Goal: Information Seeking & Learning: Learn about a topic

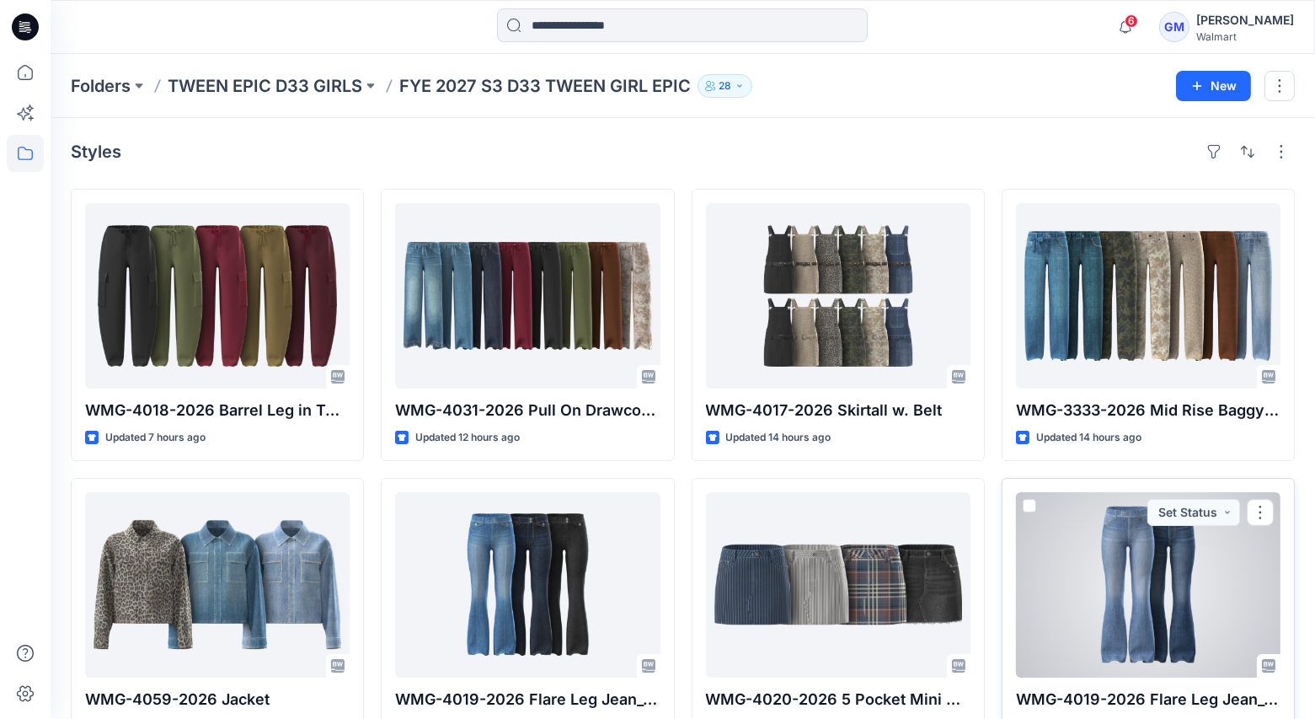
scroll to position [51, 0]
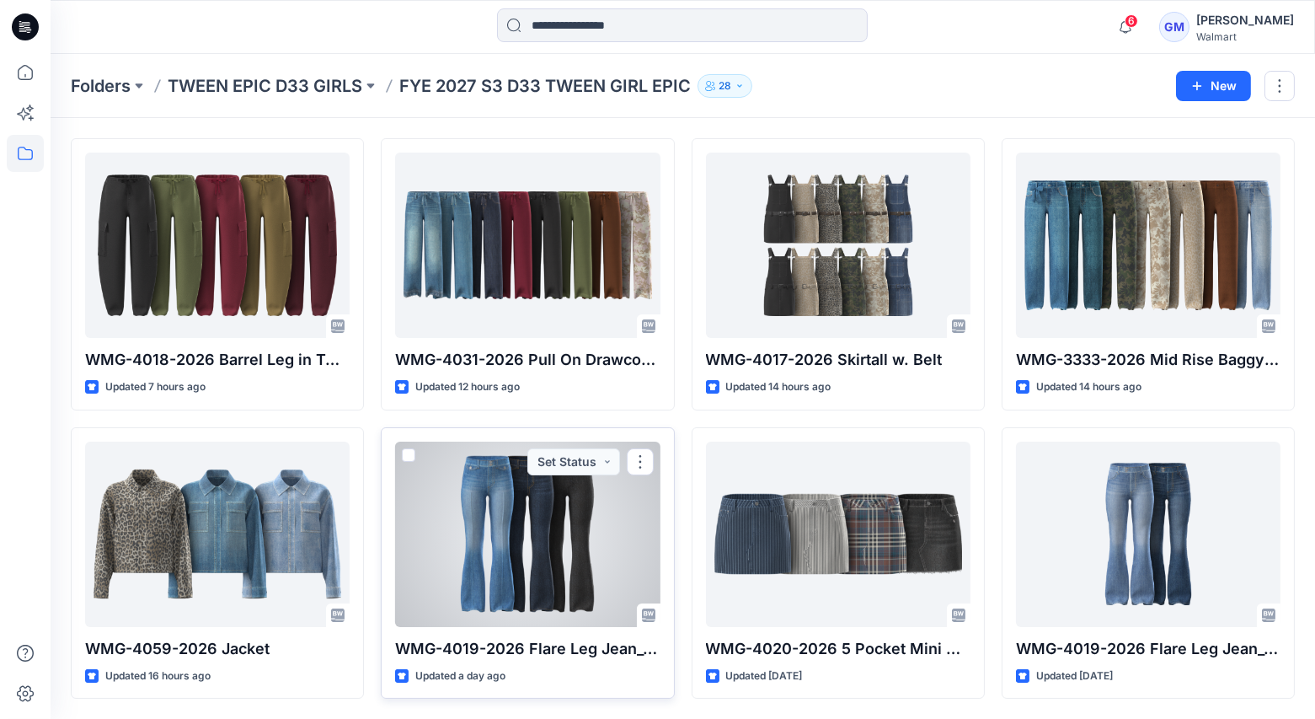
click at [509, 512] on div at bounding box center [527, 533] width 265 height 185
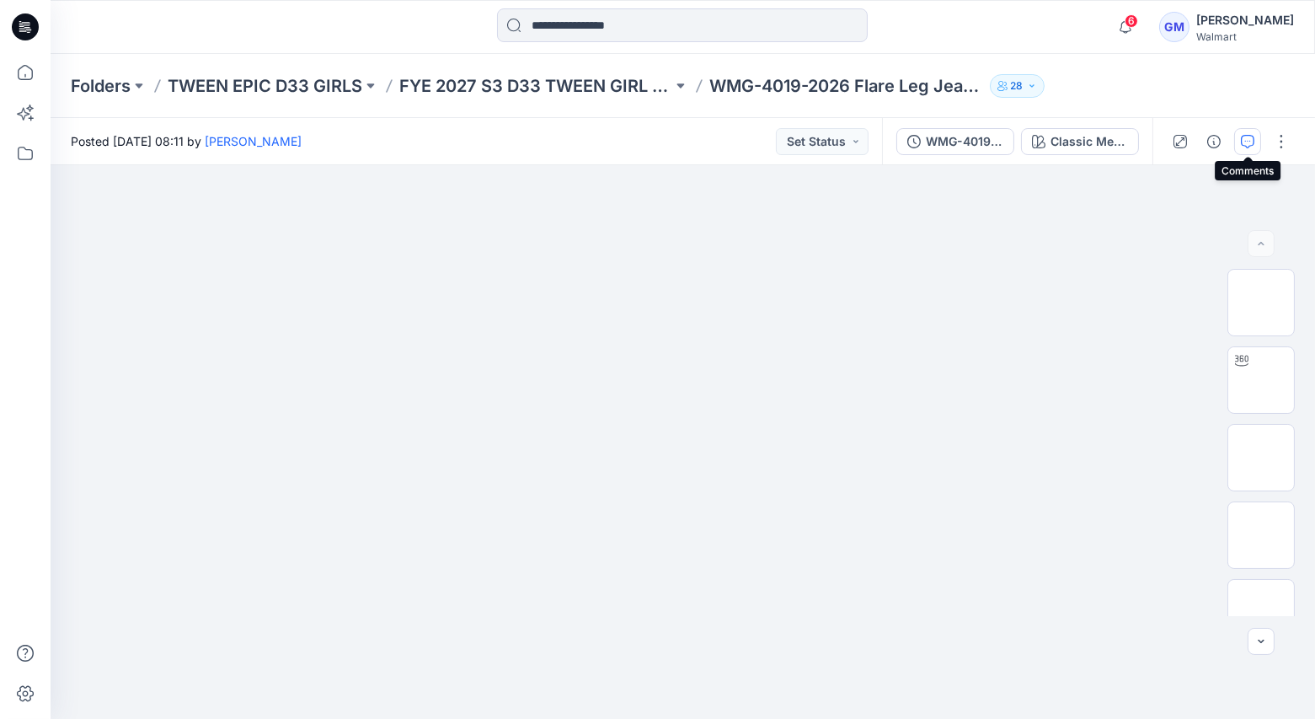
click at [1249, 140] on icon "button" at bounding box center [1247, 141] width 13 height 13
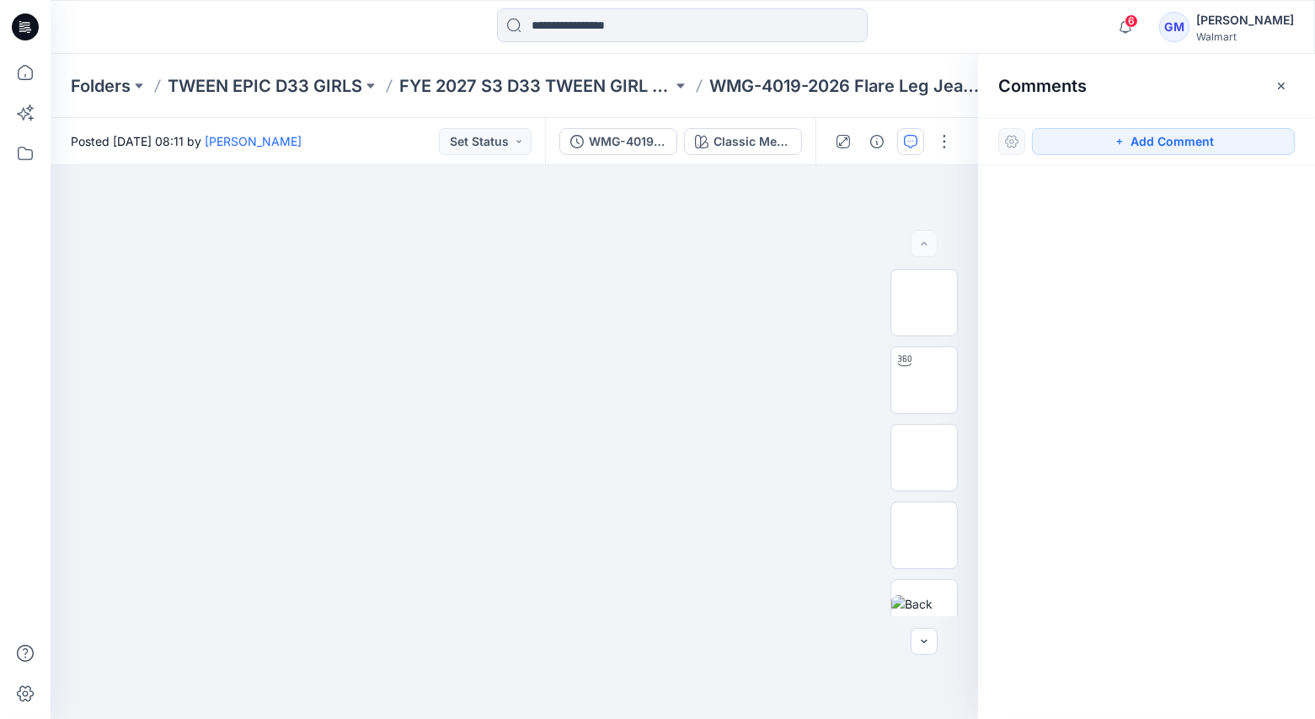
scroll to position [51, 0]
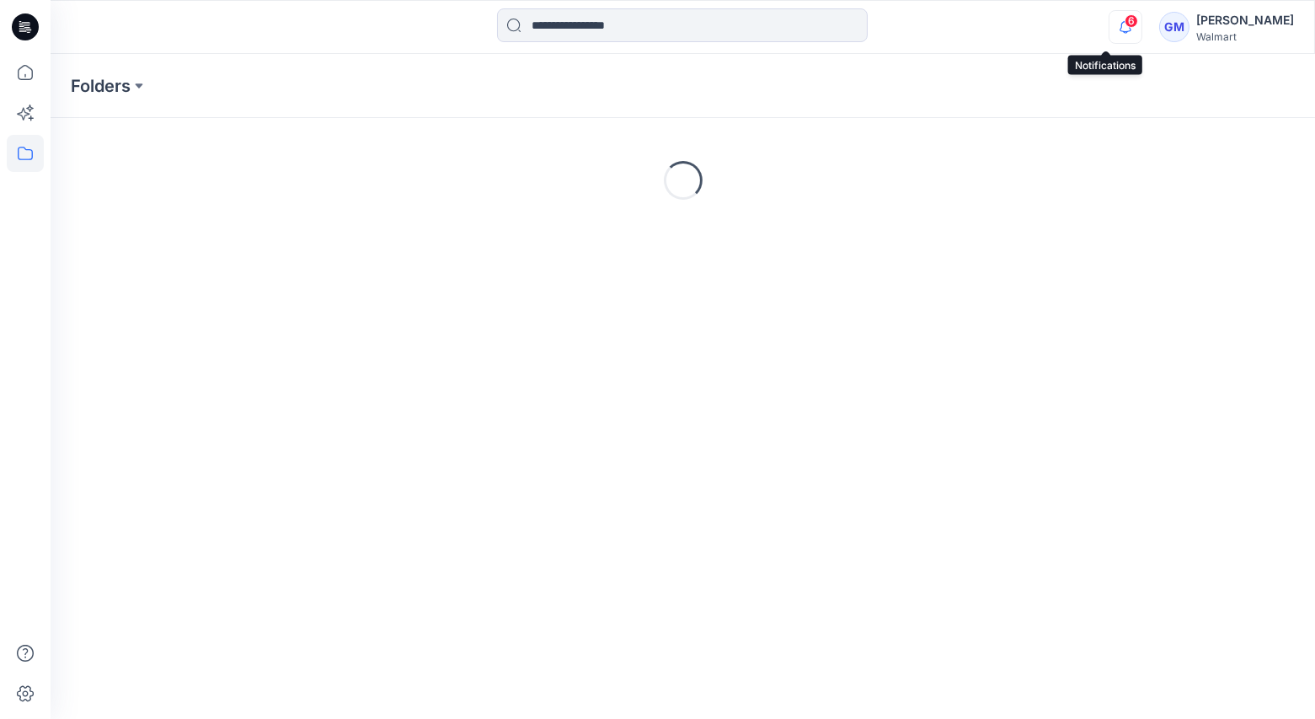
click at [1110, 28] on icon "button" at bounding box center [1126, 27] width 32 height 34
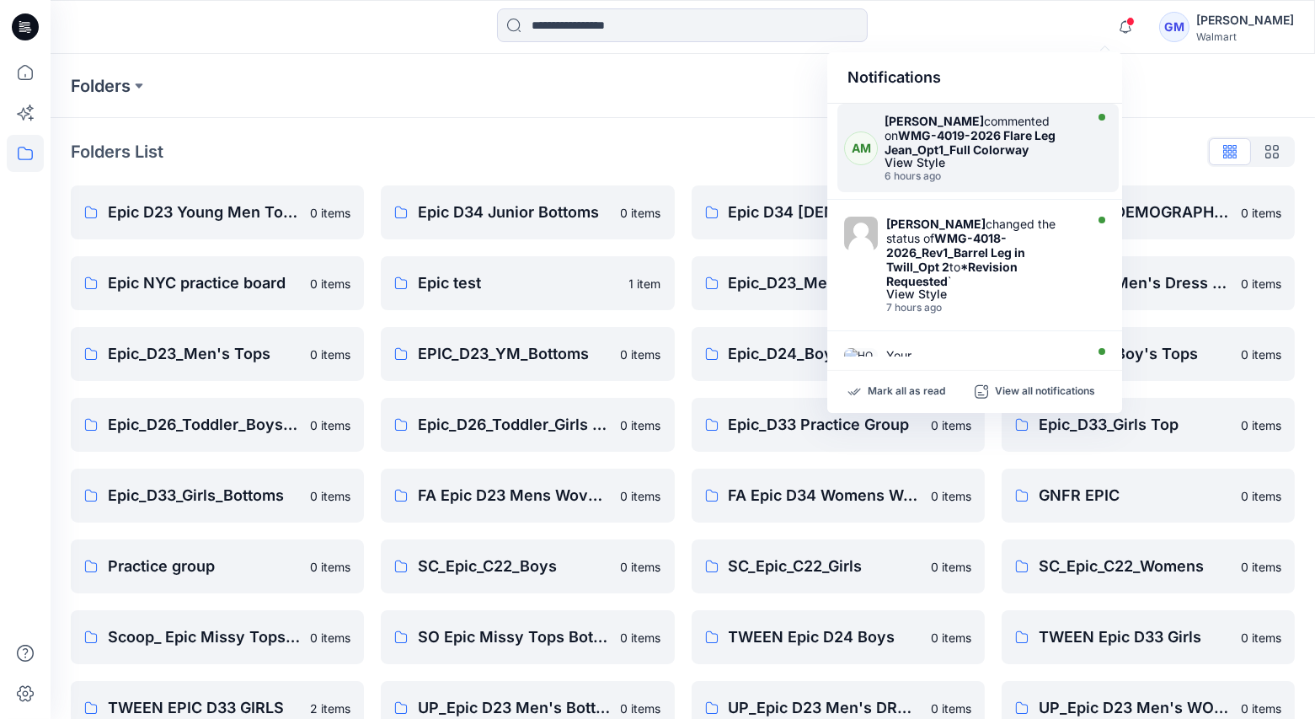
click at [1001, 146] on strong "WMG-4019-2026 Flare Leg Jean_Opt1_Full Colorway" at bounding box center [970, 142] width 171 height 29
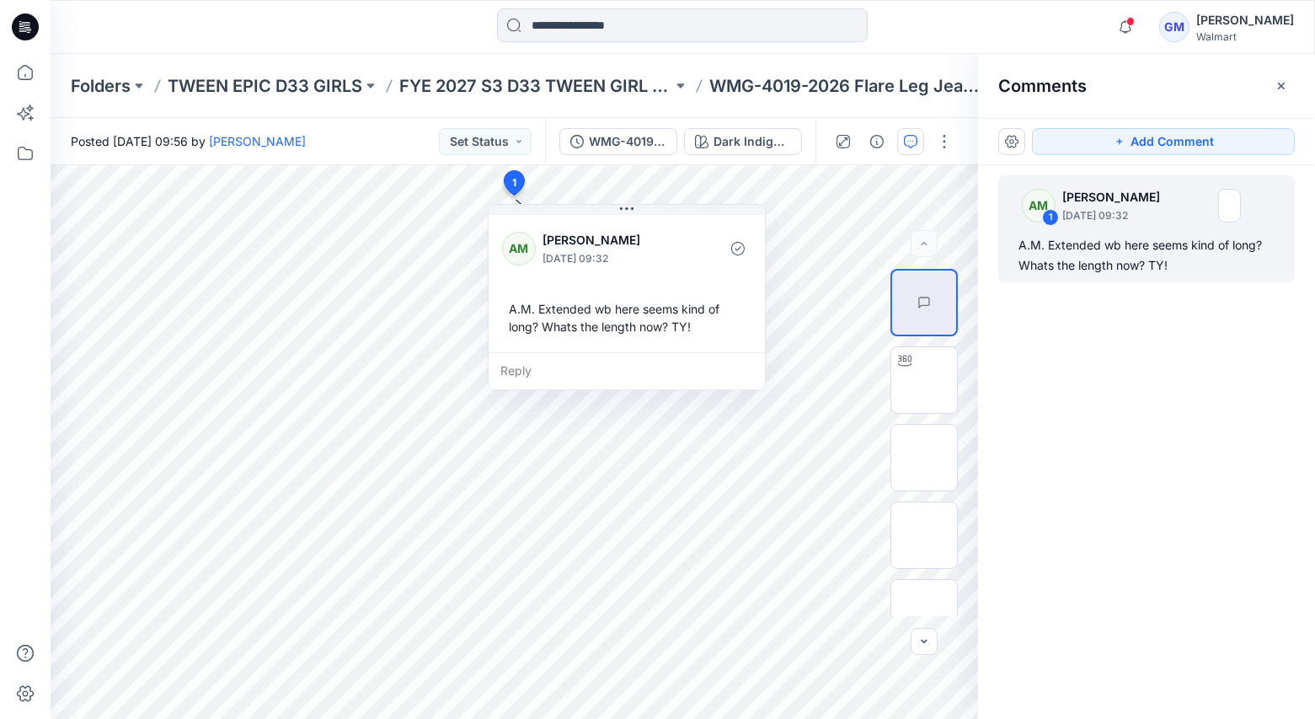
click at [1018, 35] on div "Notifications AM [PERSON_NAME] commented on WMG-4019-2026 Flare Leg Jean_Opt1_F…" at bounding box center [683, 26] width 1264 height 37
click at [912, 46] on div "Notifications AM [PERSON_NAME] commented on WMG-4019-2026 Flare Leg Jean_Opt1_F…" at bounding box center [683, 27] width 1265 height 54
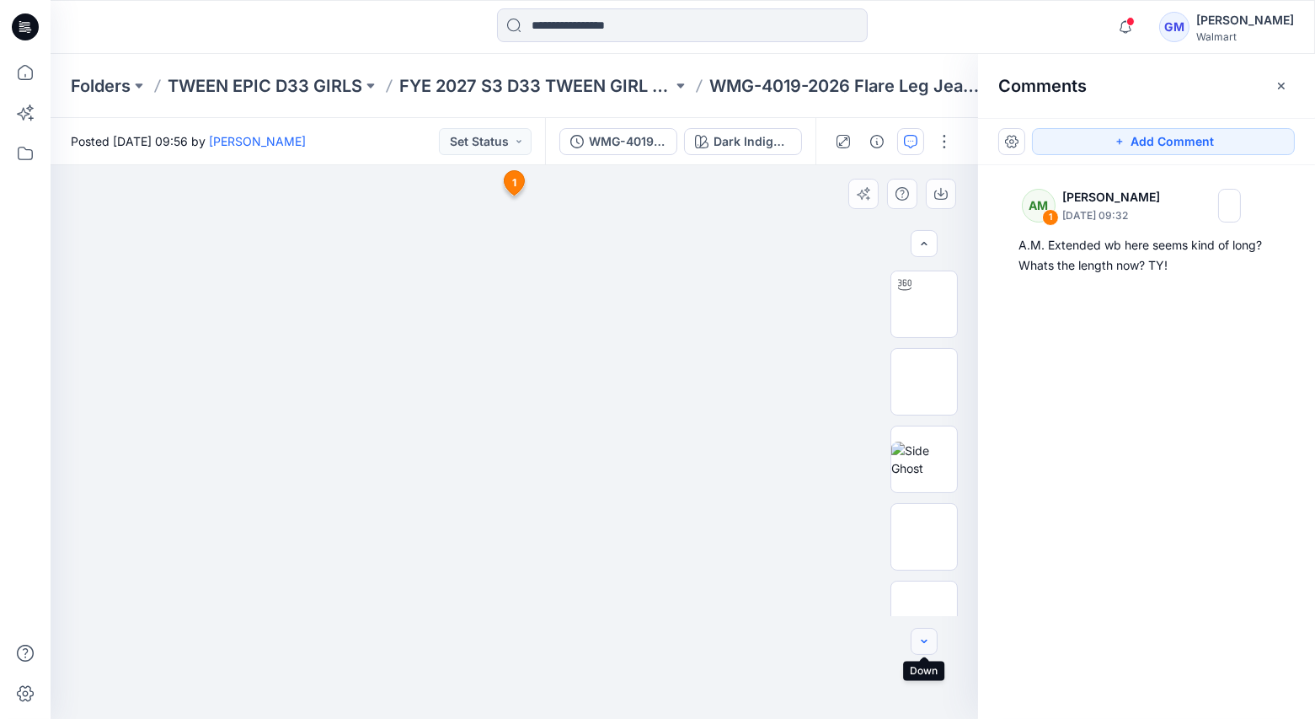
click at [934, 641] on button "button" at bounding box center [924, 641] width 27 height 27
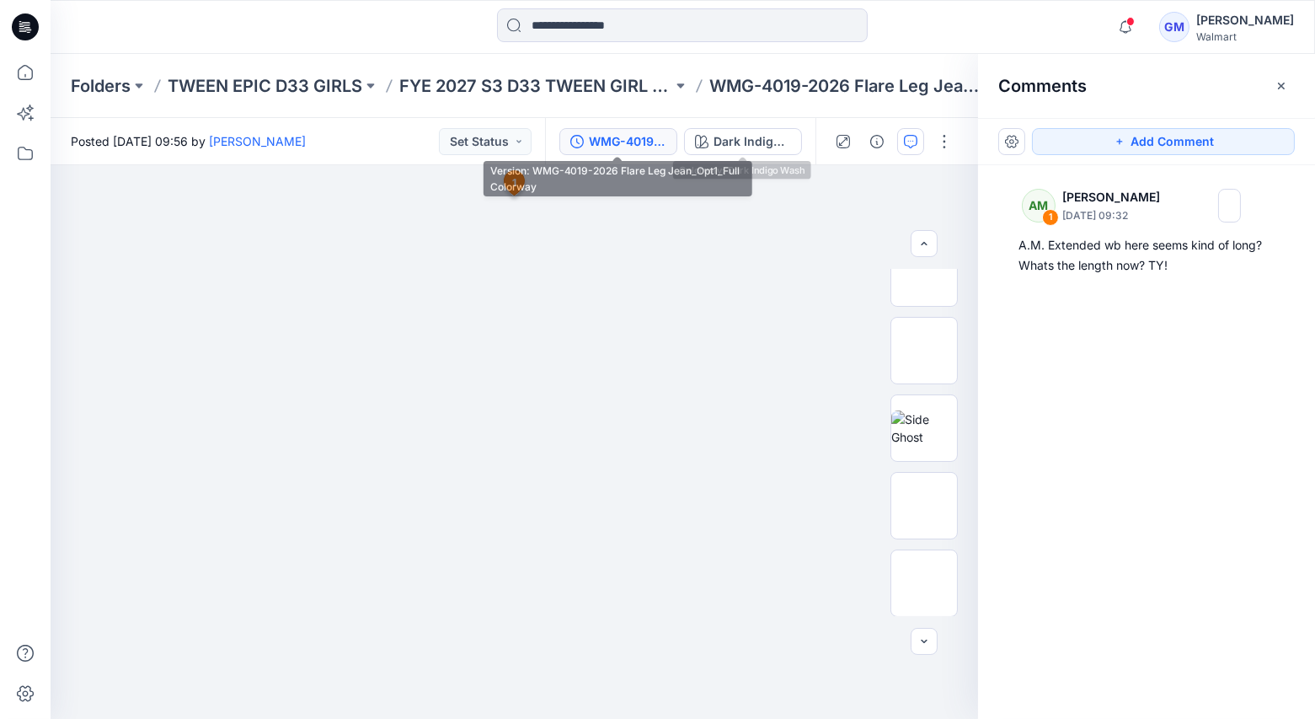
click at [639, 133] on div "WMG-4019-2026 Flare Leg Jean_Opt1_Full Colorway" at bounding box center [628, 141] width 78 height 19
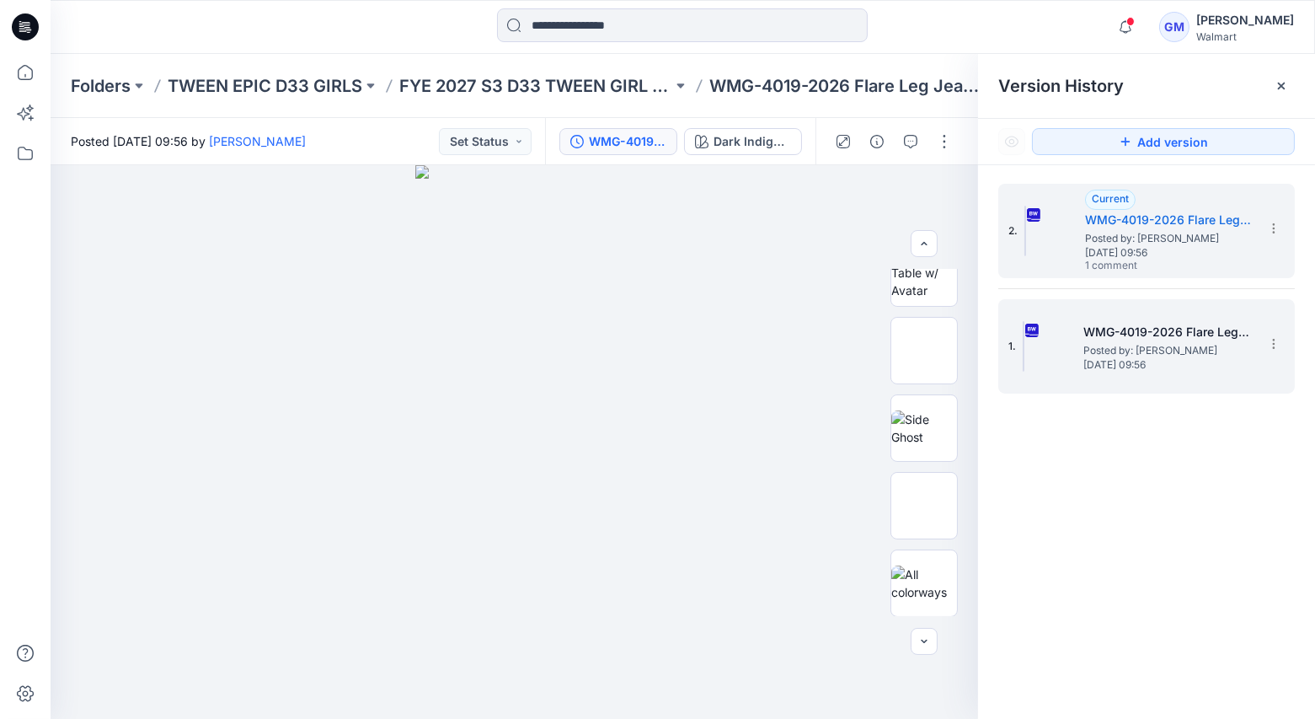
click at [1144, 334] on h5 "WMG-4019-2026 Flare Leg Jean_Opt1_Soft Silver" at bounding box center [1167, 332] width 168 height 20
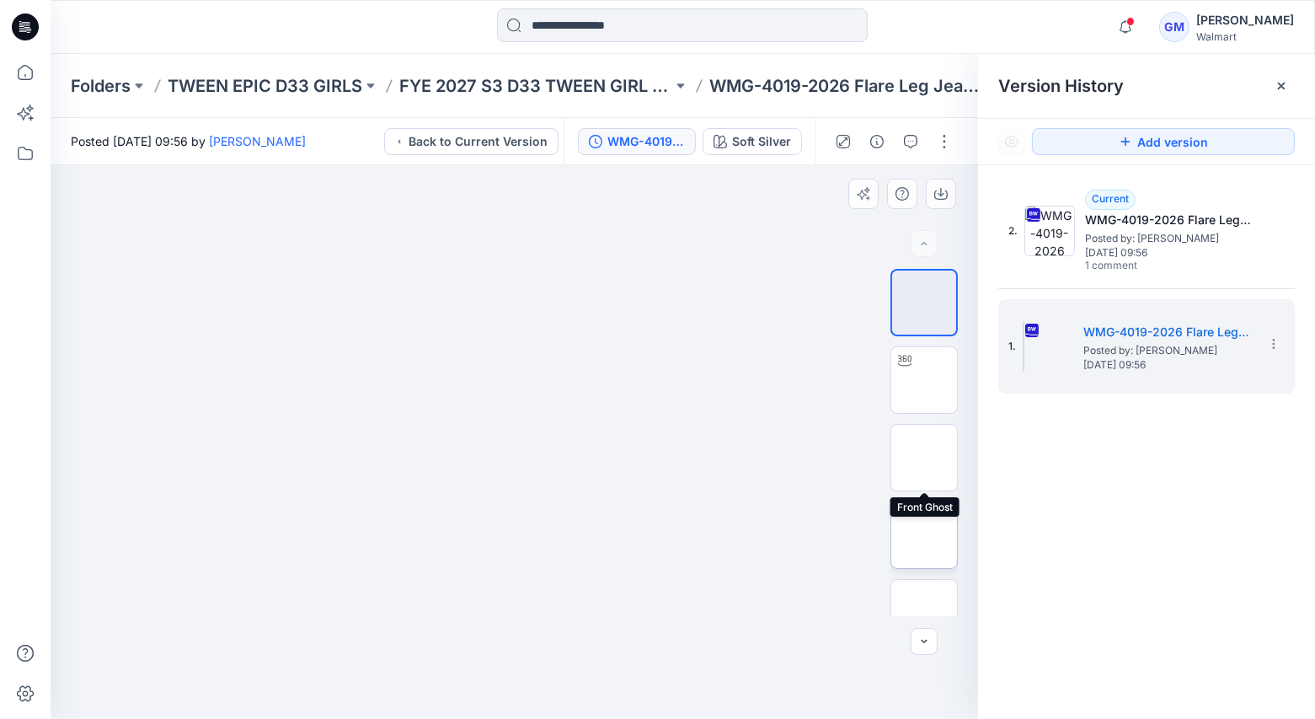
scroll to position [29, 0]
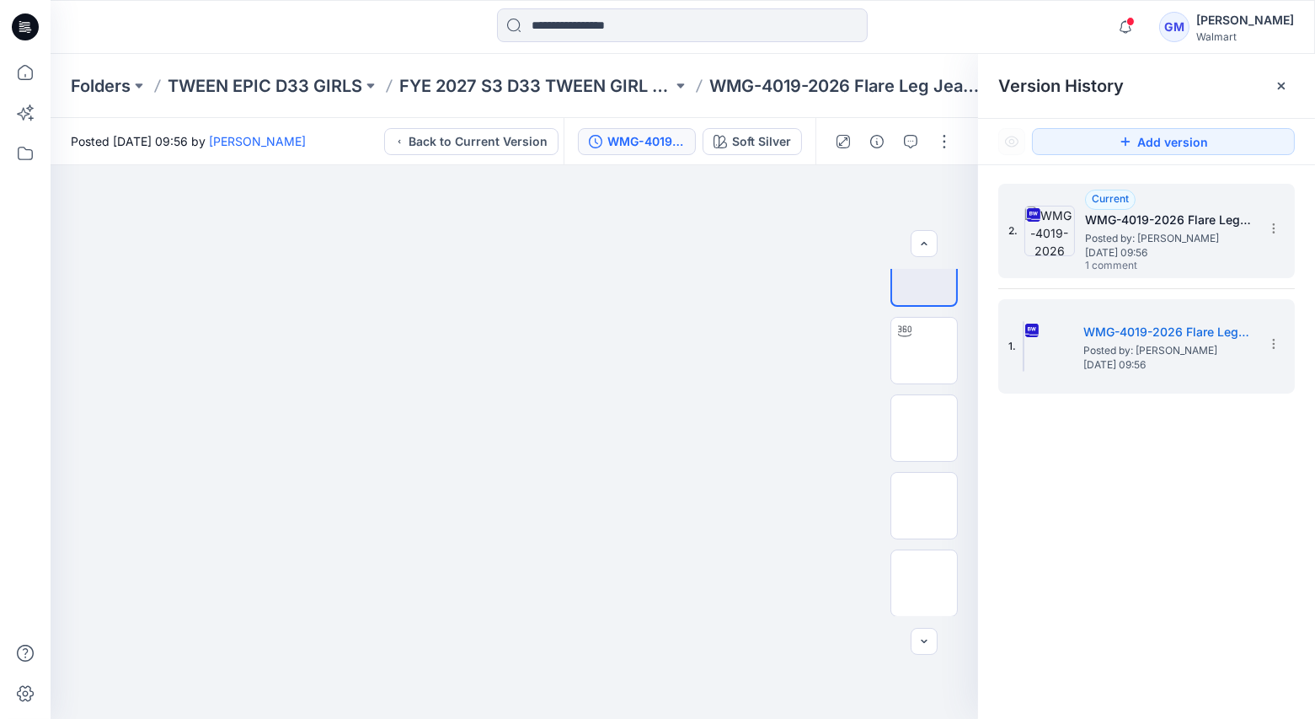
click at [1138, 231] on span "Posted by: [PERSON_NAME]" at bounding box center [1169, 238] width 168 height 17
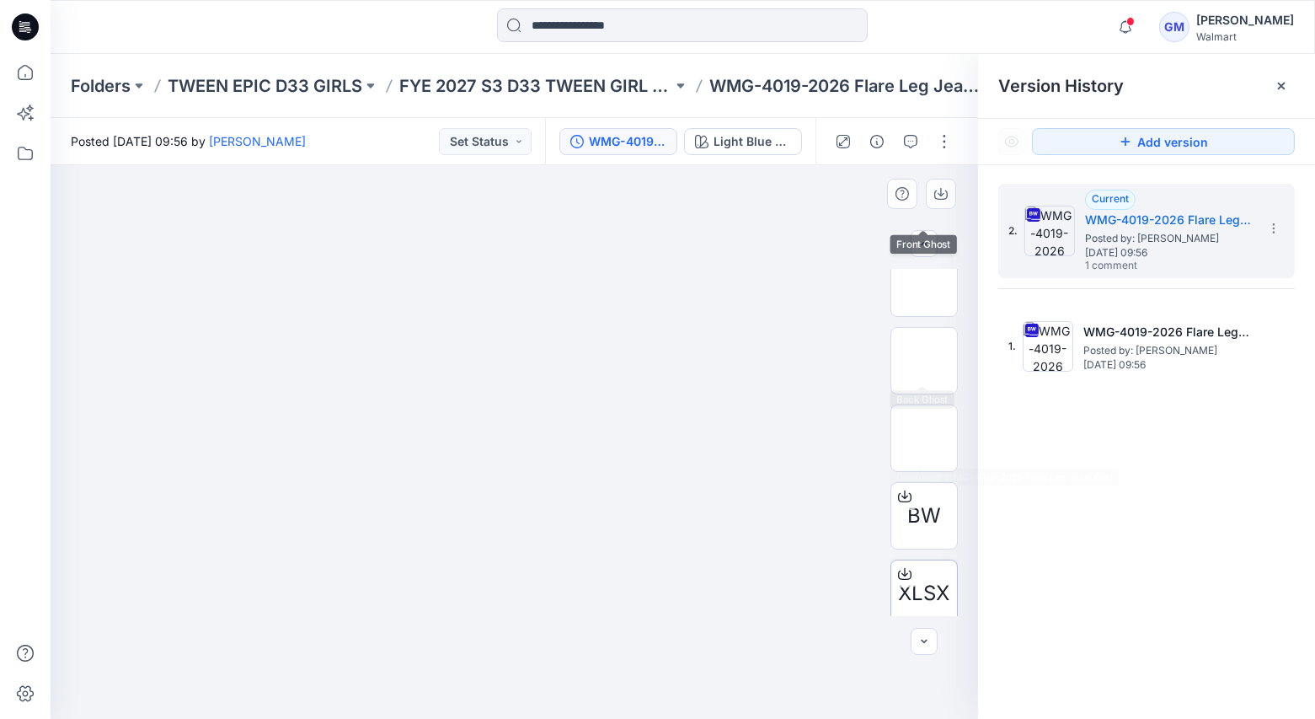
scroll to position [262, 0]
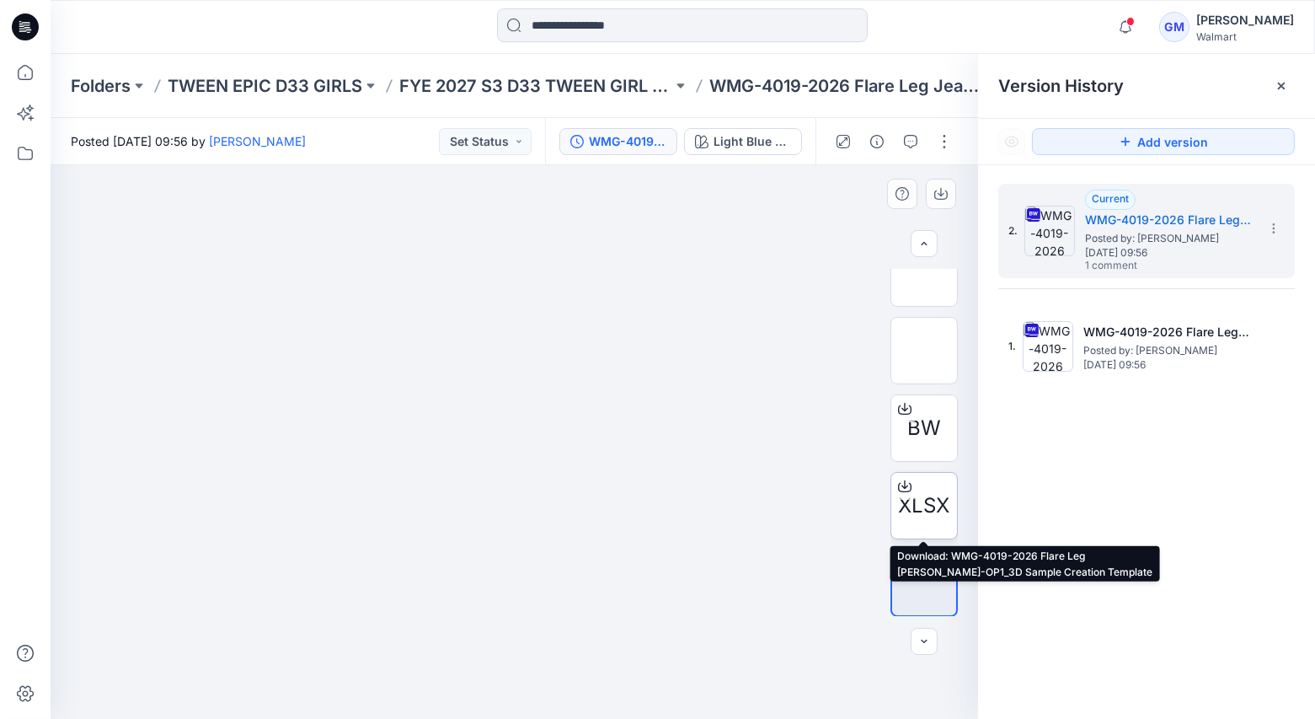
click at [924, 493] on span "XLSX" at bounding box center [924, 505] width 51 height 30
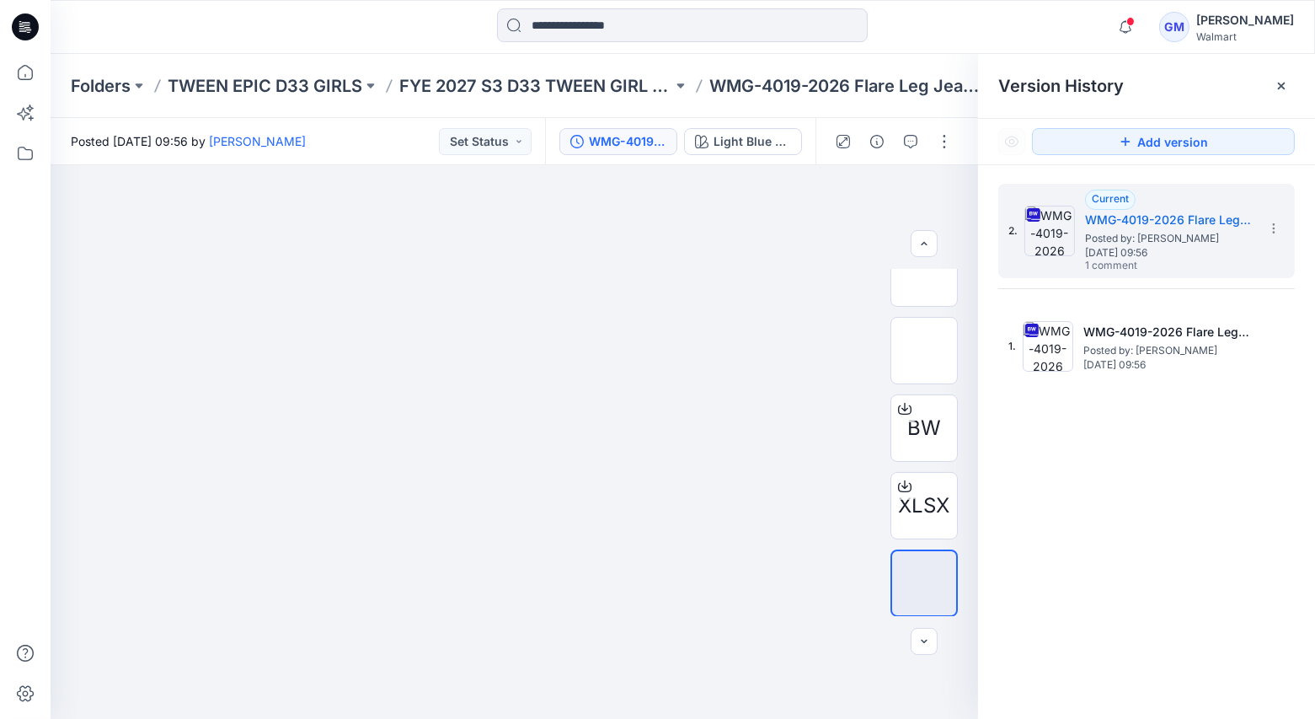
scroll to position [389, 0]
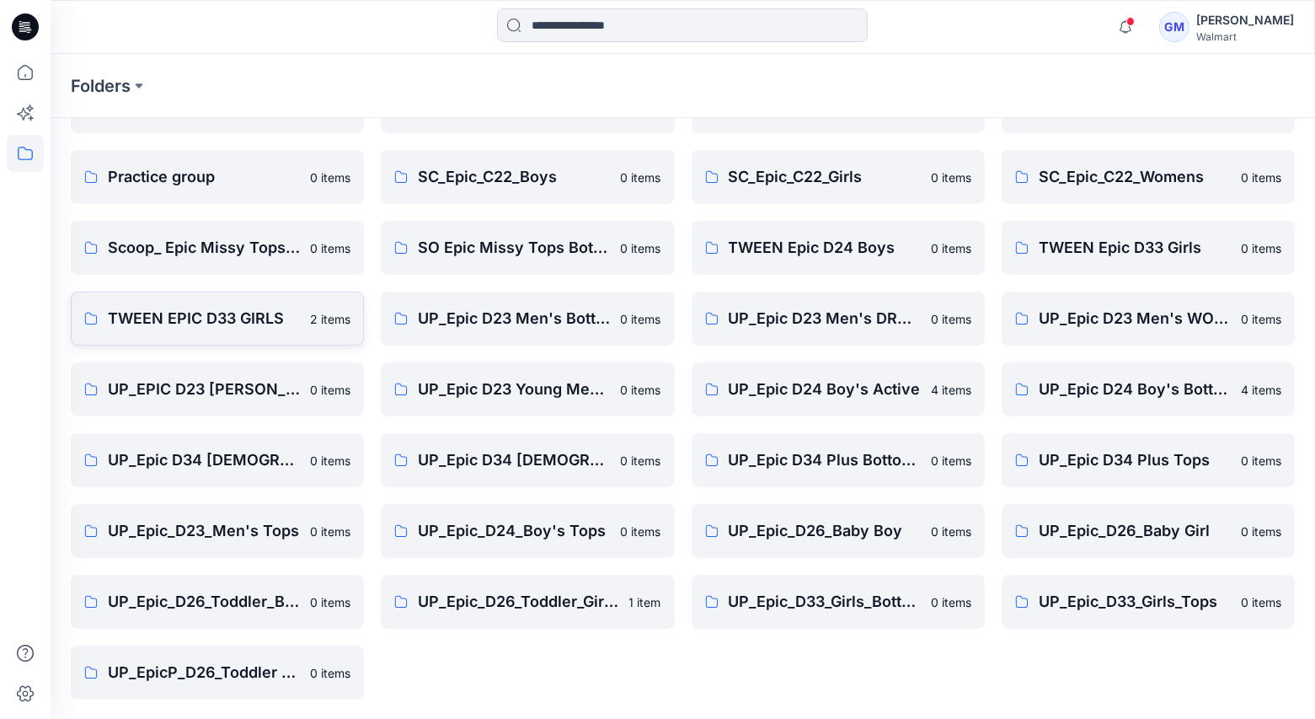
click at [206, 310] on p "TWEEN EPIC D33 GIRLS" at bounding box center [204, 319] width 192 height 24
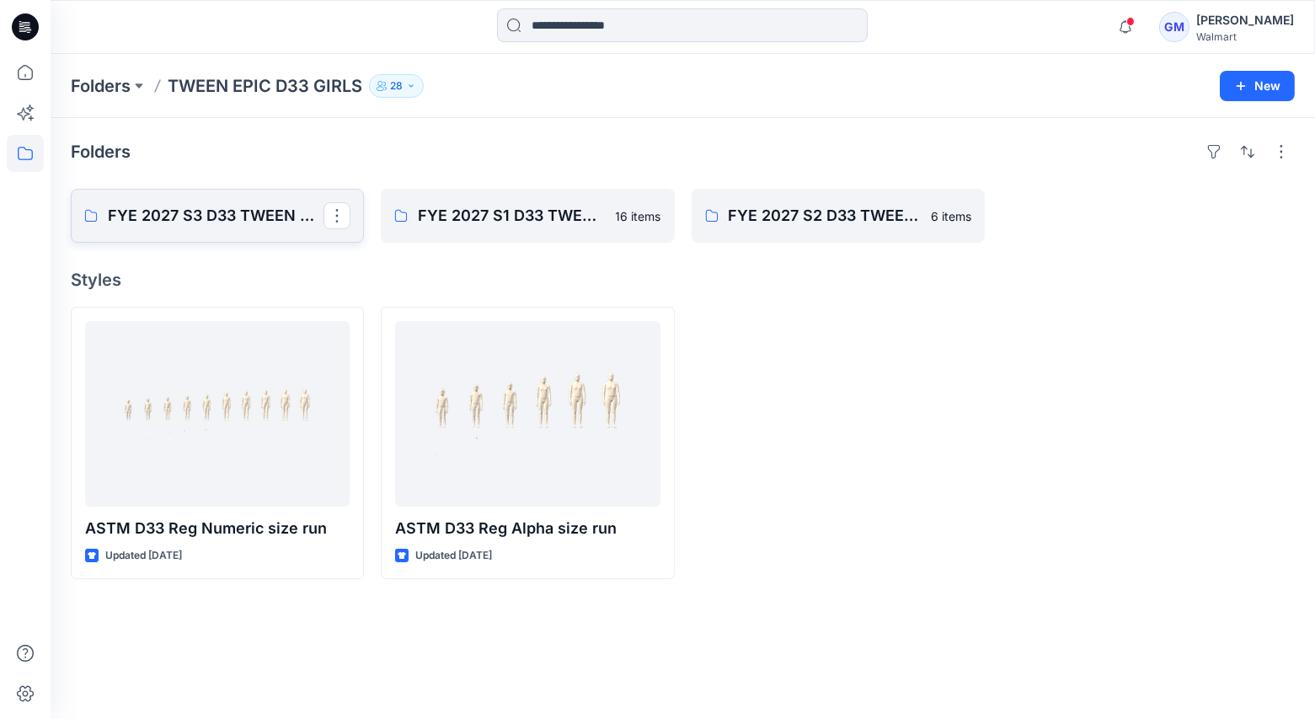
click at [250, 214] on p "FYE 2027 S3 D33 TWEEN GIRL EPIC" at bounding box center [216, 216] width 216 height 24
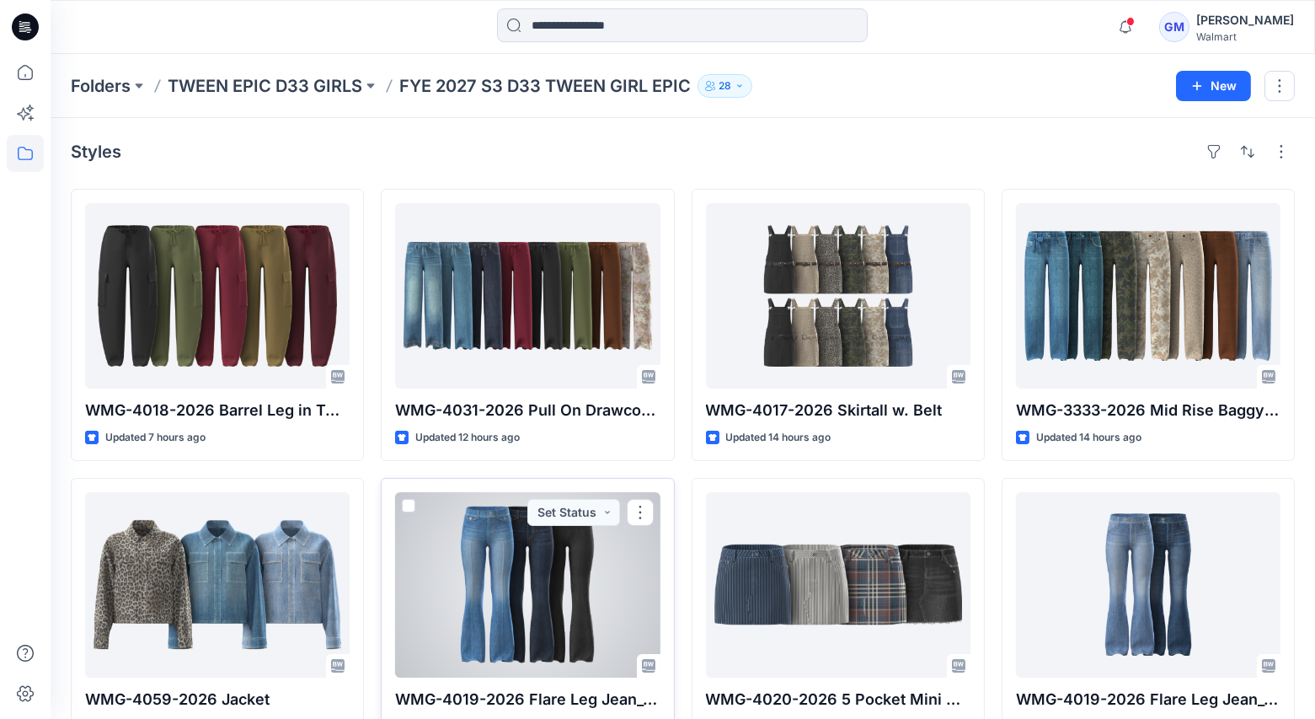
click at [529, 567] on div at bounding box center [527, 584] width 265 height 185
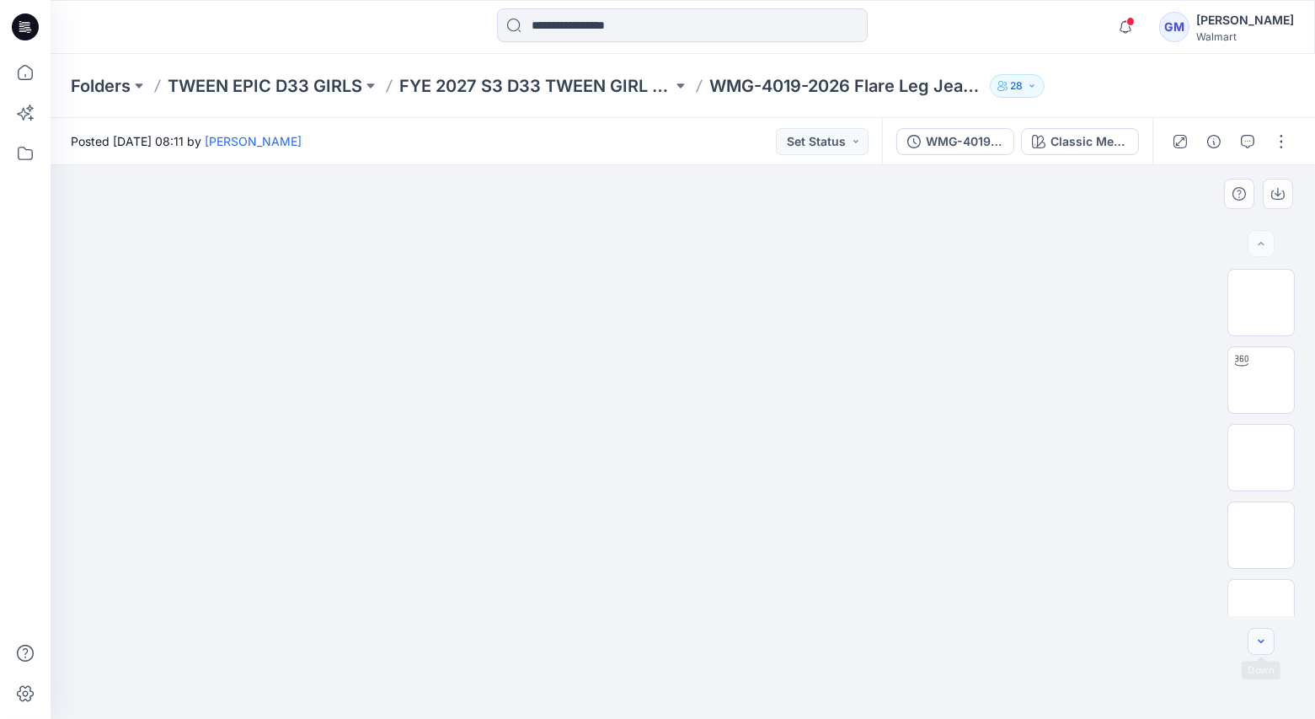
click at [1253, 645] on button "button" at bounding box center [1261, 641] width 27 height 27
drag, startPoint x: 1253, startPoint y: 645, endPoint x: 1263, endPoint y: 644, distance: 10.1
click at [1253, 645] on button "button" at bounding box center [1261, 641] width 27 height 27
click at [1263, 644] on icon "button" at bounding box center [1260, 640] width 13 height 13
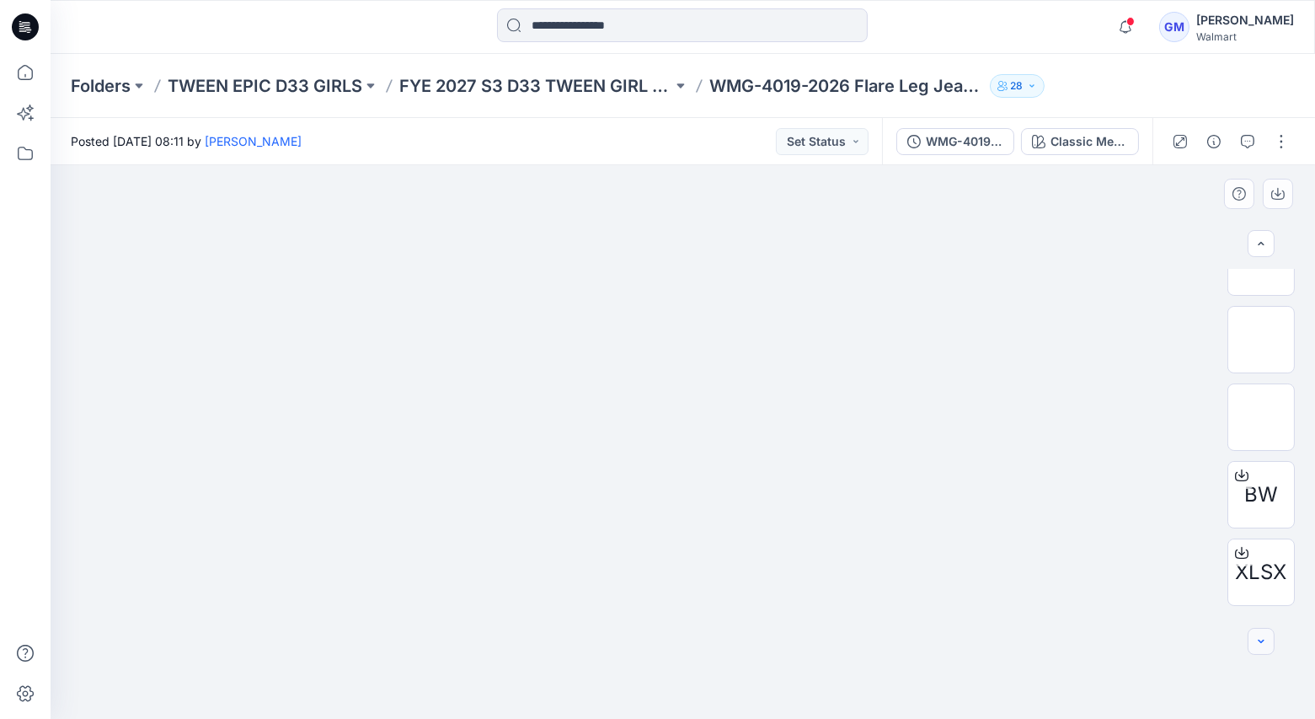
scroll to position [261, 0]
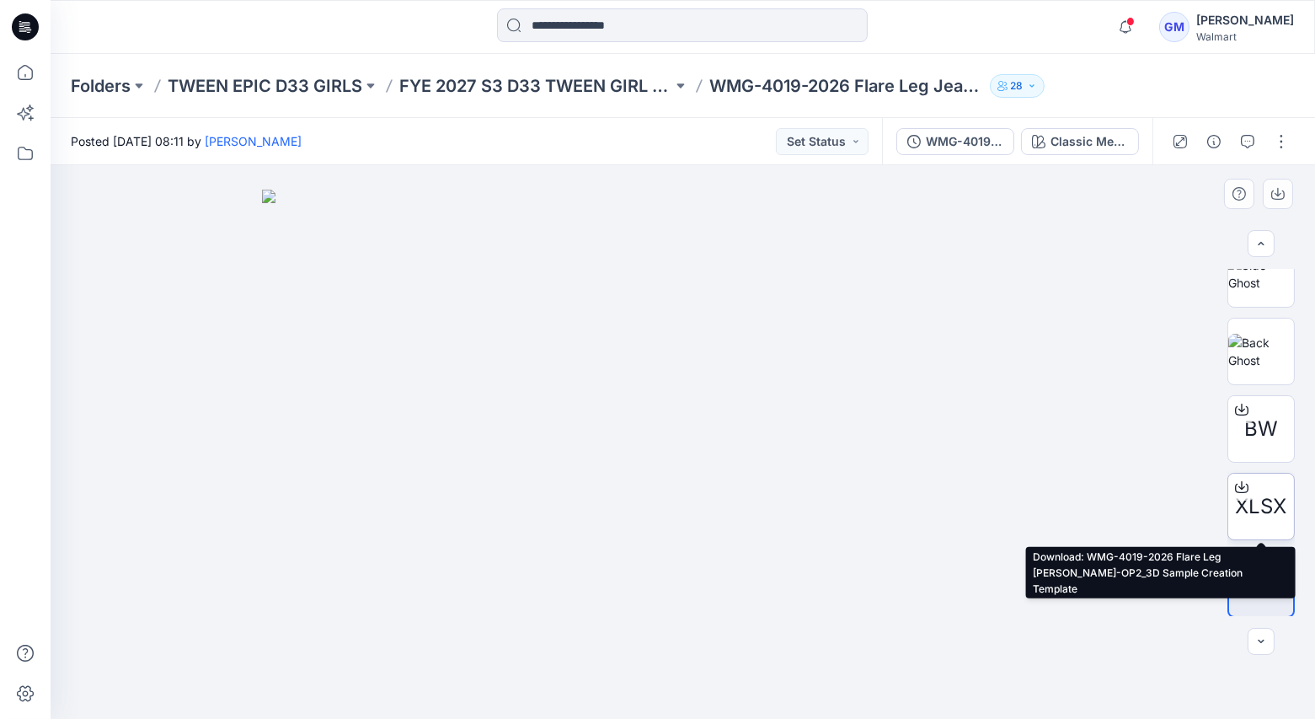
click at [1249, 517] on span "XLSX" at bounding box center [1261, 506] width 51 height 30
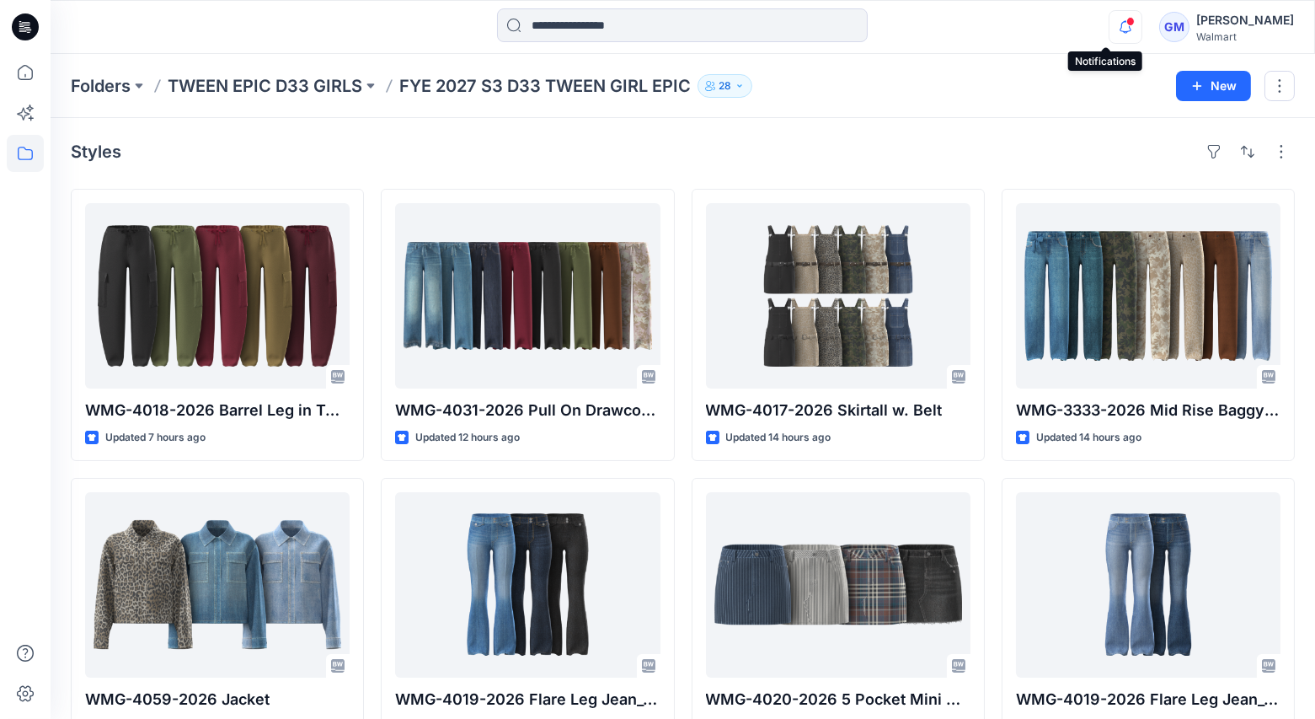
drag, startPoint x: 1099, startPoint y: 23, endPoint x: 1110, endPoint y: 28, distance: 12.1
click at [1110, 23] on icon "button" at bounding box center [1126, 27] width 32 height 34
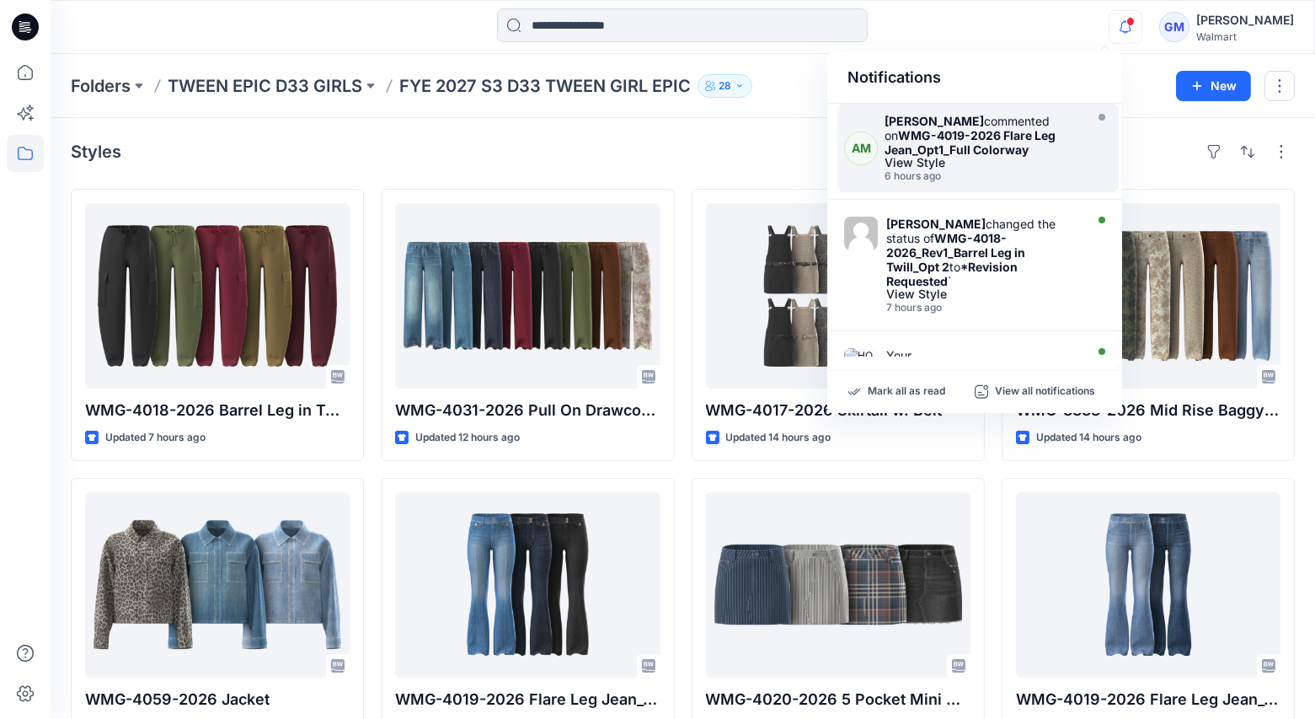
click at [1014, 153] on strong "WMG-4019-2026 Flare Leg Jean_Opt1_Full Colorway" at bounding box center [970, 142] width 171 height 29
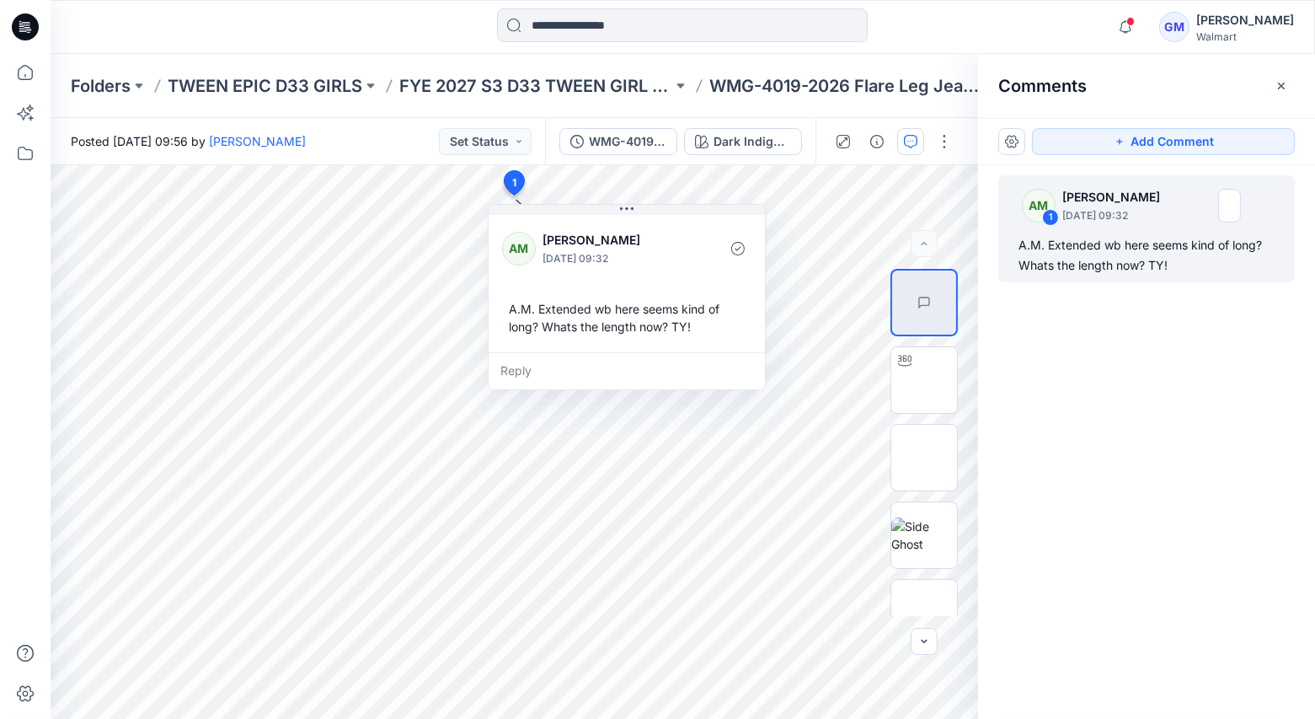
click at [964, 33] on div at bounding box center [682, 26] width 632 height 37
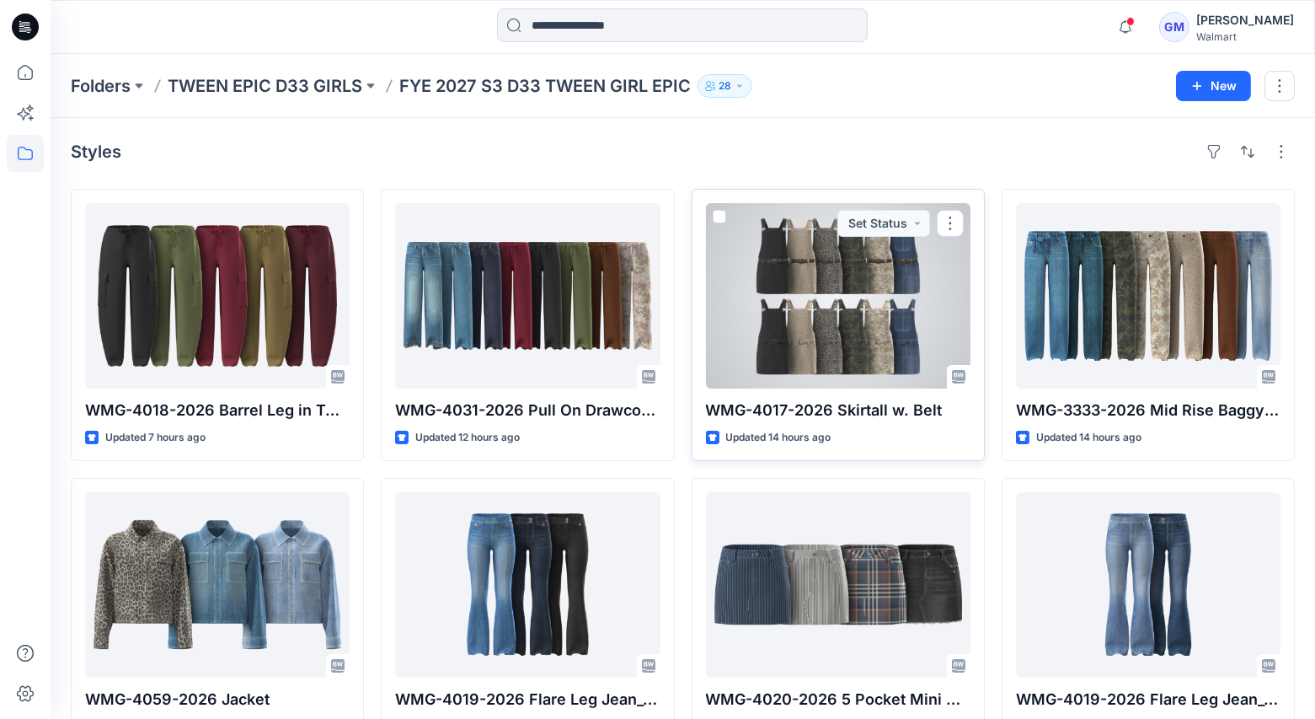
scroll to position [51, 0]
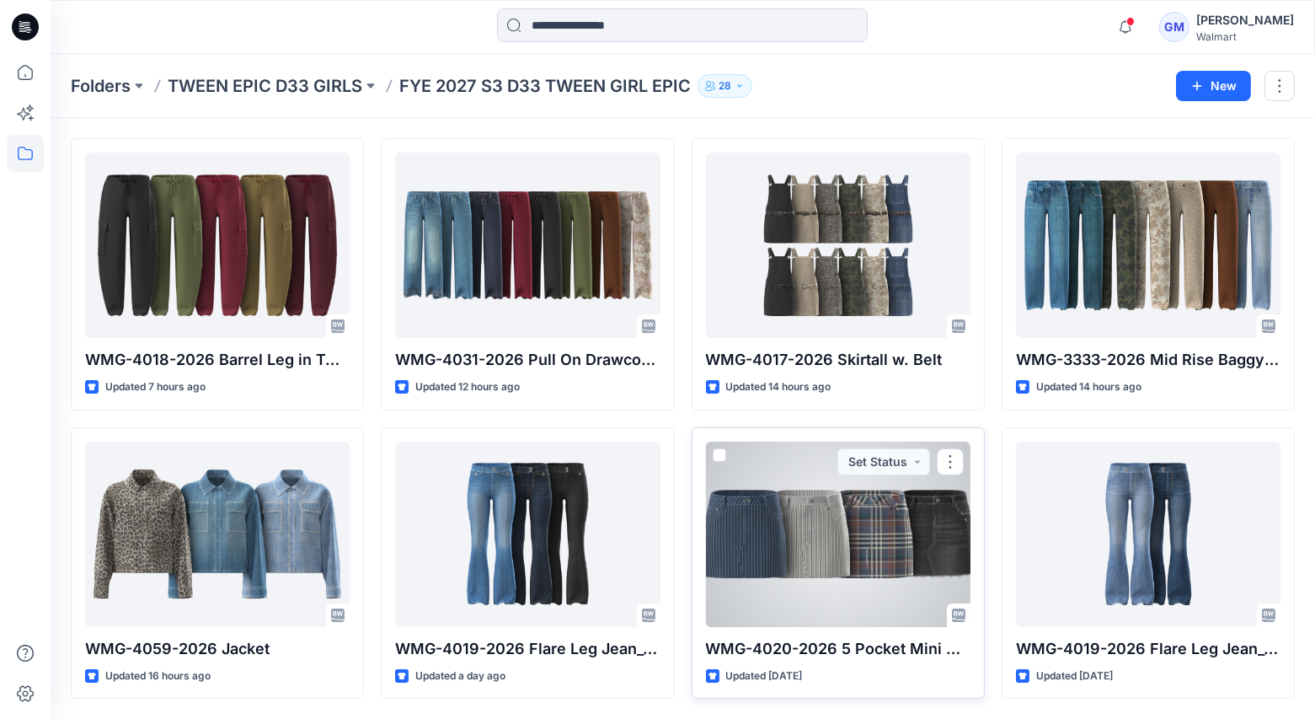
click at [844, 519] on div at bounding box center [838, 533] width 265 height 185
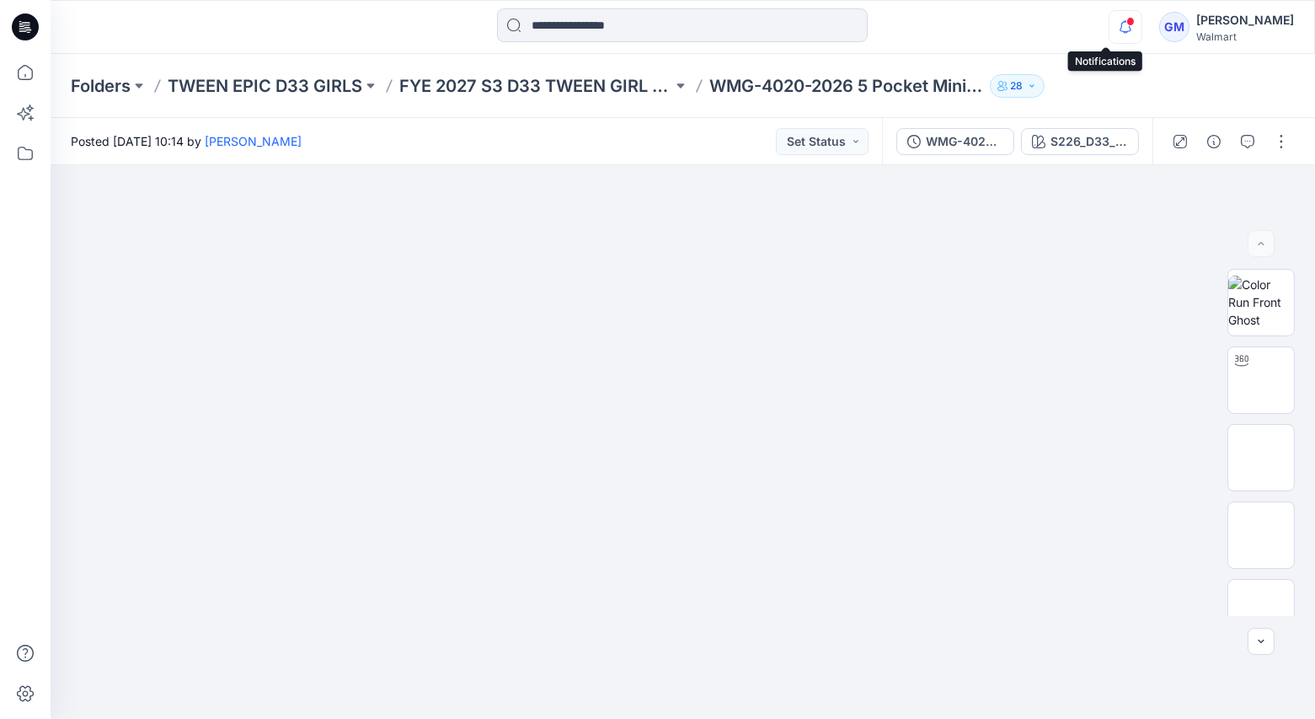
click at [1110, 23] on icon "button" at bounding box center [1126, 27] width 32 height 34
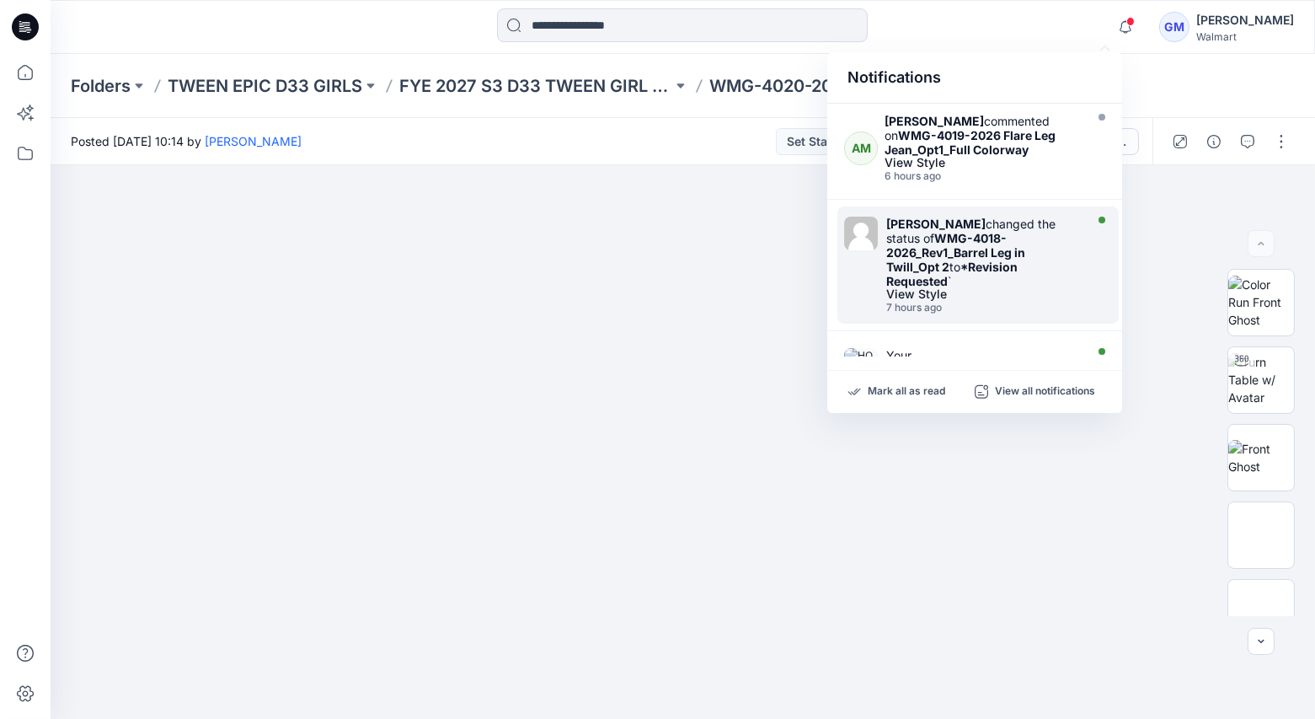
click at [969, 252] on strong "WMG-4018-2026_Rev1_Barrel Leg in Twill_Opt 2" at bounding box center [955, 252] width 139 height 43
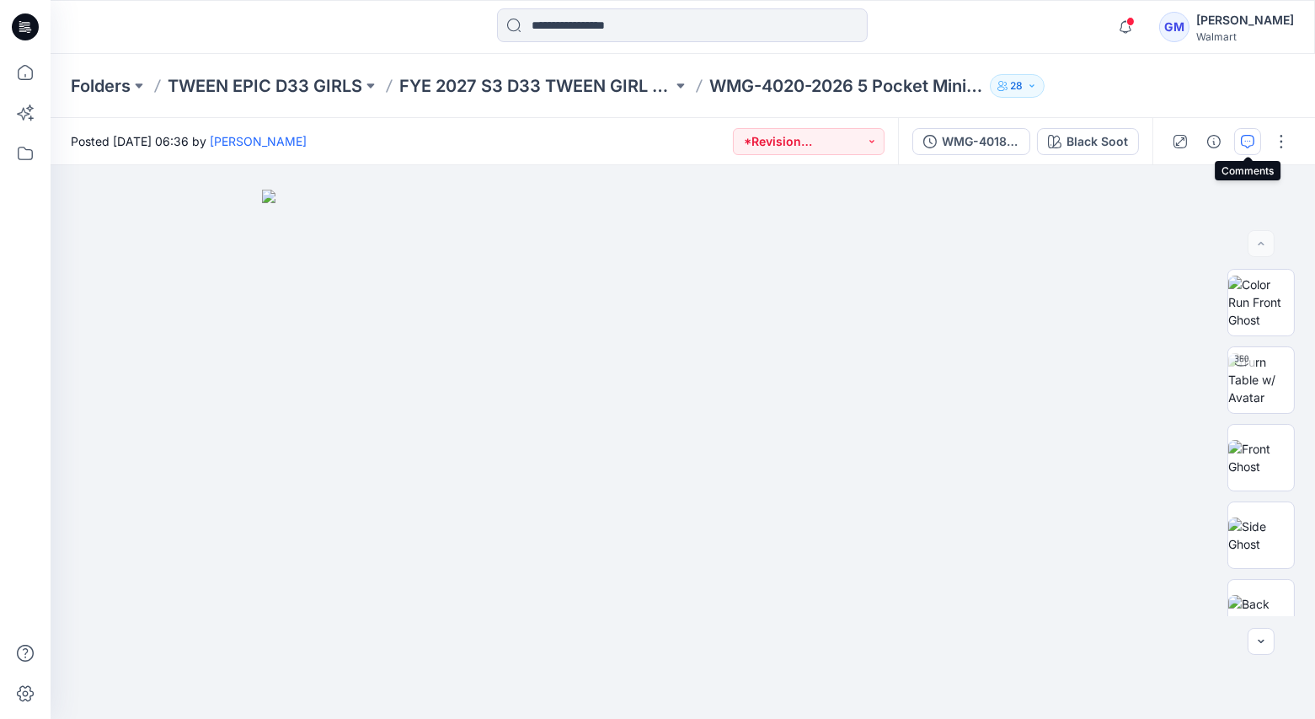
click at [1255, 144] on button "button" at bounding box center [1247, 141] width 27 height 27
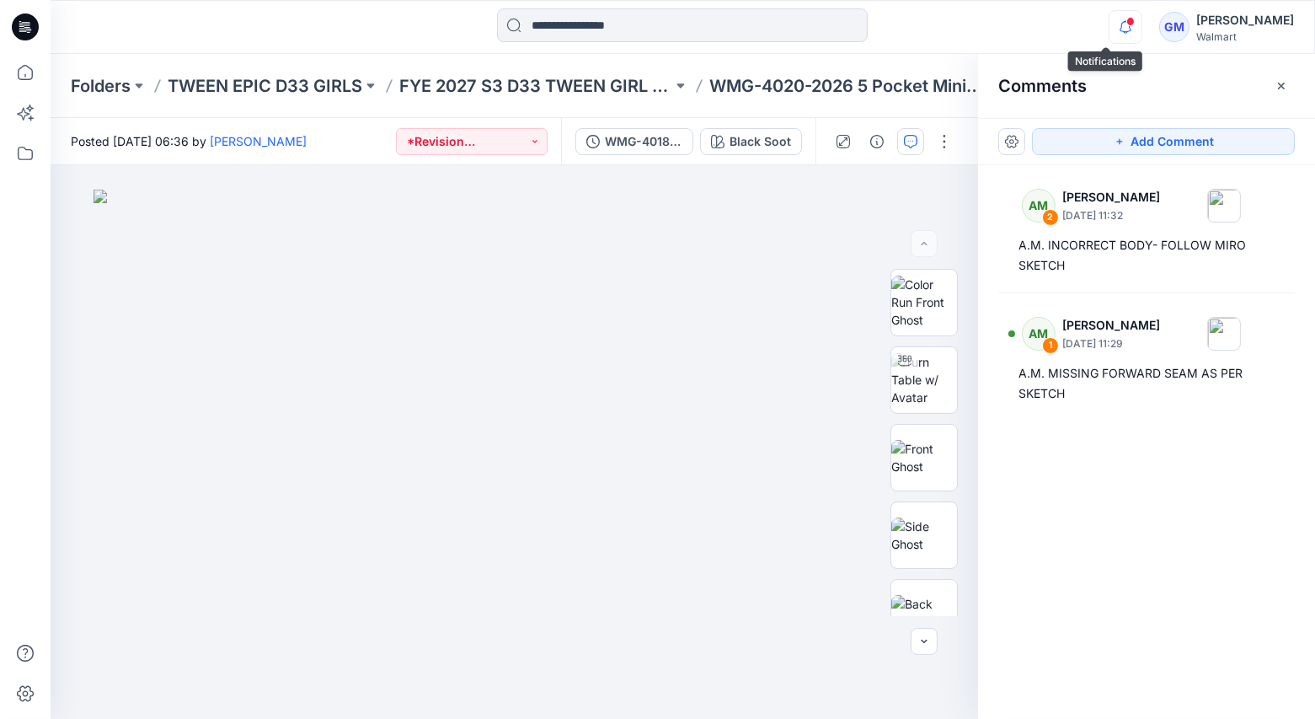
click at [1110, 27] on icon "button" at bounding box center [1126, 27] width 32 height 34
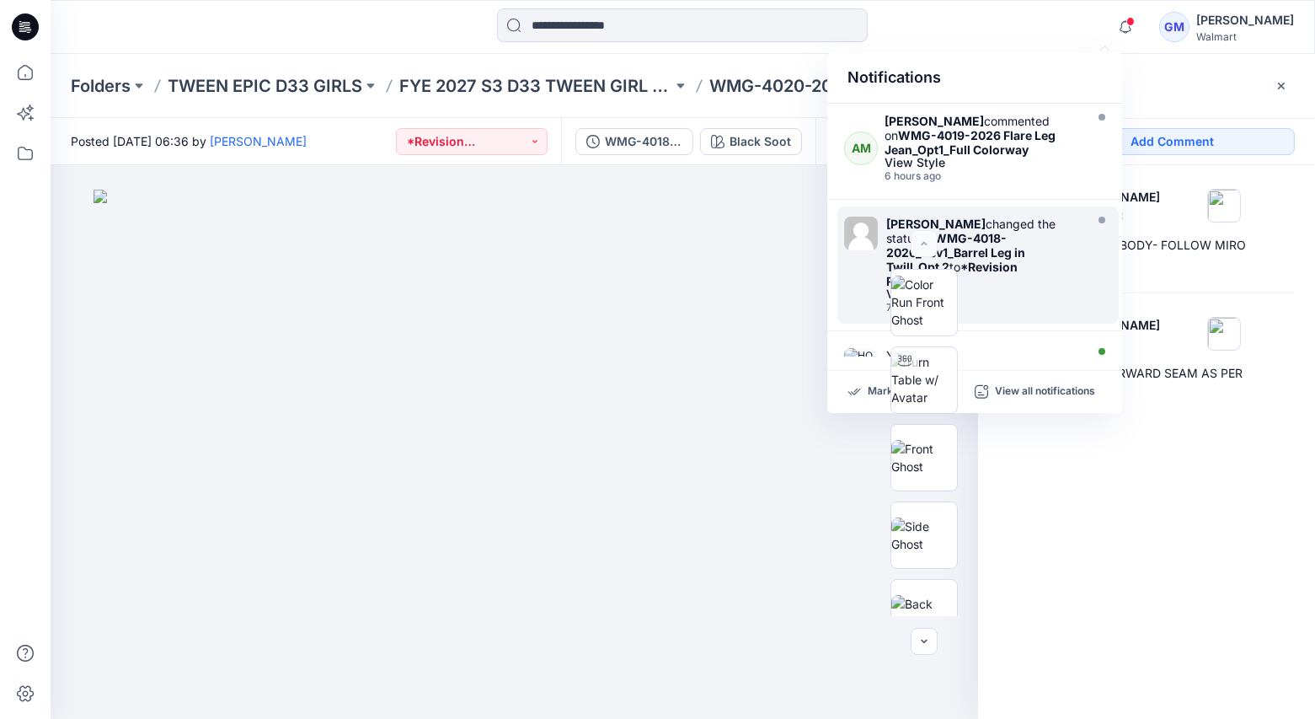
click at [1035, 61] on div "Notifications" at bounding box center [974, 77] width 295 height 51
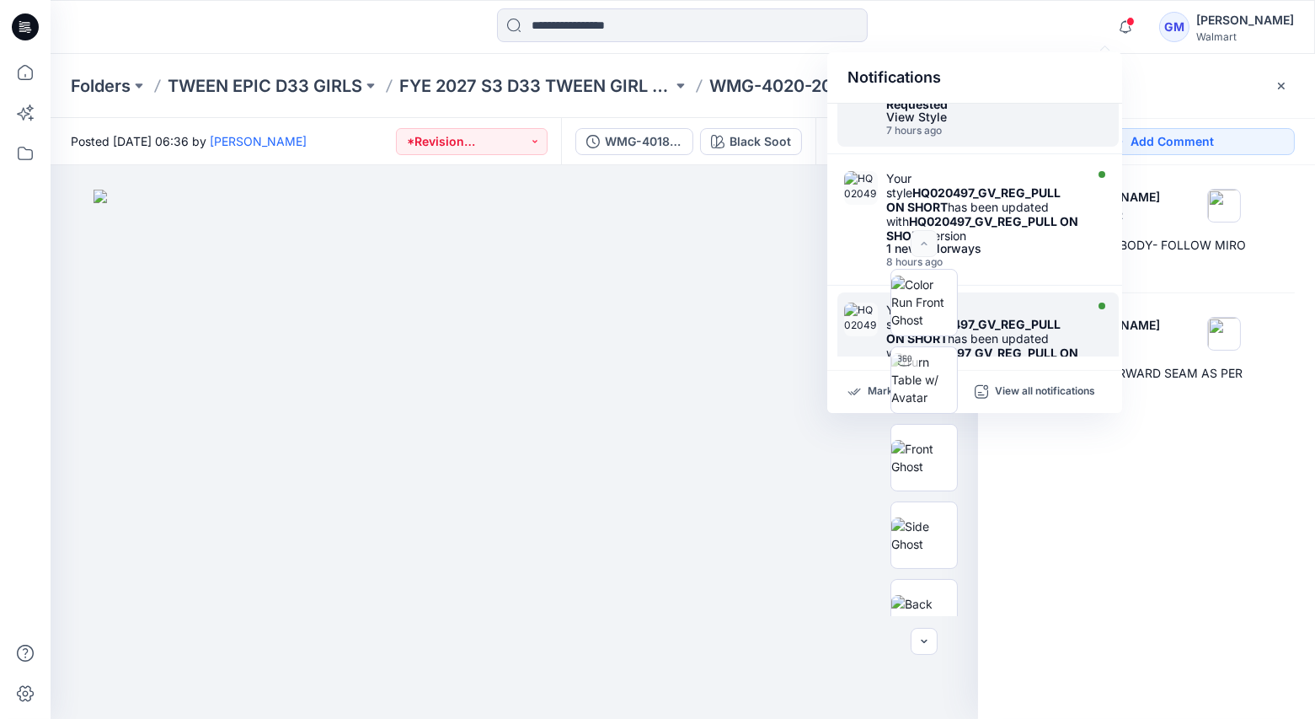
scroll to position [206, 0]
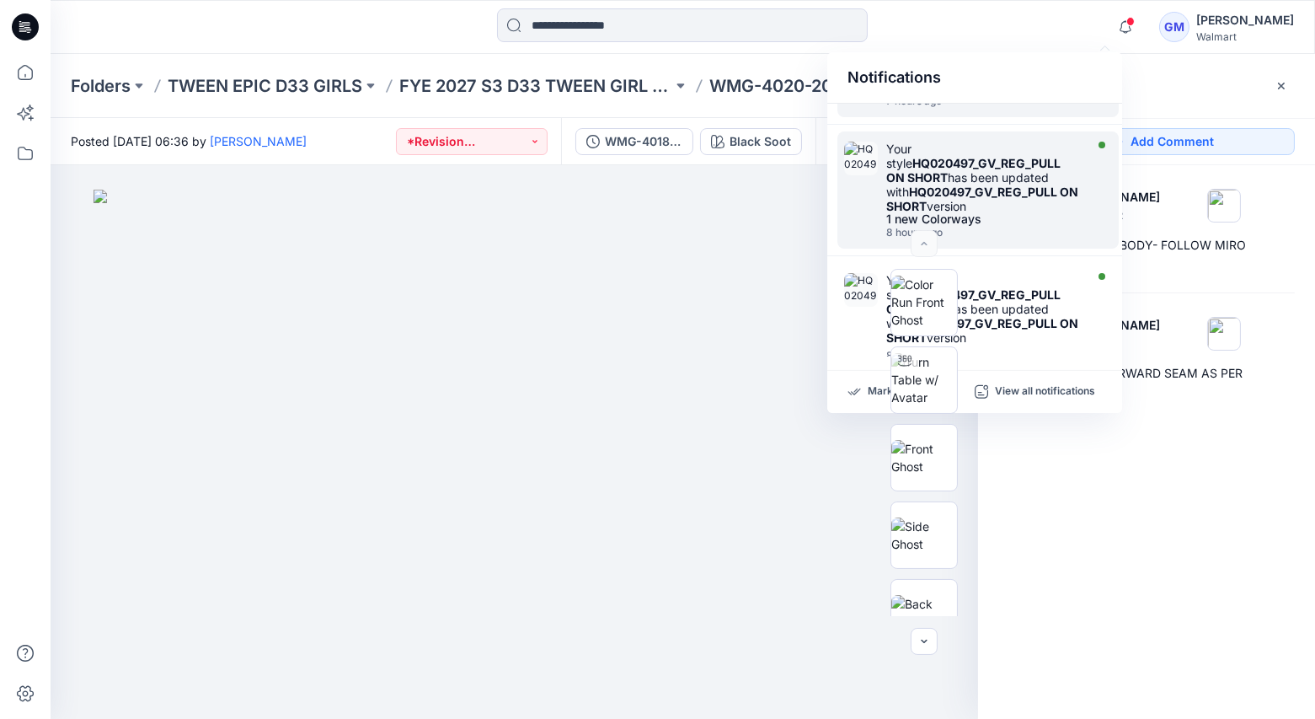
click at [1013, 159] on strong "HQ020497_GV_REG_PULL ON SHORT" at bounding box center [973, 170] width 174 height 29
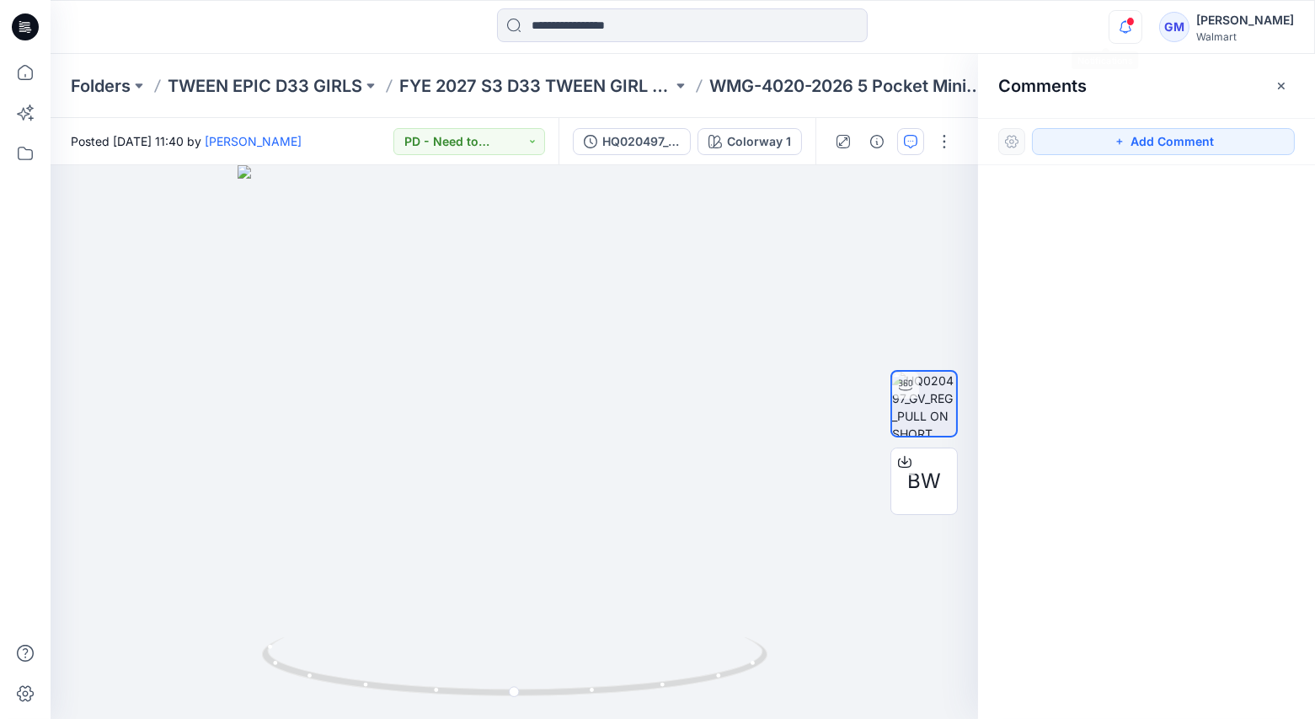
click at [1110, 37] on icon "button" at bounding box center [1126, 27] width 32 height 34
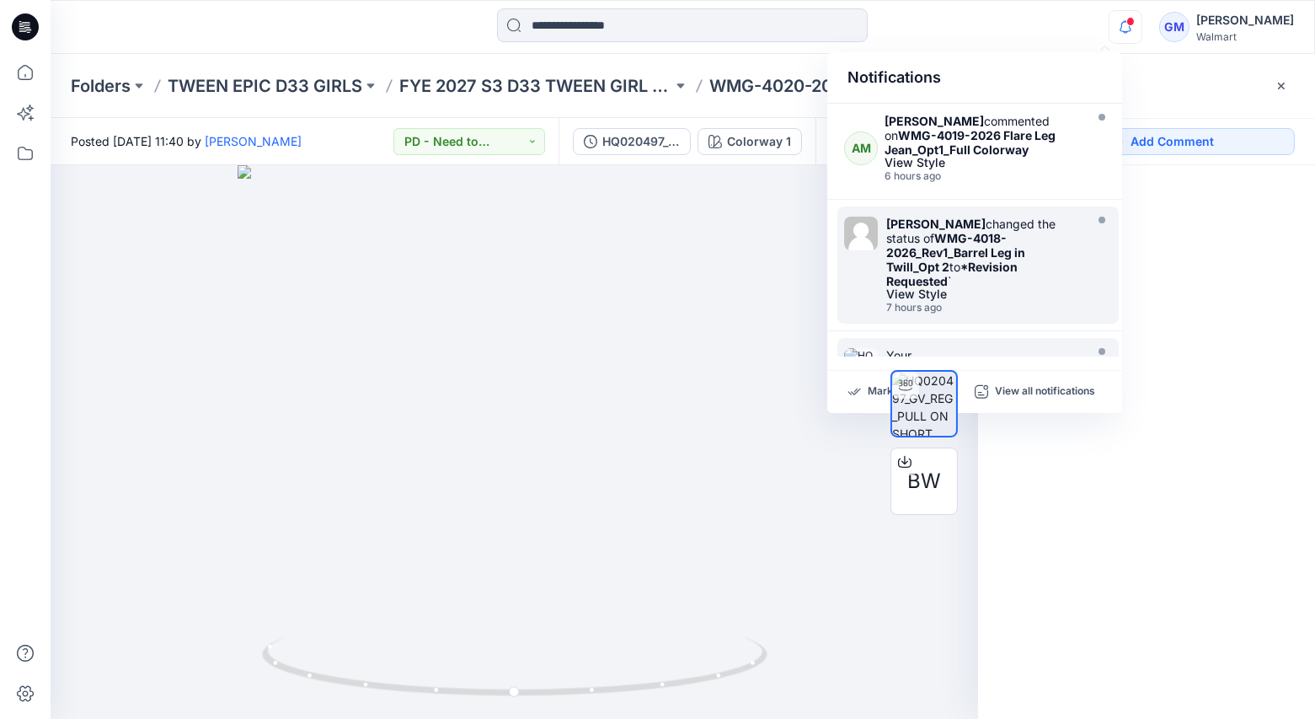
click at [973, 14] on div at bounding box center [682, 26] width 632 height 37
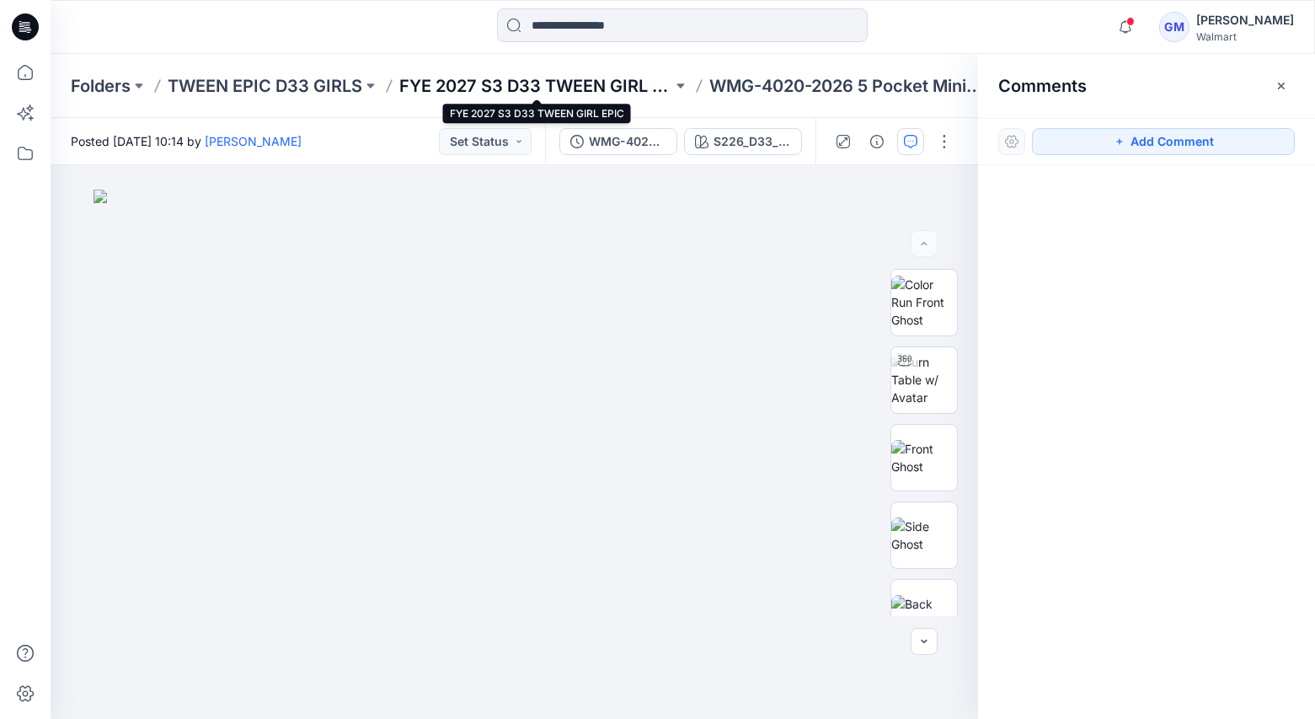
click at [521, 80] on p "FYE 2027 S3 D33 TWEEN GIRL EPIC" at bounding box center [535, 86] width 273 height 24
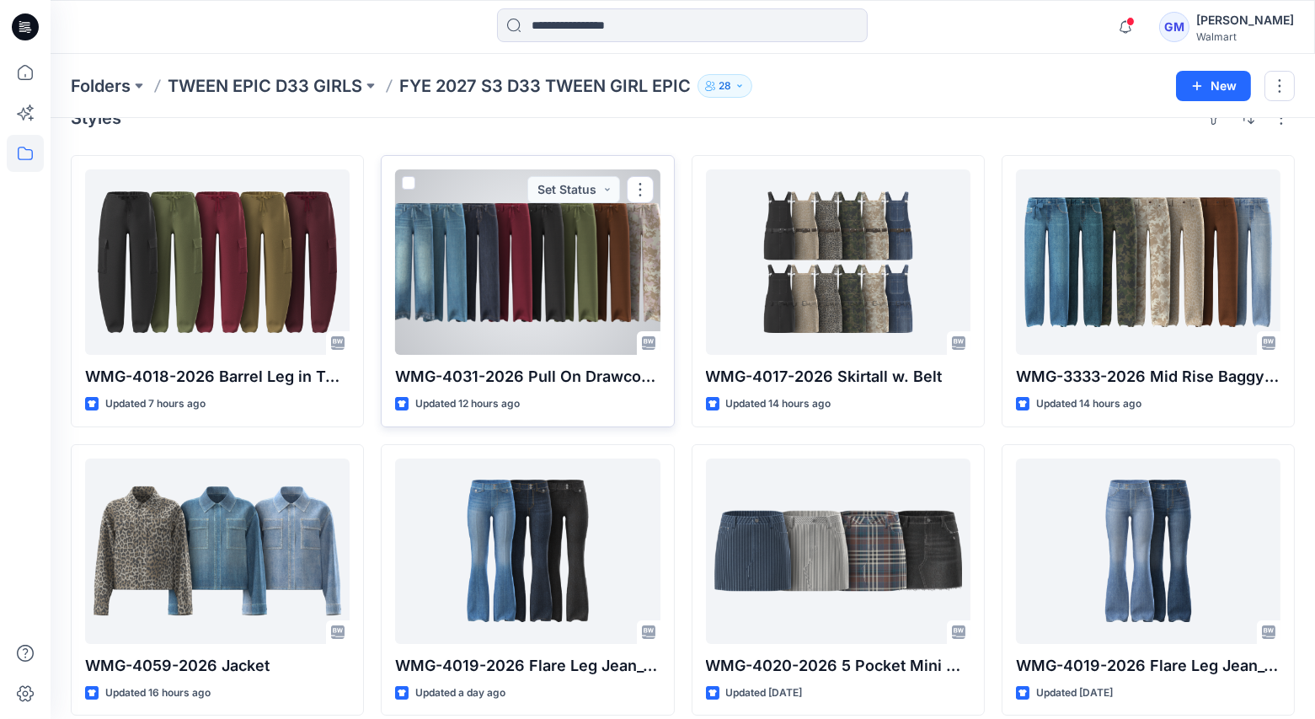
scroll to position [51, 0]
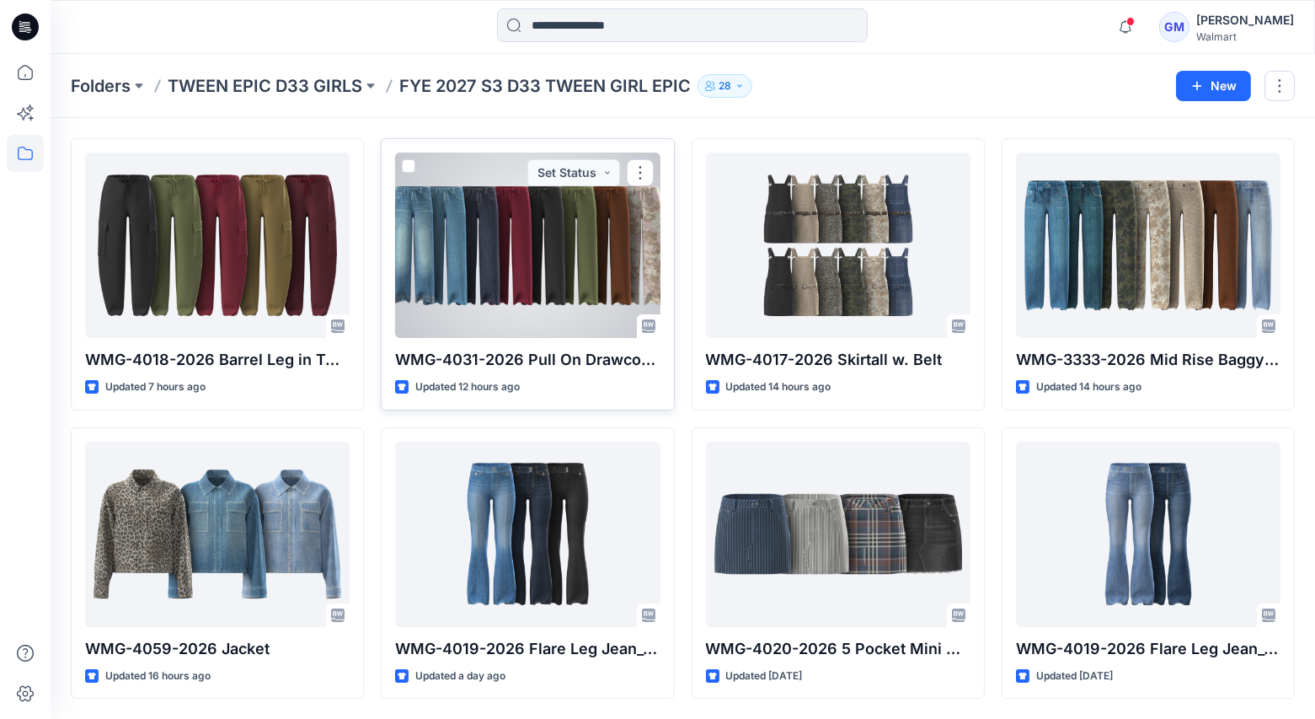
click at [424, 230] on div at bounding box center [527, 244] width 265 height 185
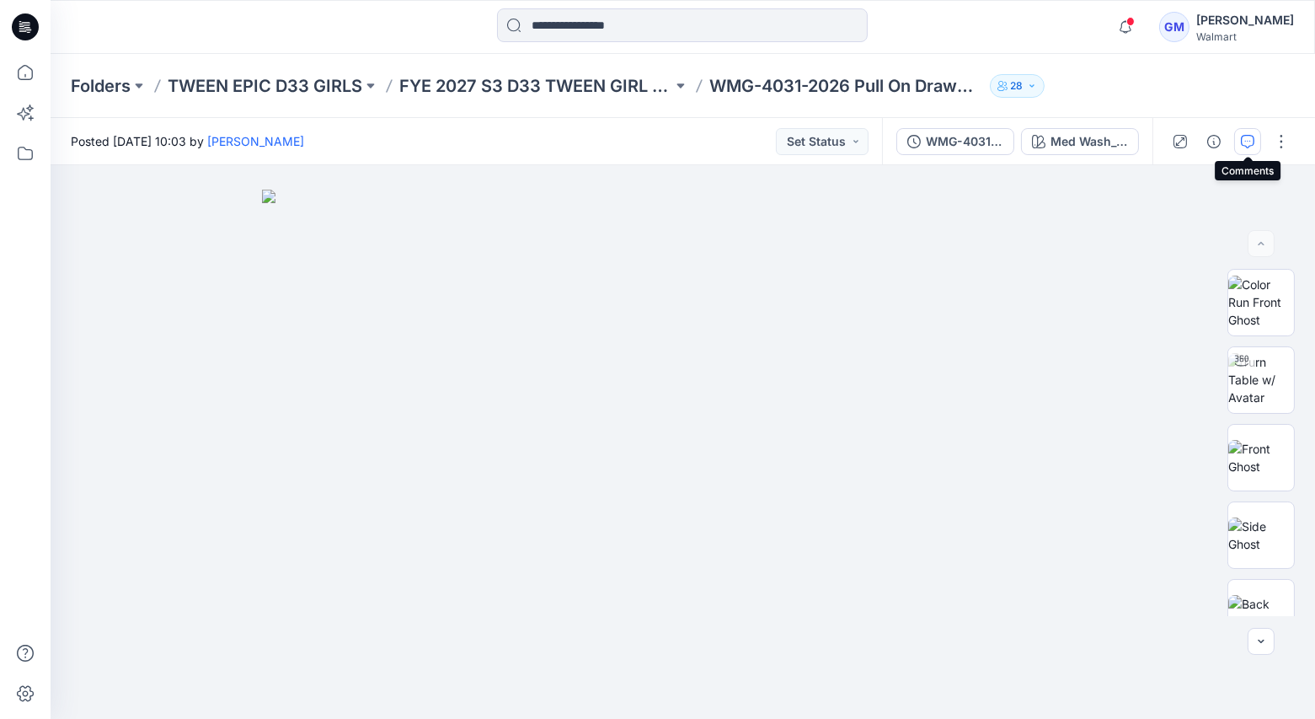
click at [1257, 146] on button "button" at bounding box center [1247, 141] width 27 height 27
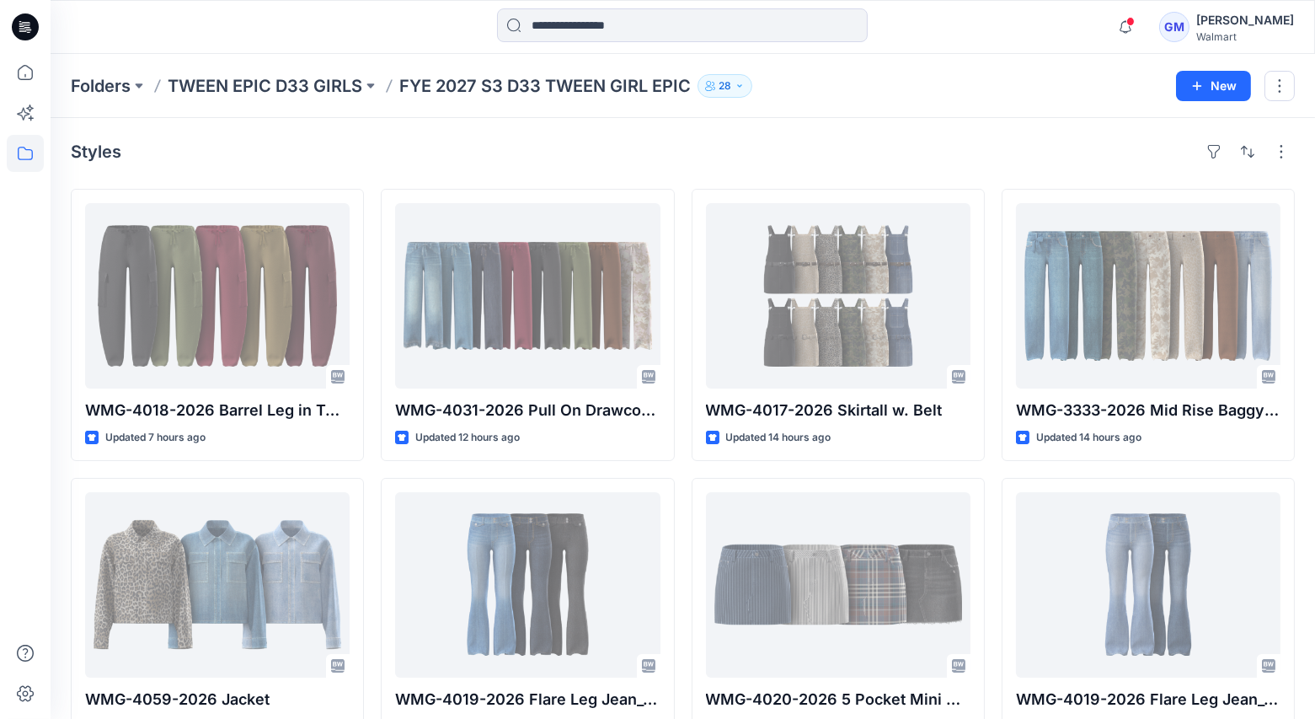
scroll to position [51, 0]
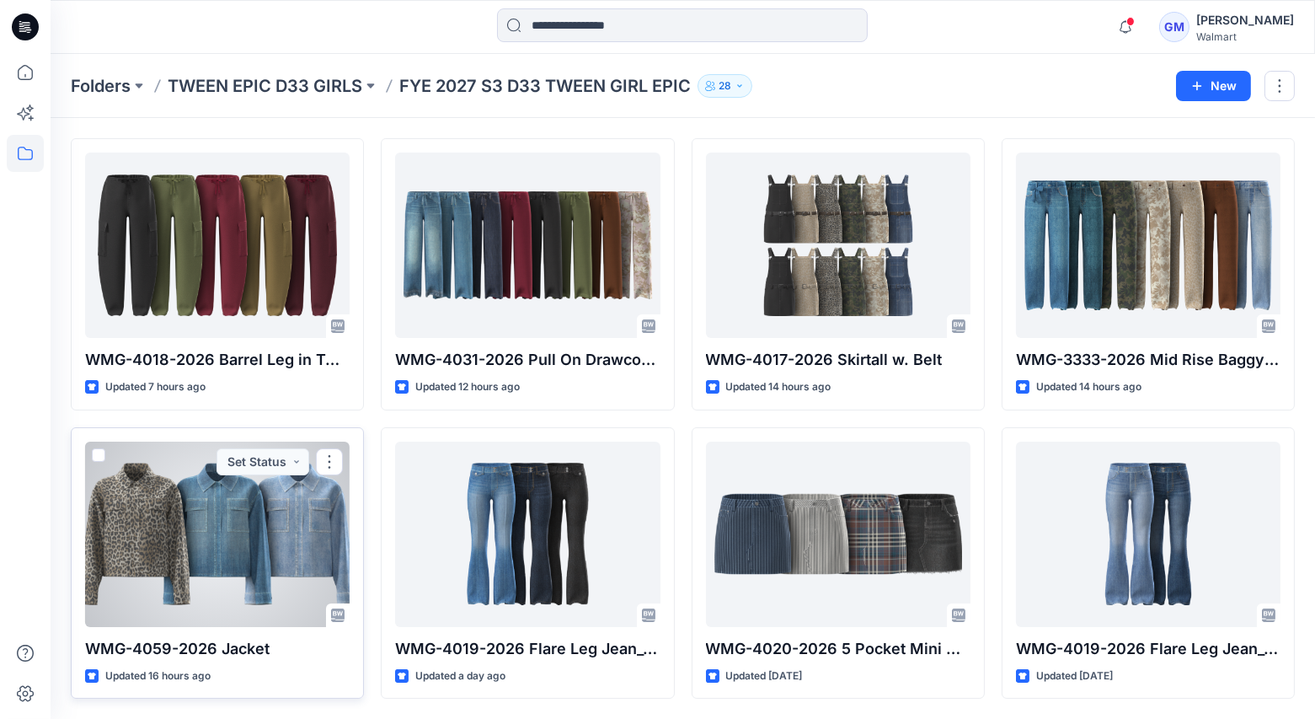
click at [247, 497] on div at bounding box center [217, 533] width 265 height 185
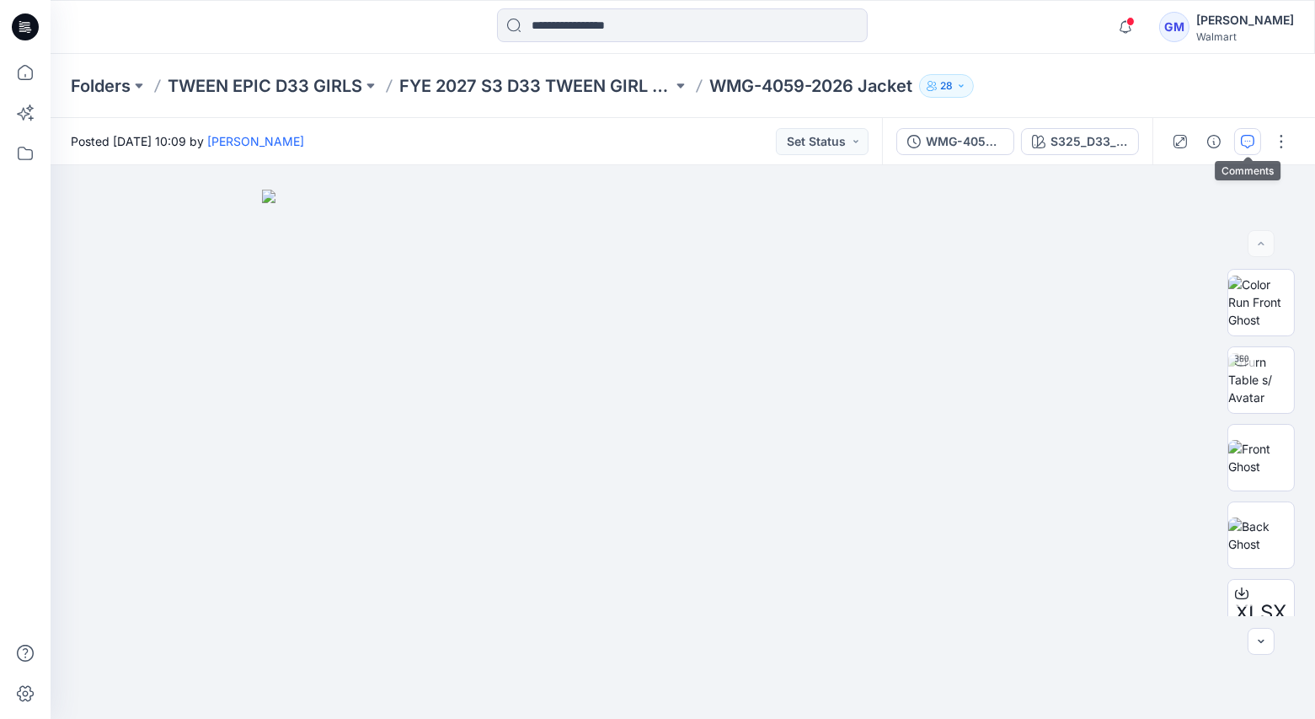
click at [1245, 144] on icon "button" at bounding box center [1247, 141] width 13 height 13
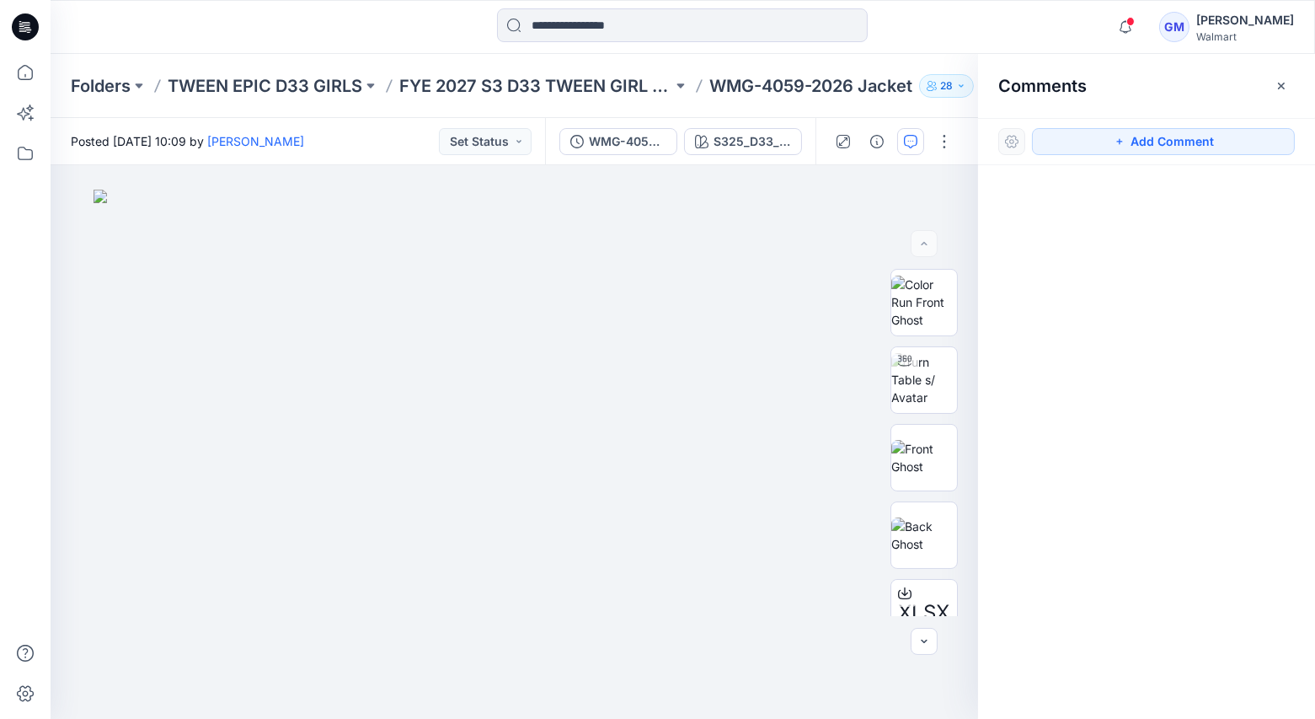
scroll to position [51, 0]
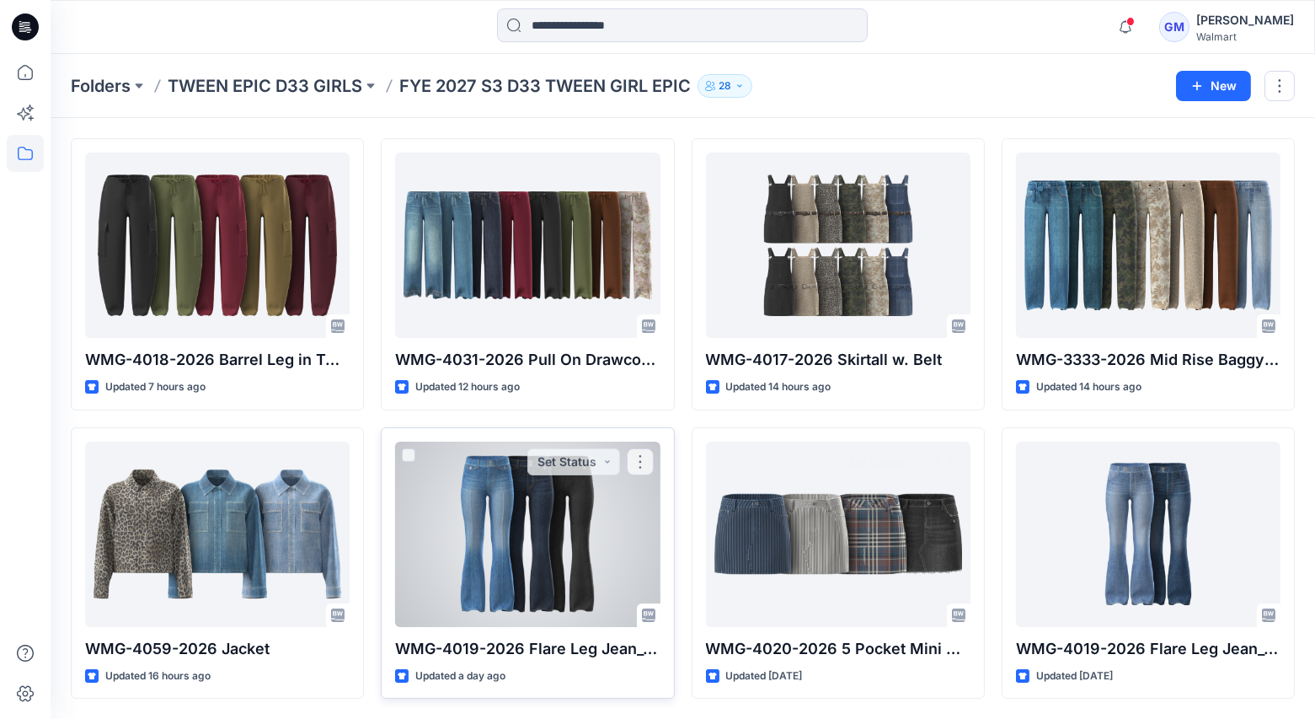
click at [472, 531] on div at bounding box center [527, 533] width 265 height 185
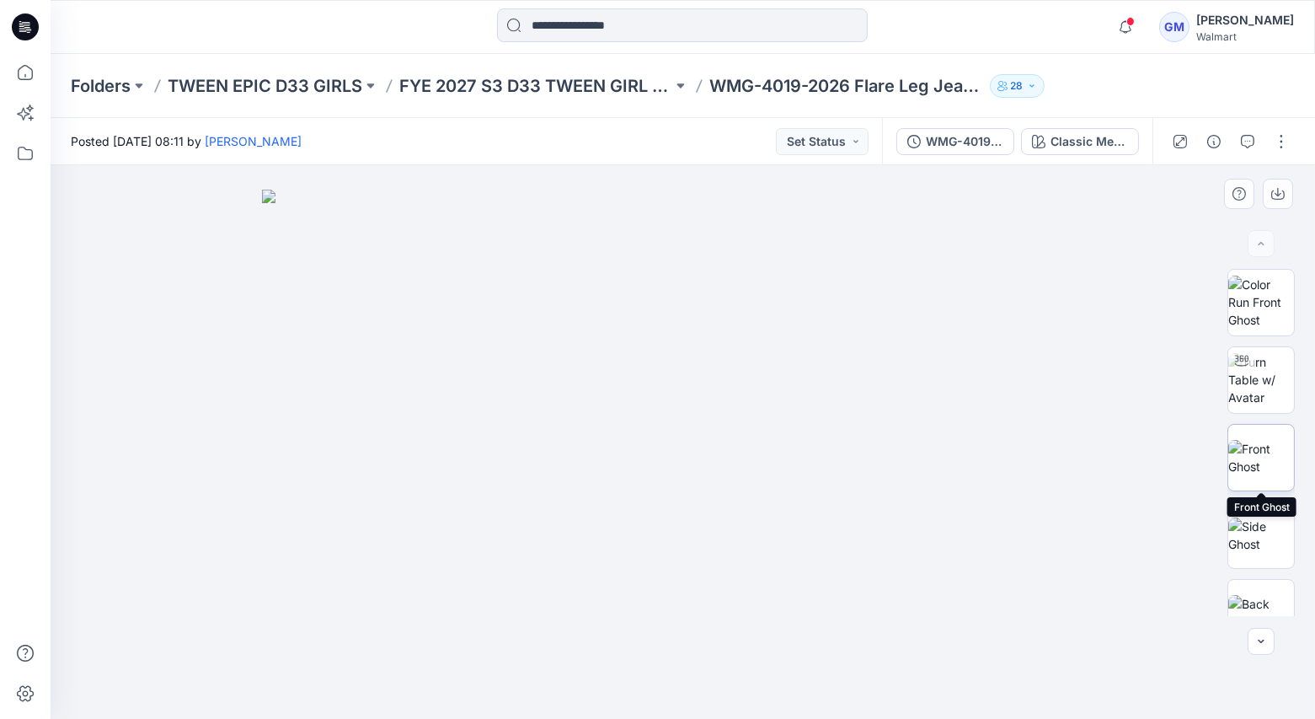
click at [1271, 452] on img at bounding box center [1261, 457] width 66 height 35
drag, startPoint x: 695, startPoint y: 308, endPoint x: 706, endPoint y: 340, distance: 33.8
click at [695, 308] on img at bounding box center [683, 442] width 194 height 554
drag, startPoint x: 619, startPoint y: 645, endPoint x: 617, endPoint y: 657, distance: 12.1
click at [618, 645] on img at bounding box center [683, 442] width 194 height 554
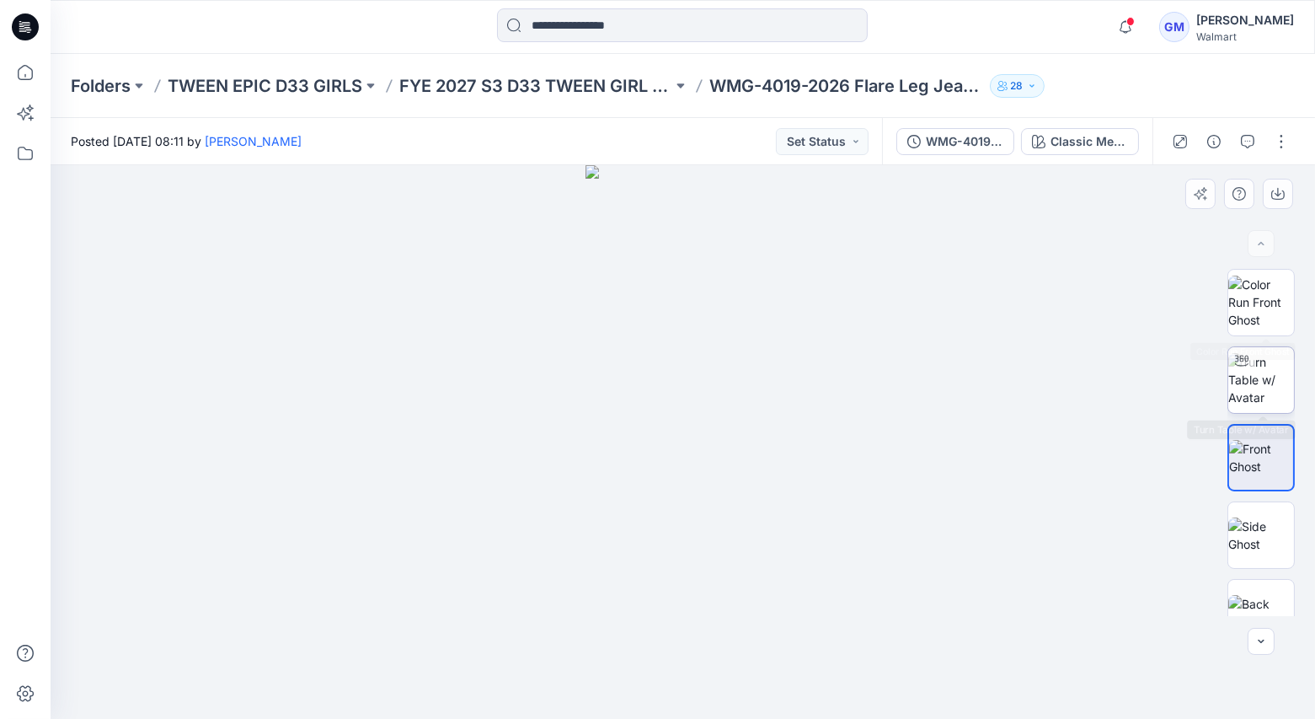
click at [1270, 392] on img at bounding box center [1261, 379] width 66 height 53
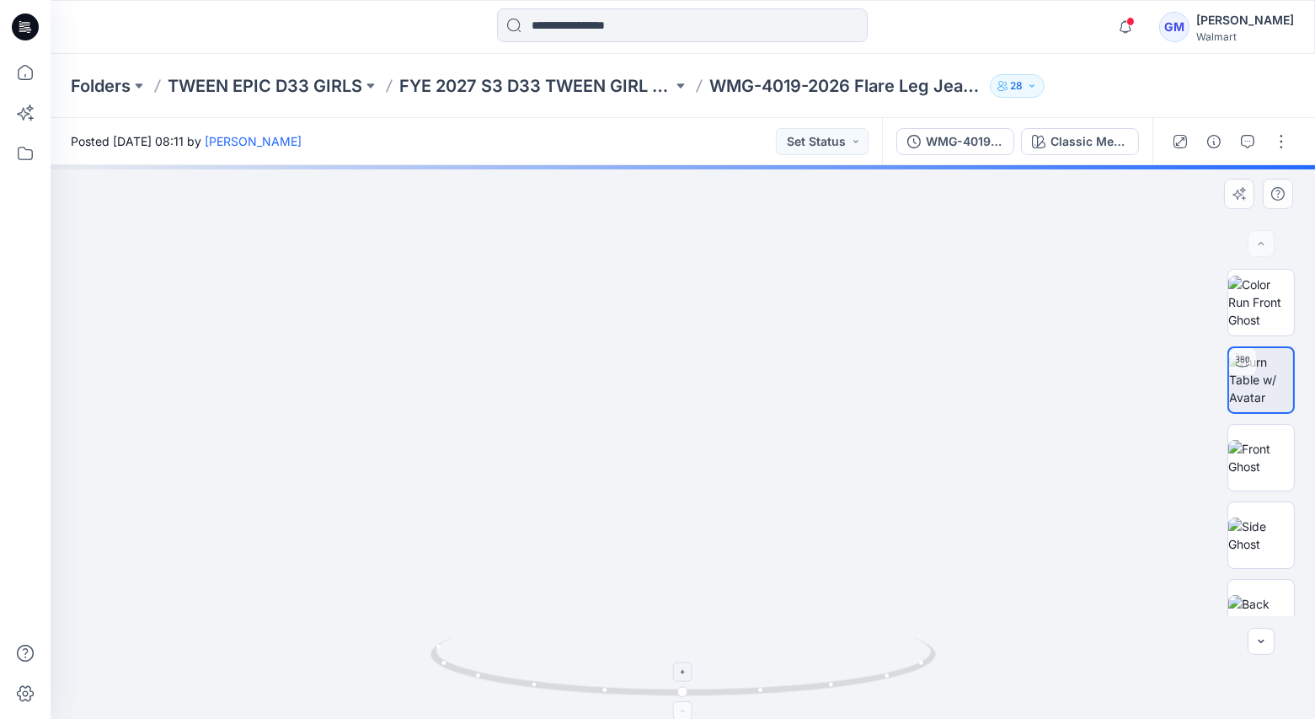
click at [693, 673] on icon at bounding box center [686, 668] width 510 height 63
click at [693, 674] on icon at bounding box center [686, 668] width 510 height 63
click at [697, 671] on icon at bounding box center [686, 668] width 510 height 63
click at [698, 672] on icon at bounding box center [686, 668] width 510 height 63
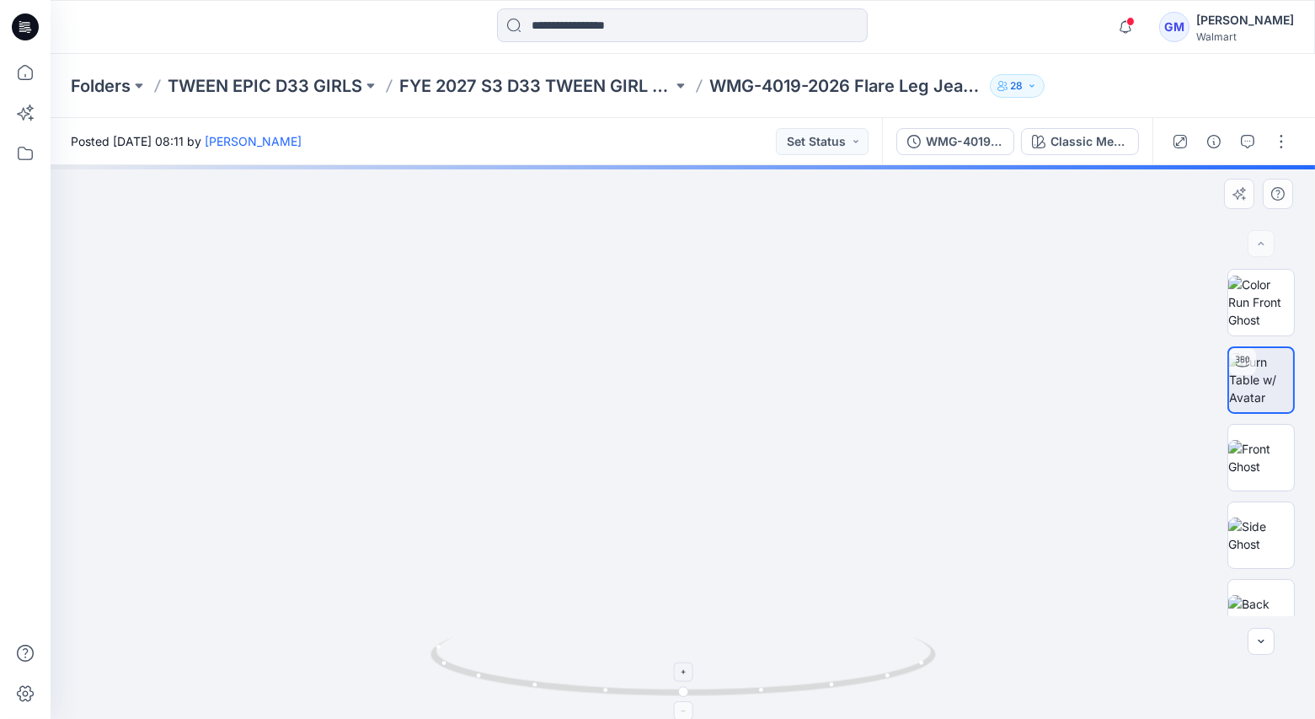
click at [686, 677] on div at bounding box center [683, 671] width 19 height 19
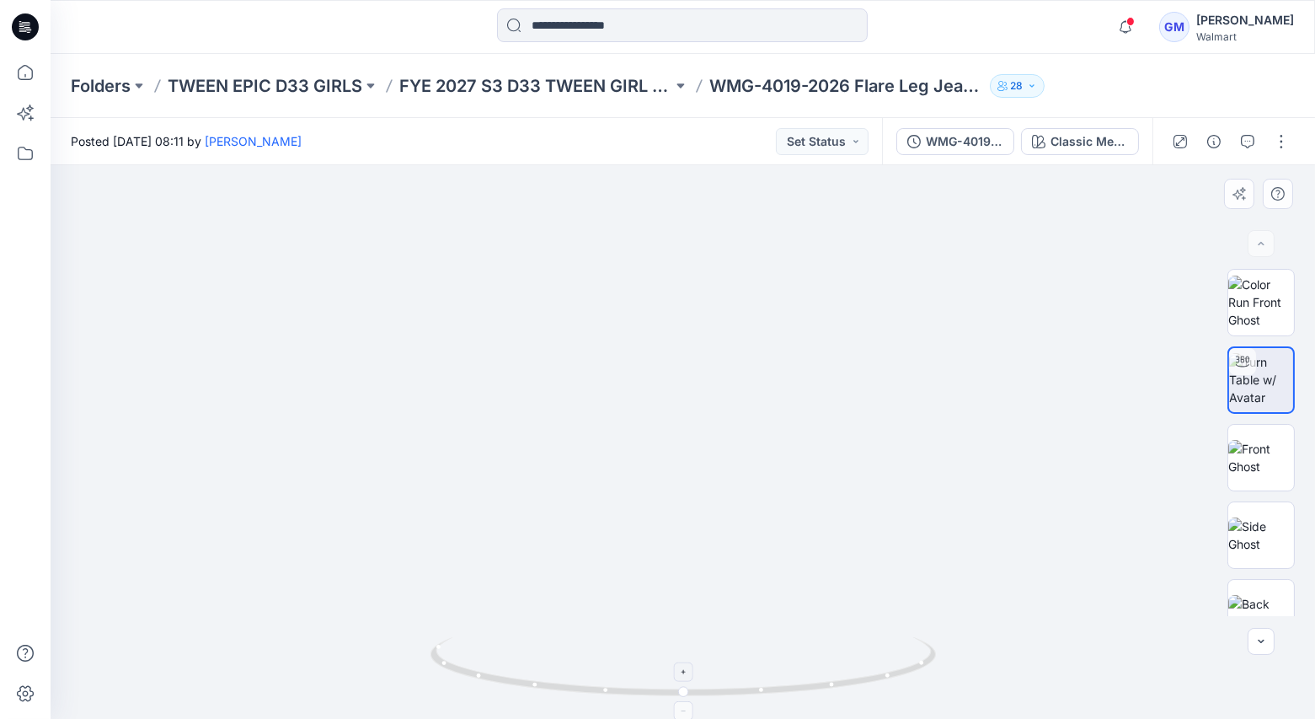
click at [687, 675] on icon at bounding box center [684, 672] width 10 height 10
click at [686, 675] on icon at bounding box center [684, 672] width 10 height 10
click at [687, 676] on icon at bounding box center [684, 672] width 10 height 10
click at [688, 676] on icon at bounding box center [684, 672] width 10 height 10
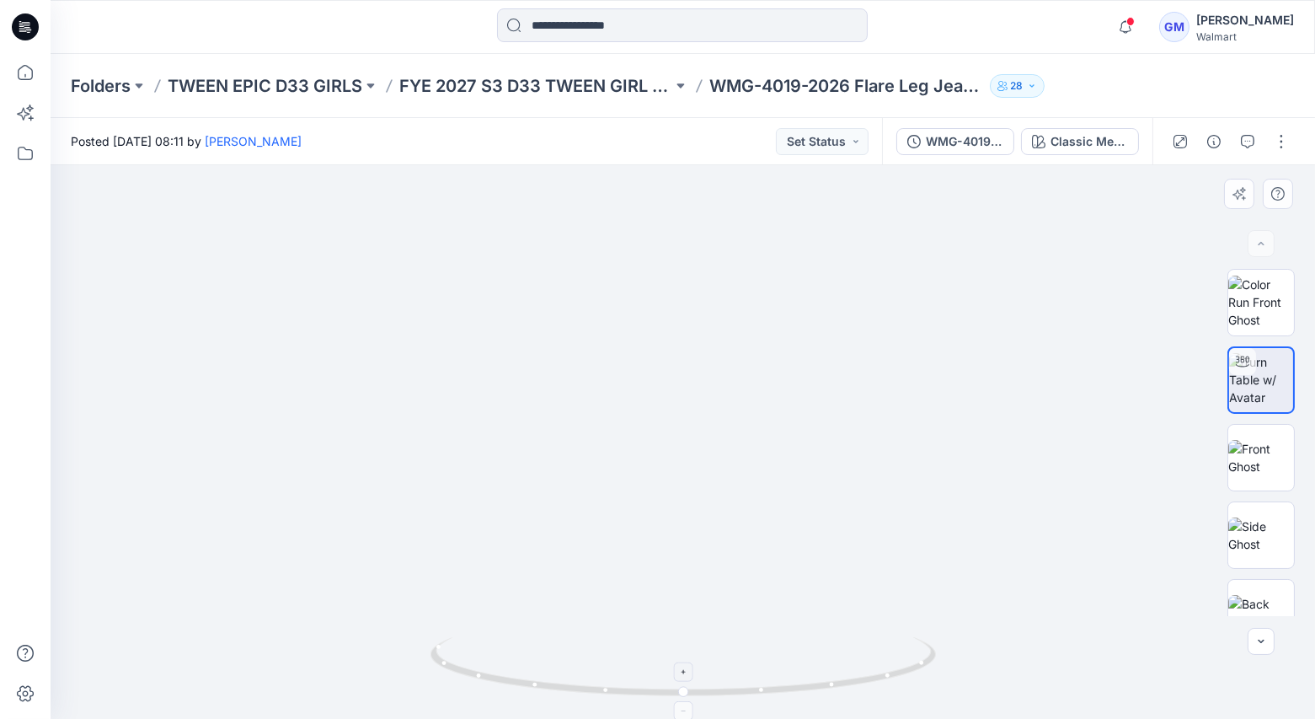
click at [688, 676] on icon at bounding box center [684, 672] width 10 height 10
click at [689, 676] on div at bounding box center [683, 671] width 19 height 19
click at [690, 676] on div at bounding box center [683, 671] width 19 height 19
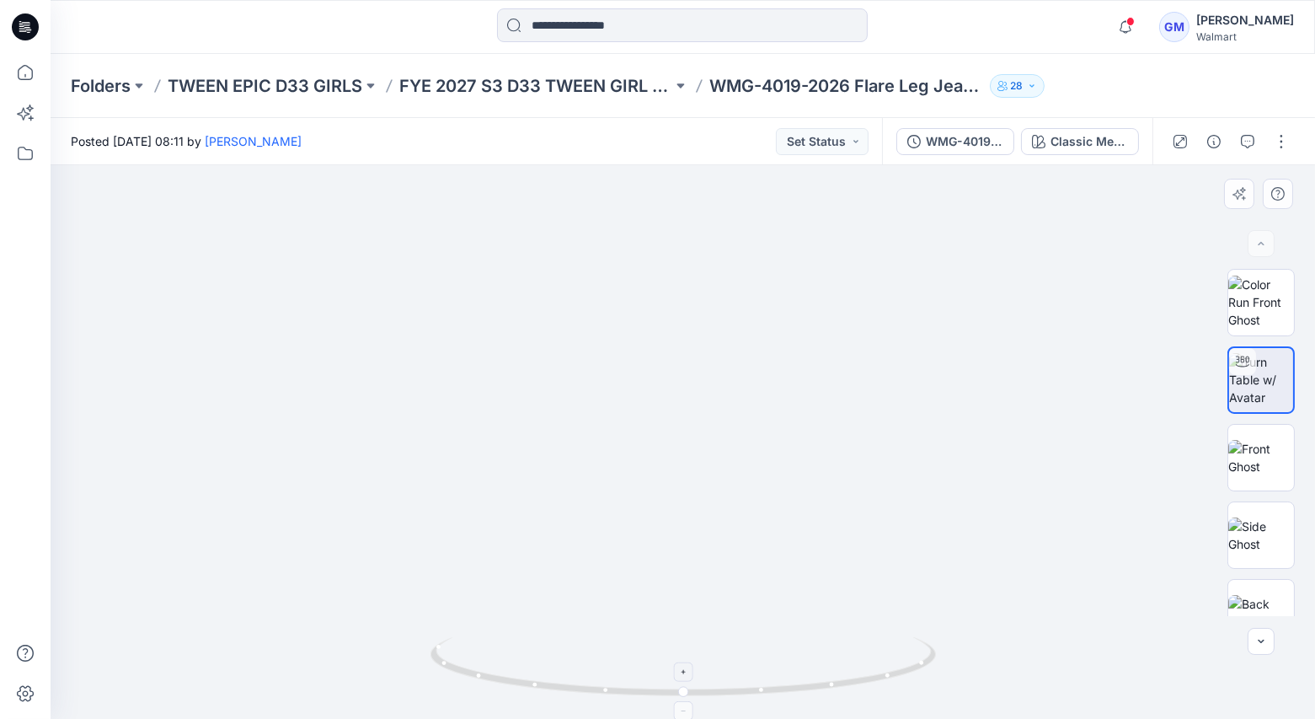
click at [691, 676] on div at bounding box center [683, 671] width 19 height 19
click at [691, 675] on div at bounding box center [683, 671] width 19 height 19
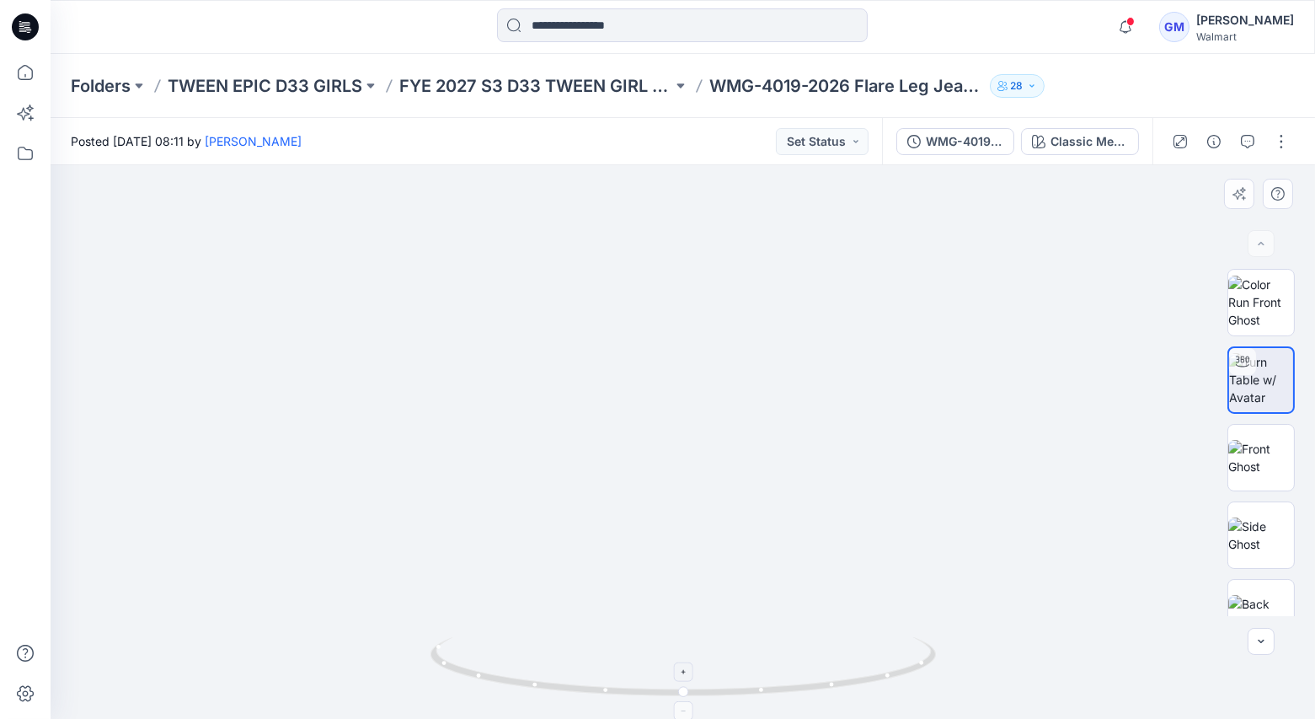
click at [692, 675] on div at bounding box center [683, 671] width 19 height 19
click at [691, 675] on div at bounding box center [683, 671] width 19 height 19
click at [692, 673] on div at bounding box center [683, 671] width 19 height 19
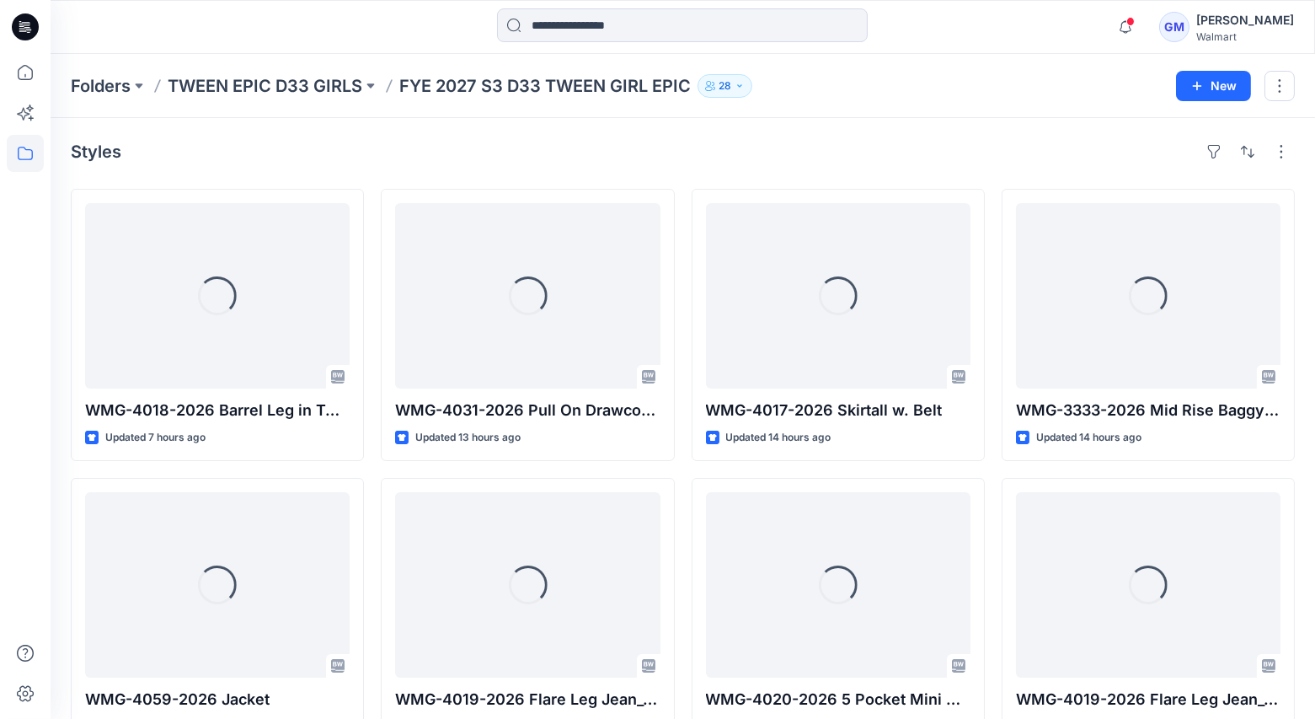
scroll to position [51, 0]
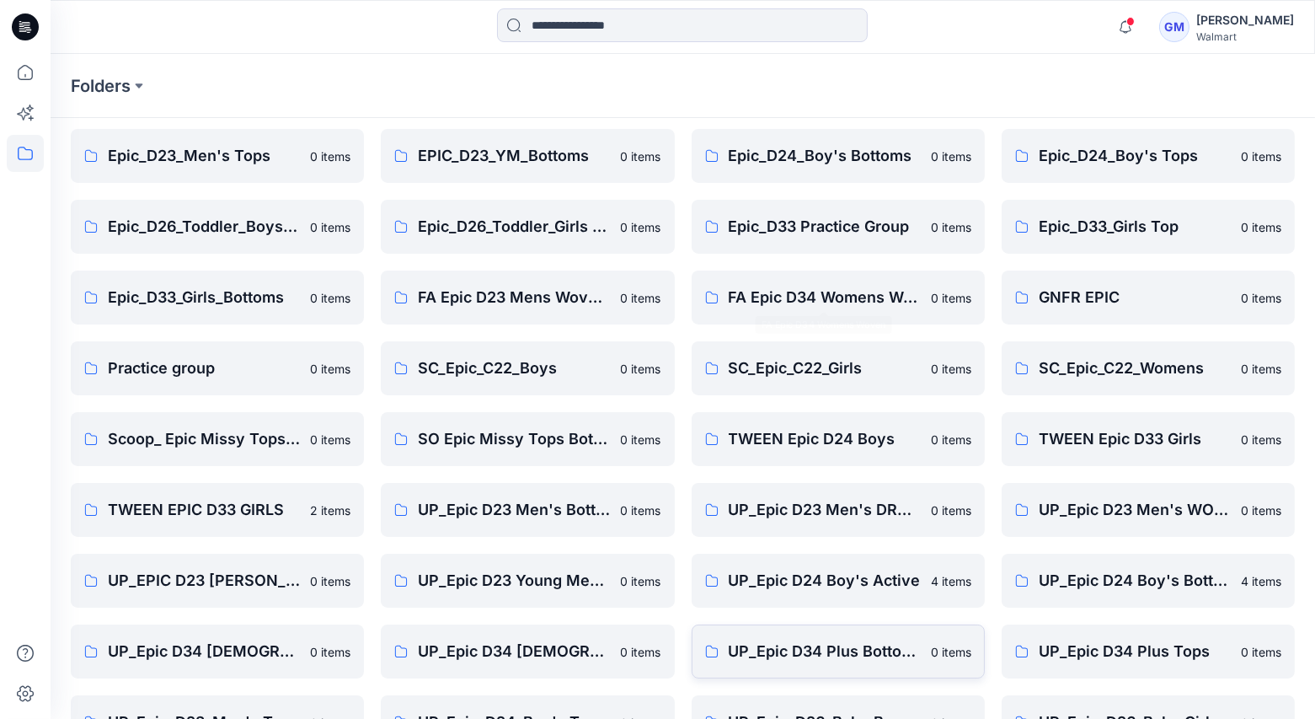
scroll to position [389, 0]
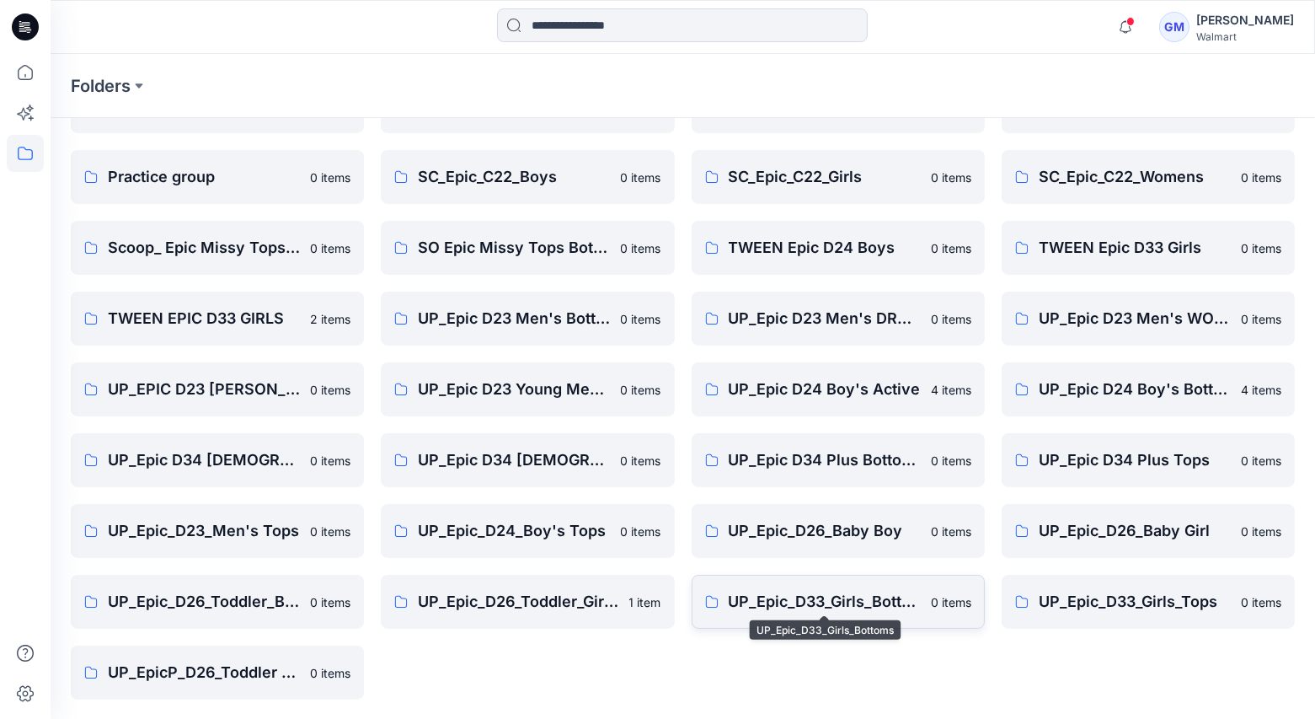
click at [777, 592] on p "UP_Epic_D33_Girls_Bottoms" at bounding box center [825, 602] width 192 height 24
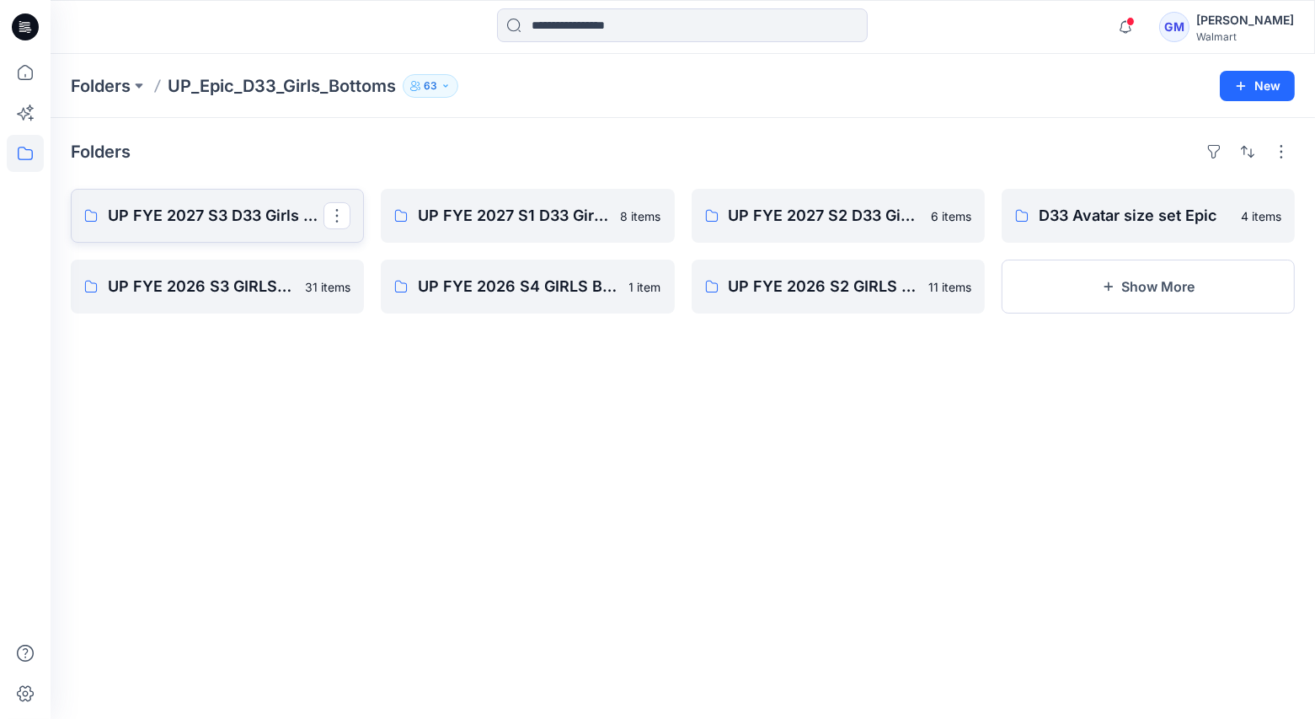
click at [222, 197] on link "UP FYE 2027 S3 D33 Girls bottoms Epic" at bounding box center [217, 216] width 293 height 54
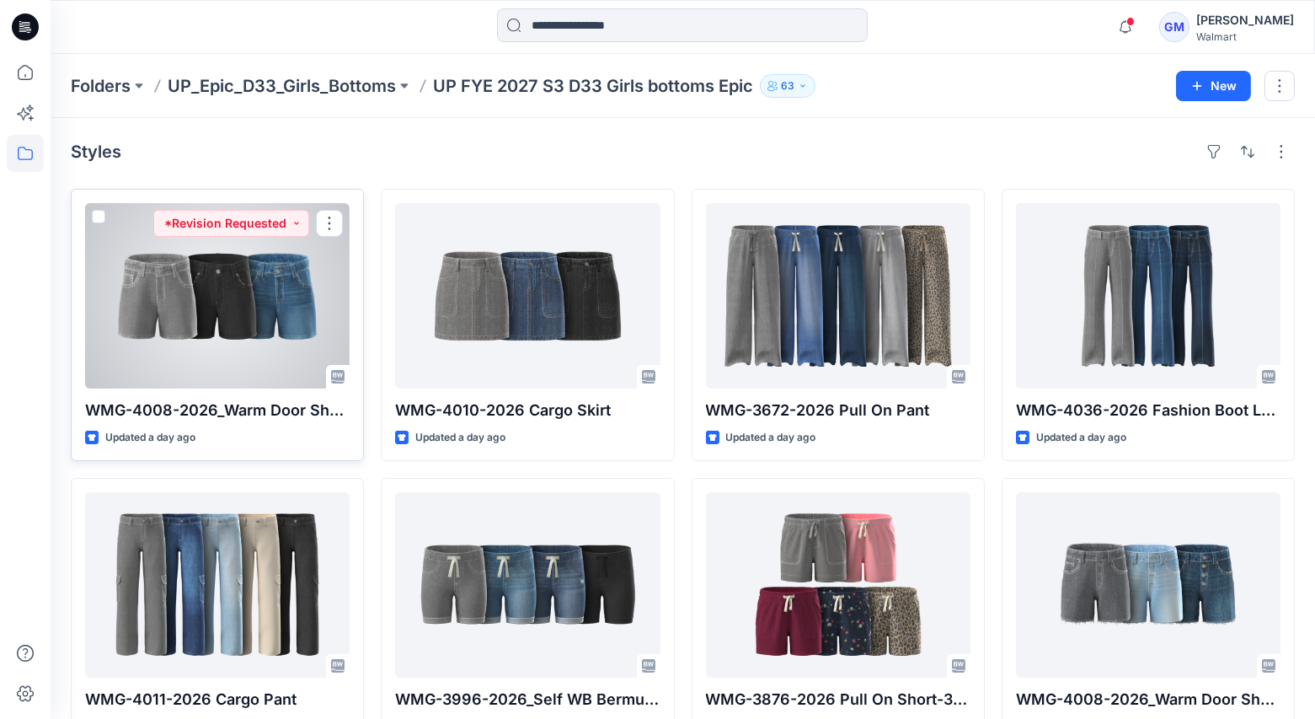
click at [208, 304] on div at bounding box center [217, 295] width 265 height 185
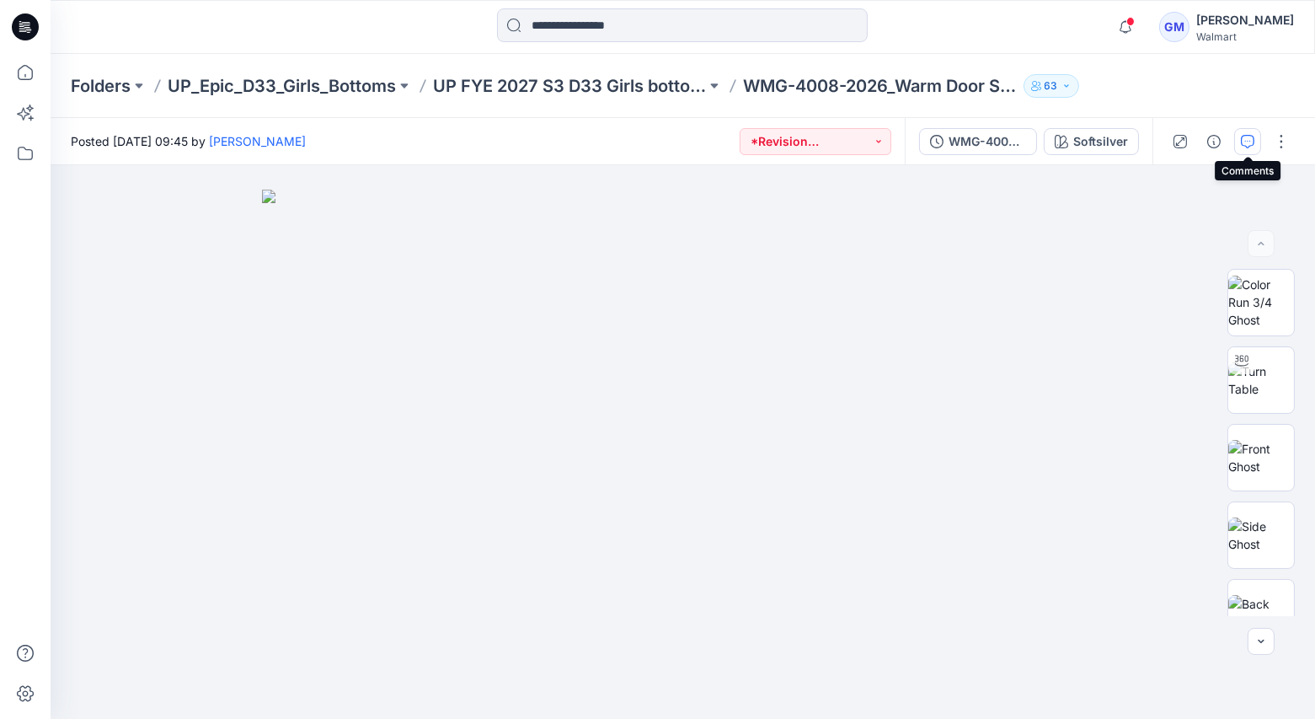
click at [1249, 137] on icon "button" at bounding box center [1247, 141] width 13 height 13
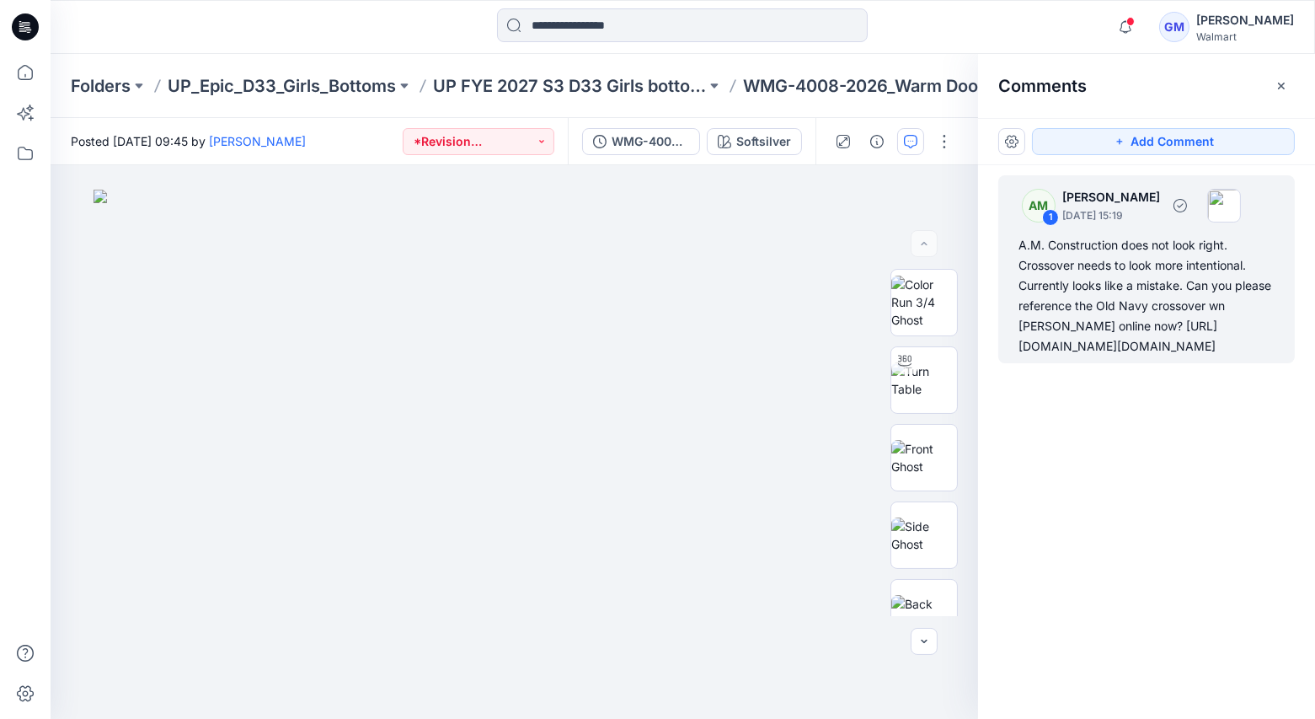
drag, startPoint x: 1020, startPoint y: 344, endPoint x: 1204, endPoint y: 484, distance: 231.4
click at [1203, 356] on div "A.M. Construction does not look right. Crossover needs to look more intentional…" at bounding box center [1147, 295] width 256 height 121
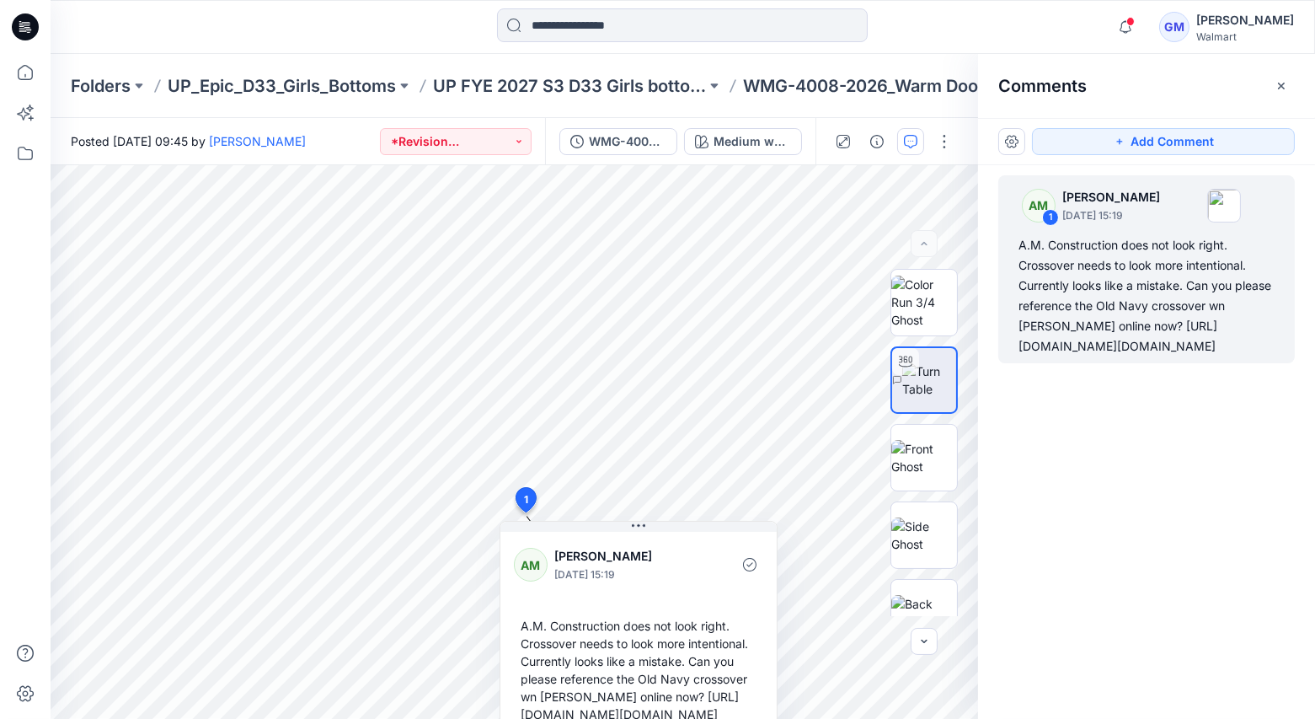
click at [1042, 653] on div "AM 1 [PERSON_NAME] [DATE] 15:19 A.M. Construction does not look right. Crossove…" at bounding box center [1146, 410] width 337 height 491
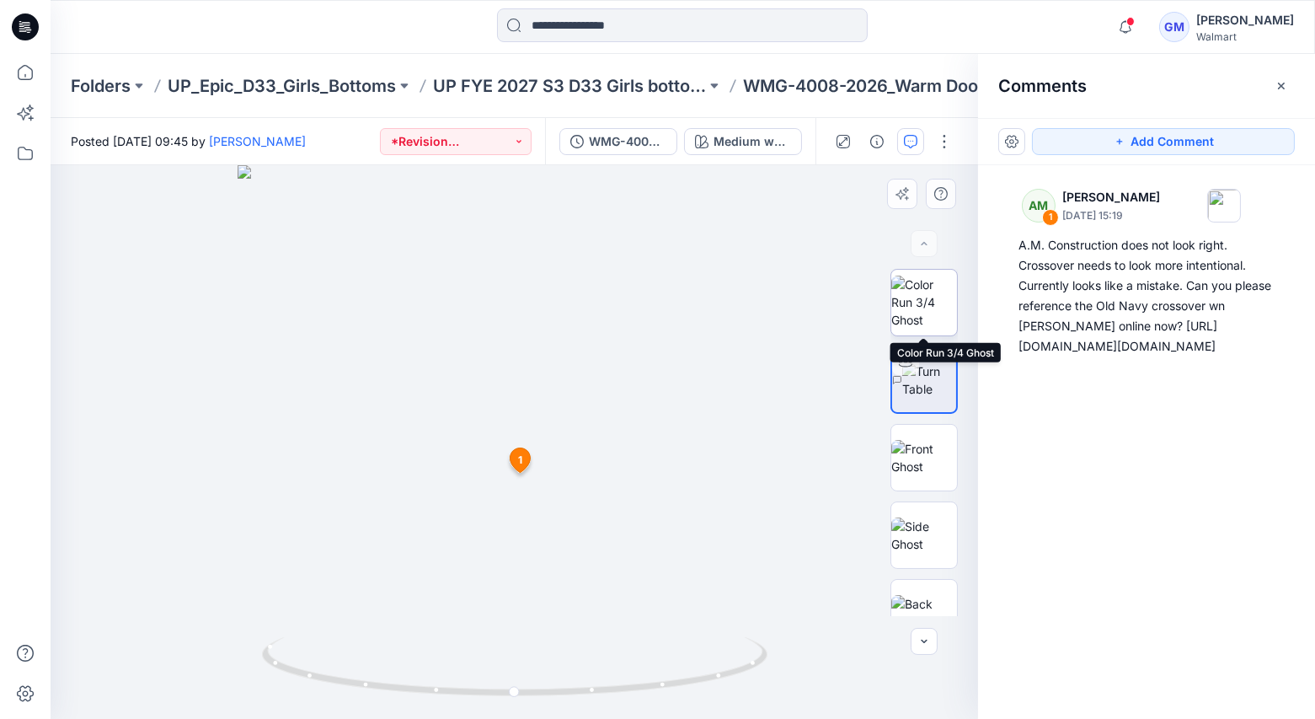
click at [928, 306] on img at bounding box center [924, 301] width 66 height 53
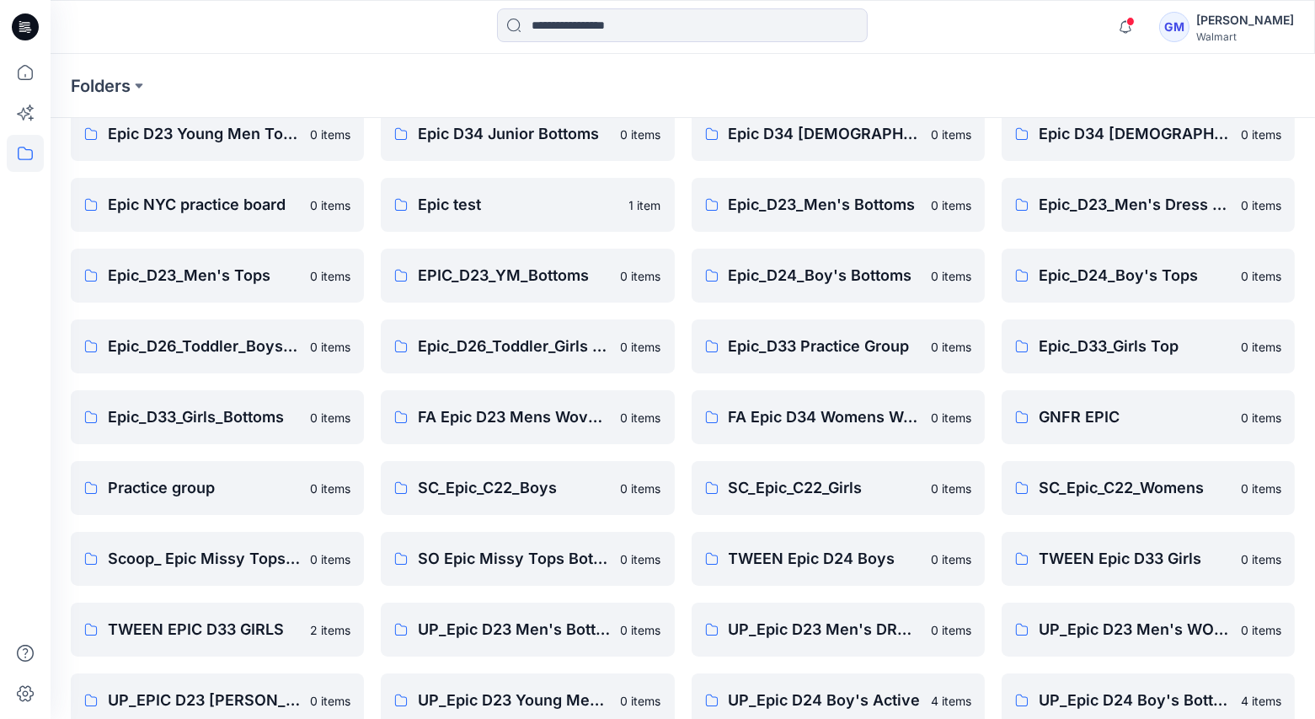
scroll to position [89, 0]
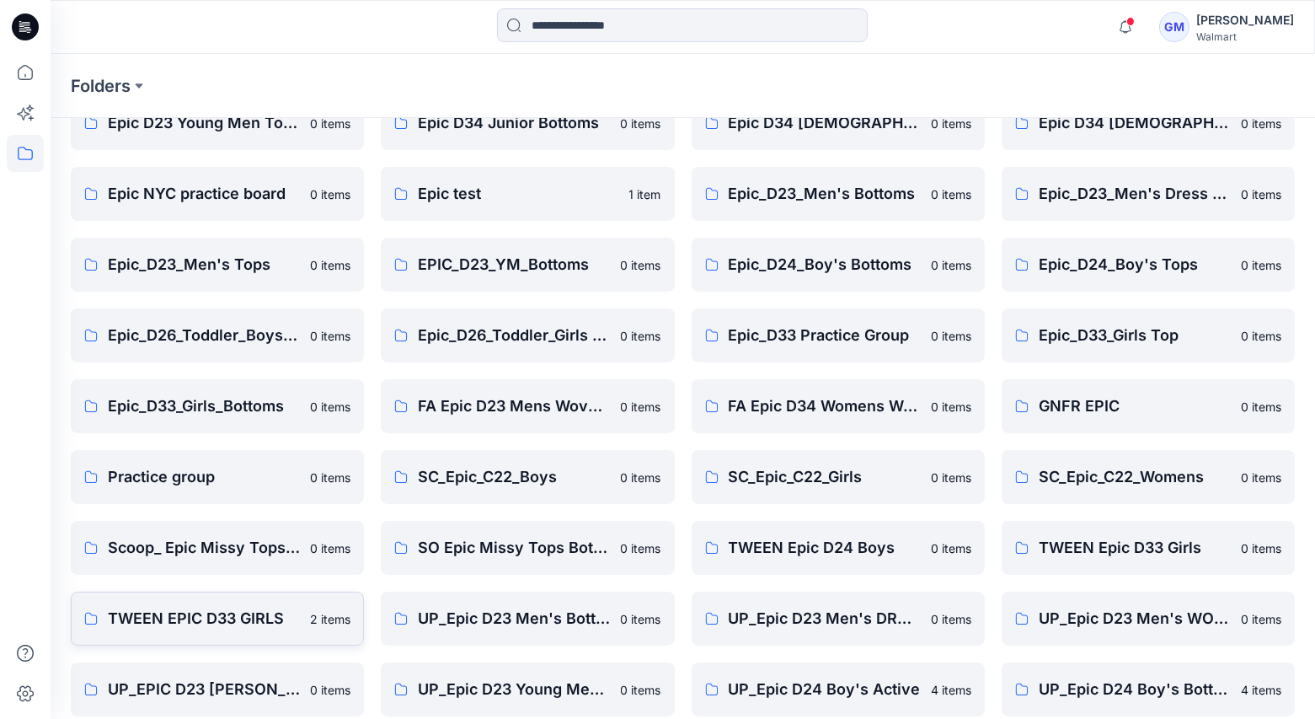
click at [158, 623] on p "TWEEN EPIC D33 GIRLS" at bounding box center [204, 619] width 192 height 24
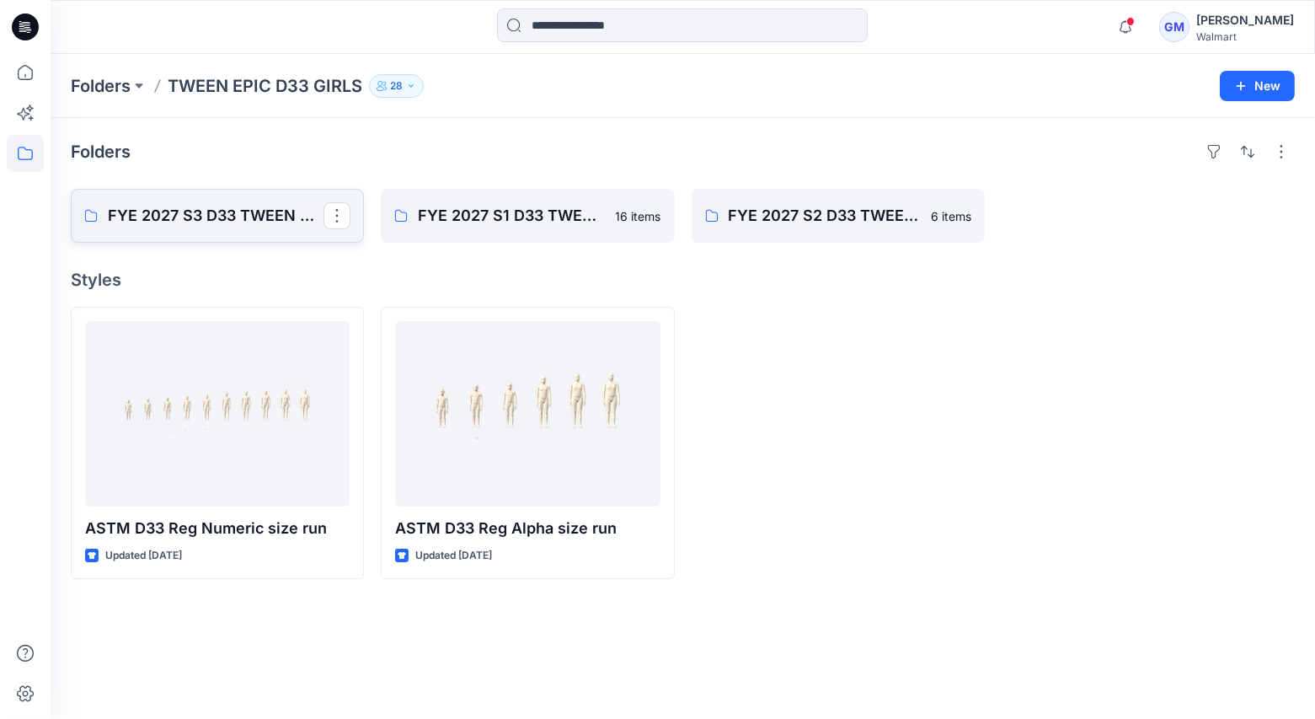
click at [209, 209] on p "FYE 2027 S3 D33 TWEEN GIRL EPIC" at bounding box center [216, 216] width 216 height 24
click at [810, 327] on div at bounding box center [838, 443] width 293 height 272
click at [808, 204] on p "FYE 2027 S2 D33 TWEEN GIRL EPIC" at bounding box center [837, 216] width 216 height 24
click at [804, 214] on p "FYE 2027 S2 D33 TWEEN GIRL EPIC" at bounding box center [837, 216] width 216 height 24
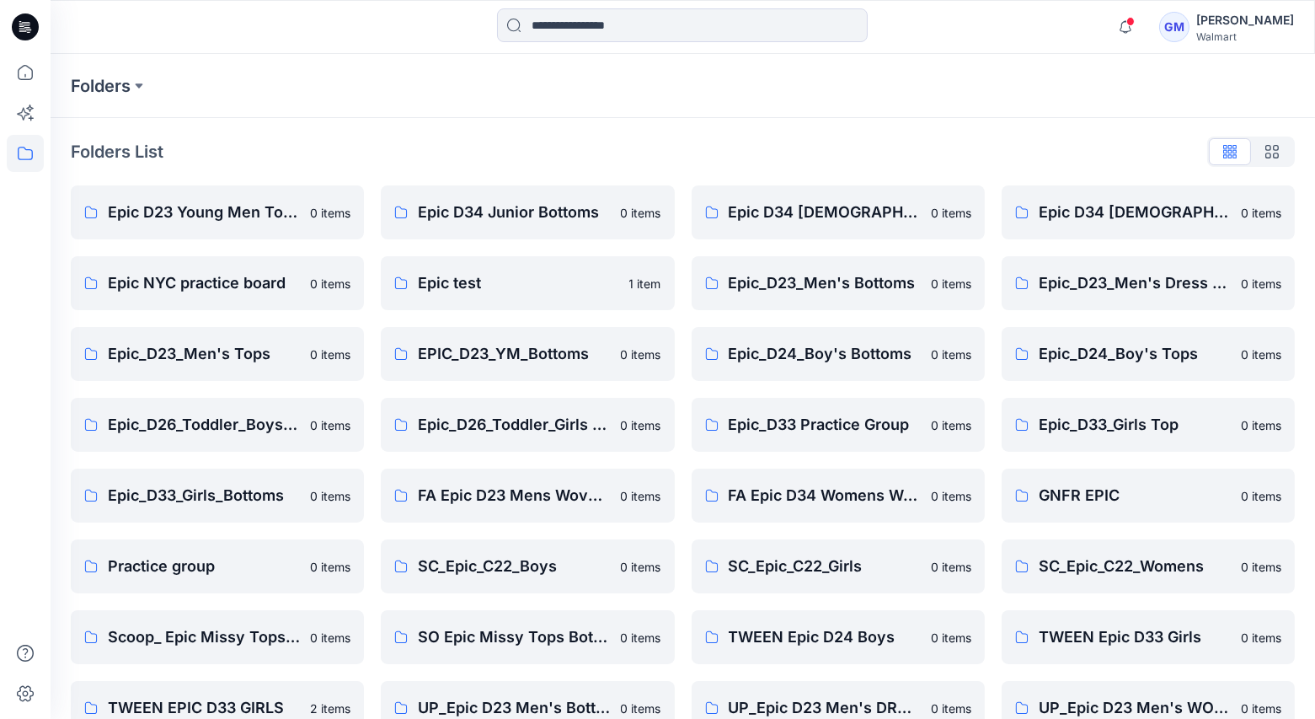
scroll to position [89, 0]
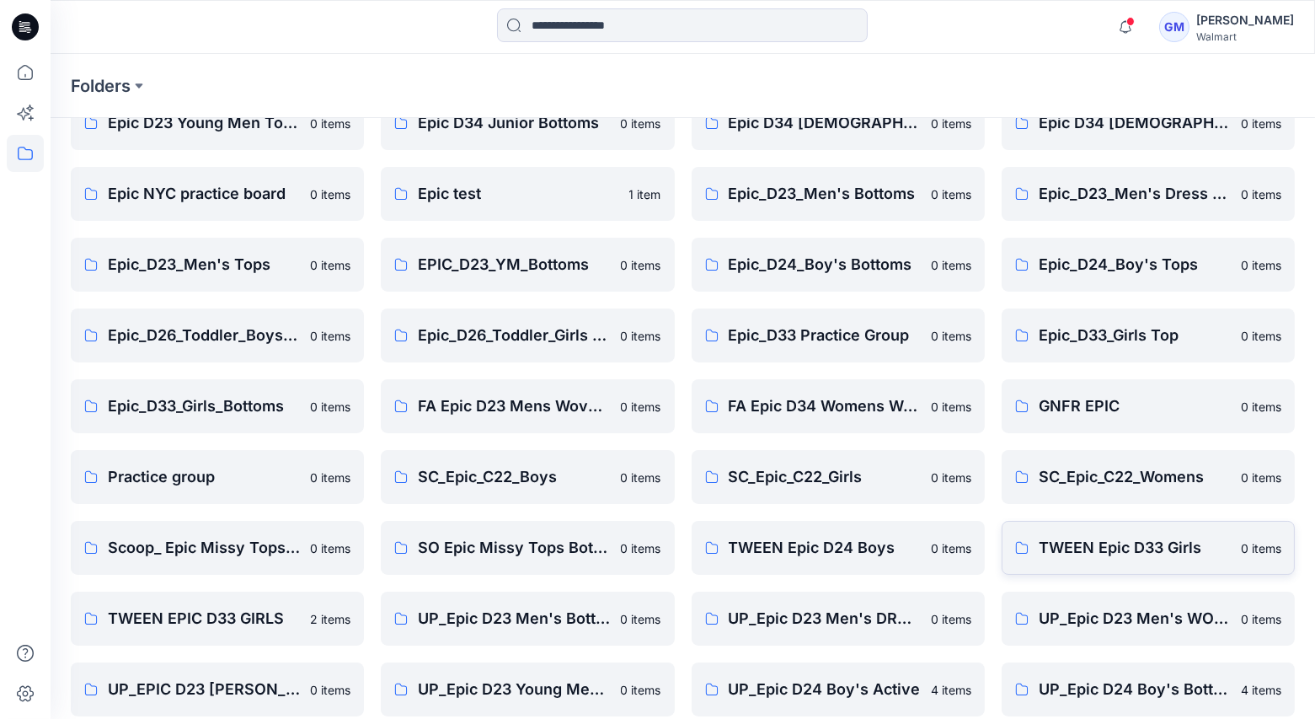
click at [1123, 546] on p "TWEEN Epic D33 Girls" at bounding box center [1135, 548] width 192 height 24
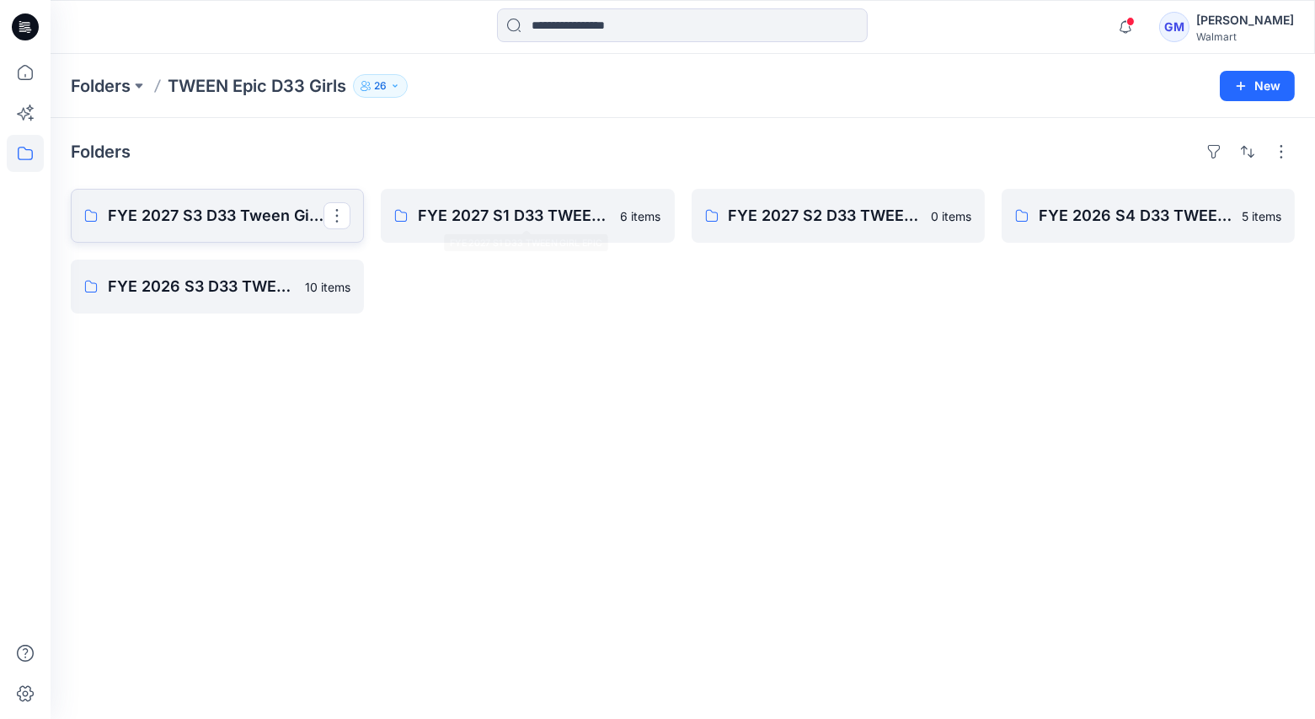
click at [183, 219] on p "FYE 2027 S3 D33 Tween Girl EPIC" at bounding box center [216, 216] width 216 height 24
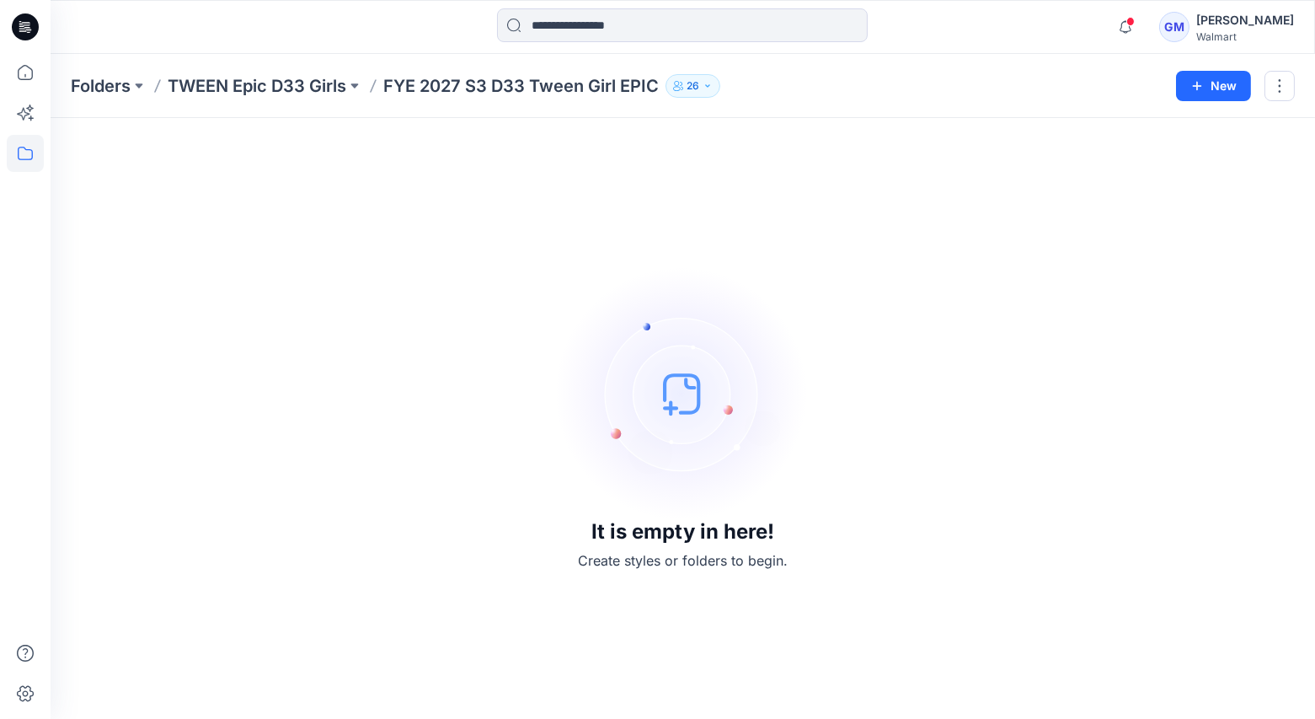
click at [489, 85] on p "FYE 2027 S3 D33 Tween Girl EPIC" at bounding box center [520, 86] width 275 height 24
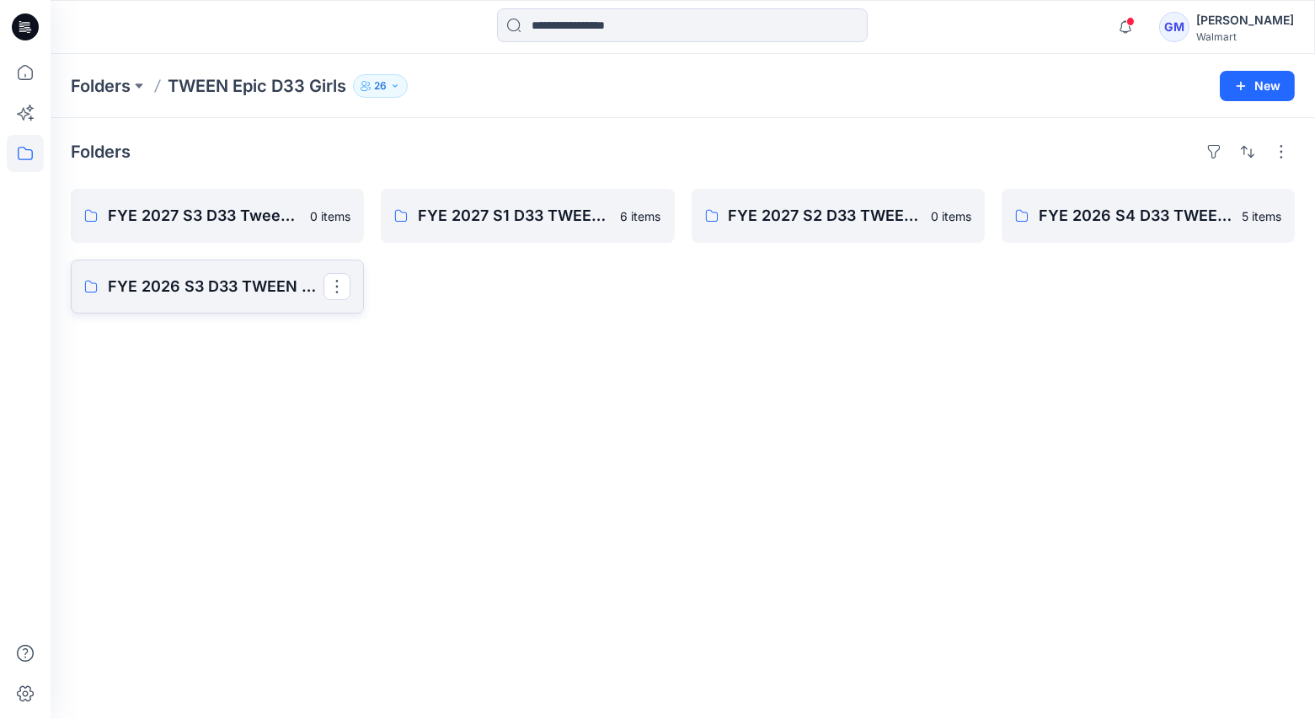
click at [161, 282] on p "FYE 2026 S3 D33 TWEEN GIRL Epic" at bounding box center [216, 287] width 216 height 24
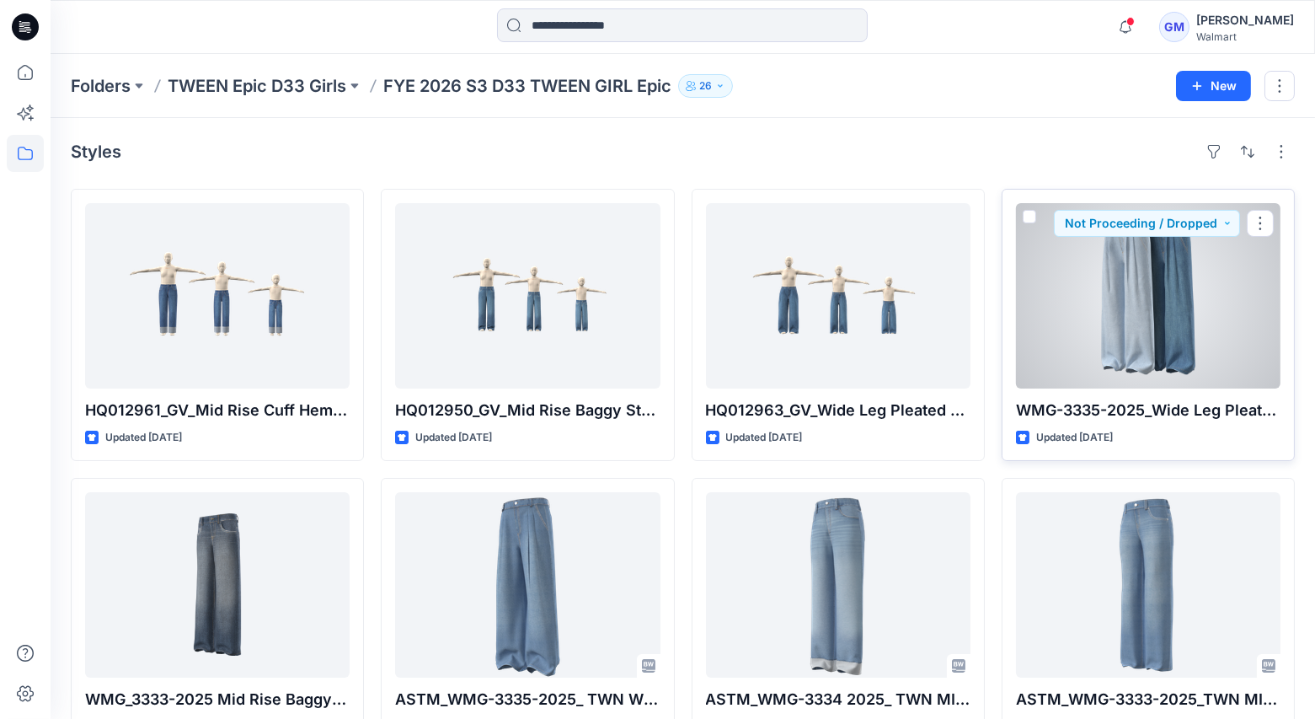
click at [1067, 308] on div at bounding box center [1148, 295] width 265 height 185
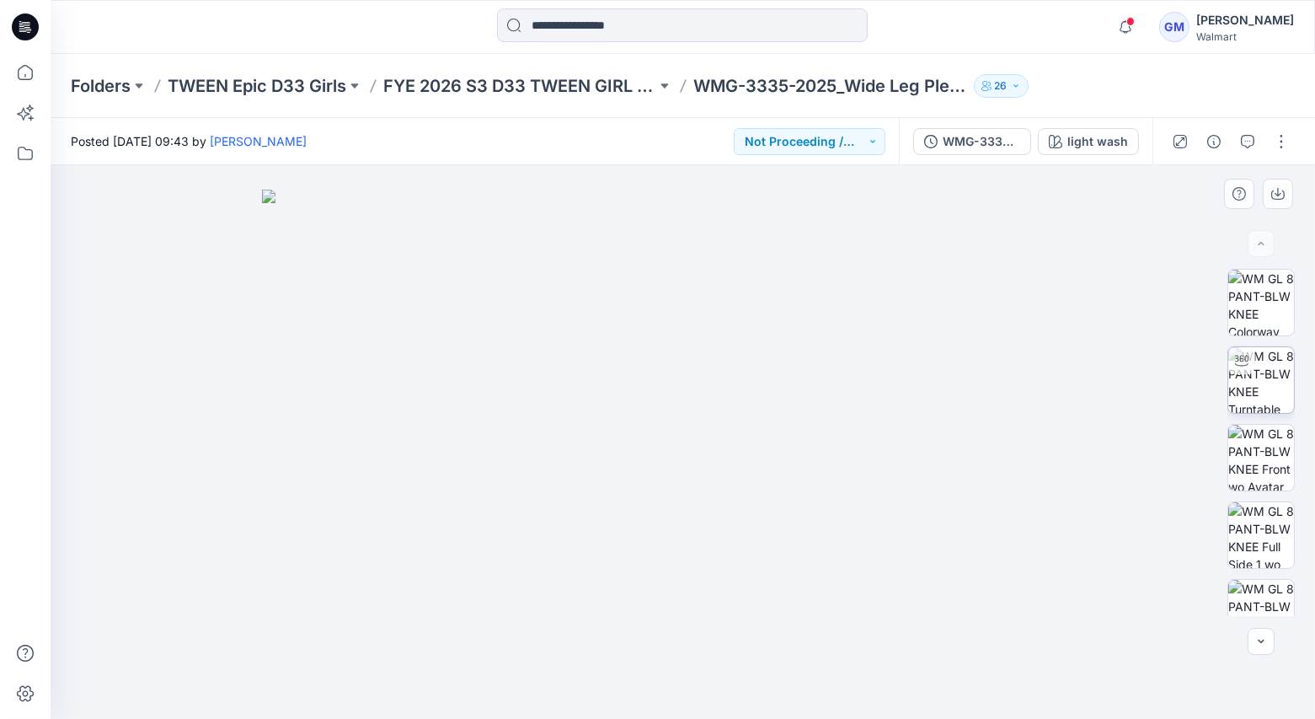
click at [1290, 391] on img at bounding box center [1261, 380] width 66 height 66
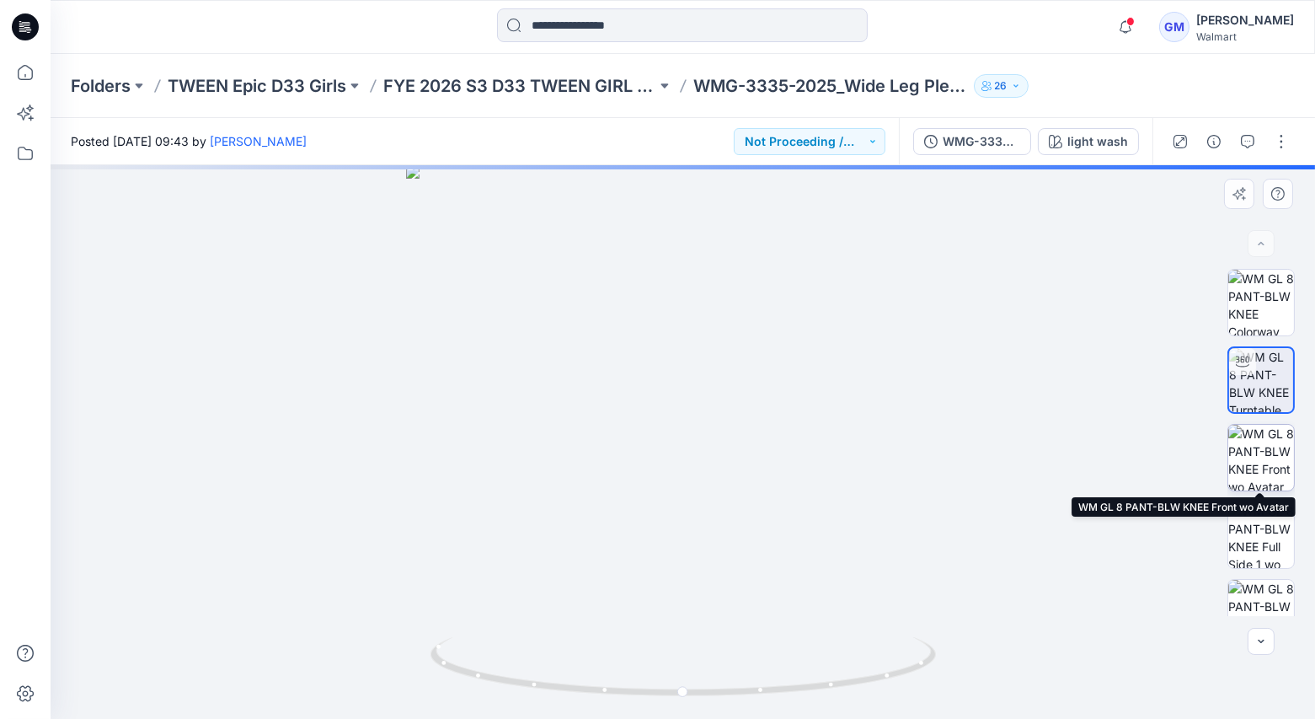
click at [1267, 484] on img at bounding box center [1261, 458] width 66 height 66
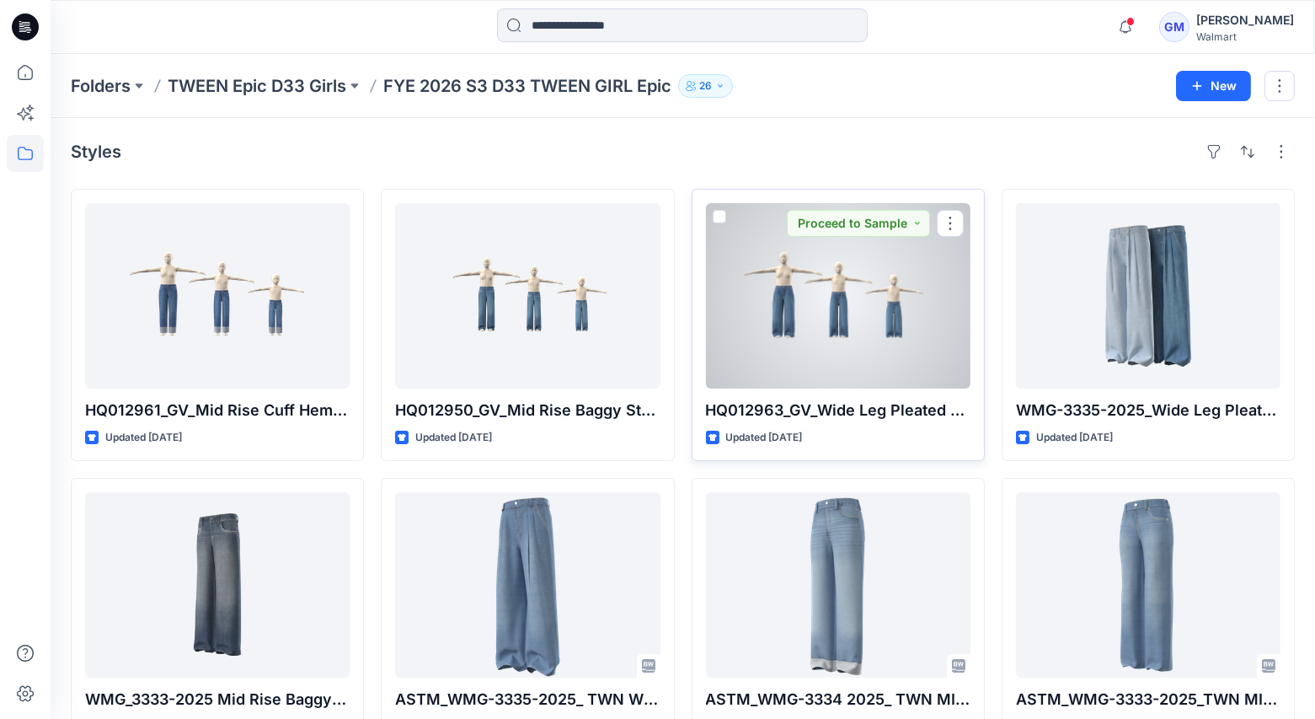
click at [784, 302] on div at bounding box center [838, 295] width 265 height 185
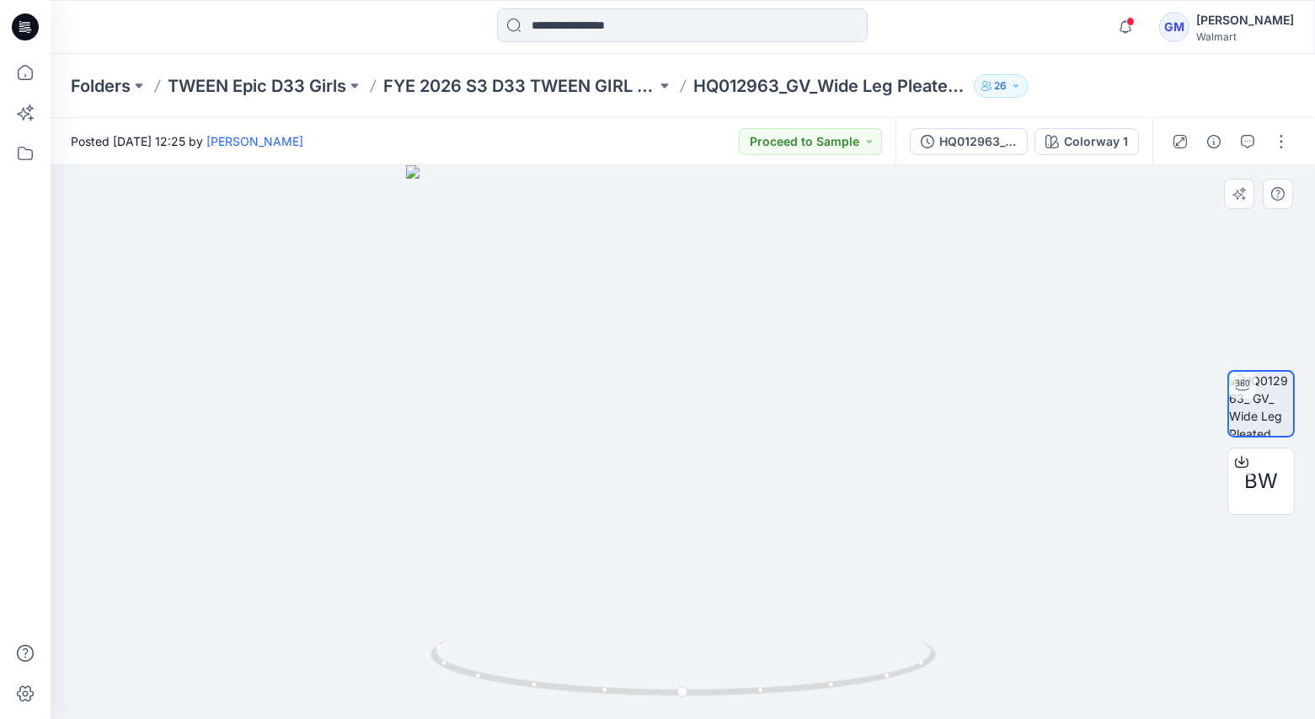
click at [831, 470] on div at bounding box center [683, 442] width 1265 height 554
click at [691, 454] on div at bounding box center [683, 442] width 1265 height 554
click at [687, 676] on foreignobject at bounding box center [682, 671] width 19 height 19
click at [676, 676] on foreignobject at bounding box center [682, 671] width 19 height 19
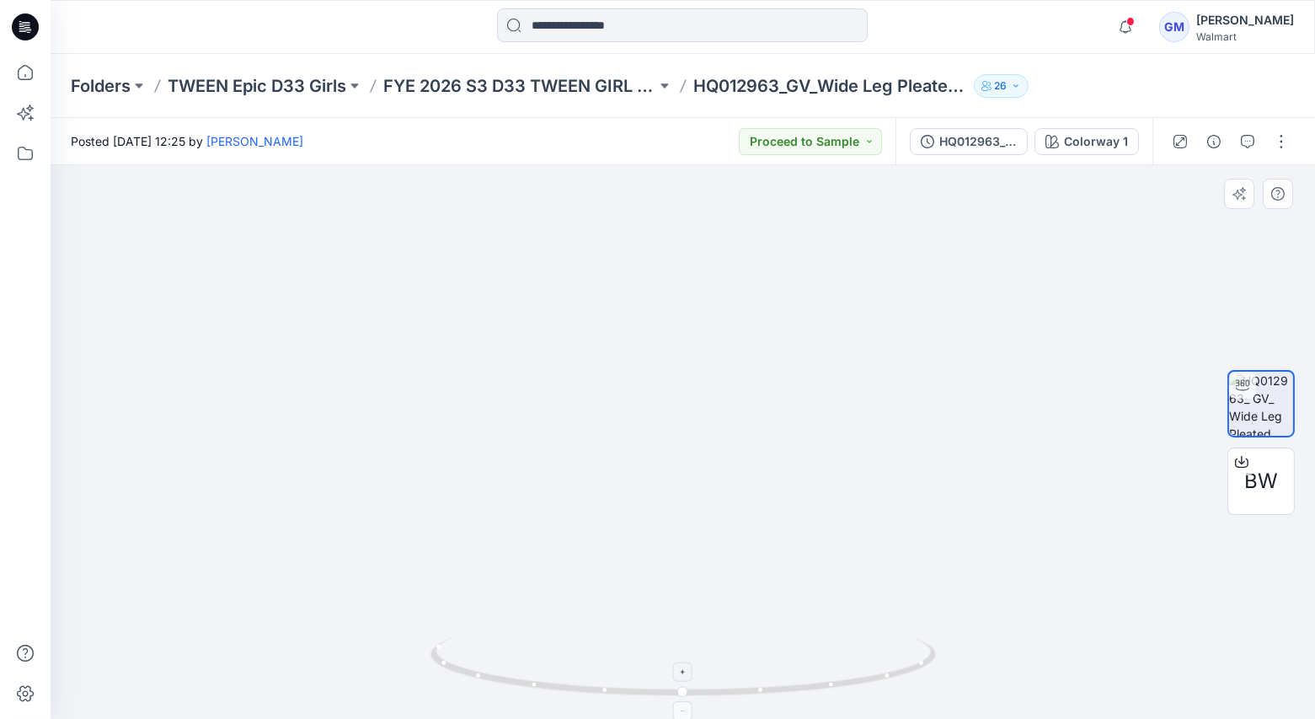
click at [682, 674] on foreignobject at bounding box center [682, 671] width 19 height 19
click at [730, 509] on img at bounding box center [683, 392] width 754 height 654
